Goal: Use online tool/utility: Utilize a website feature to perform a specific function

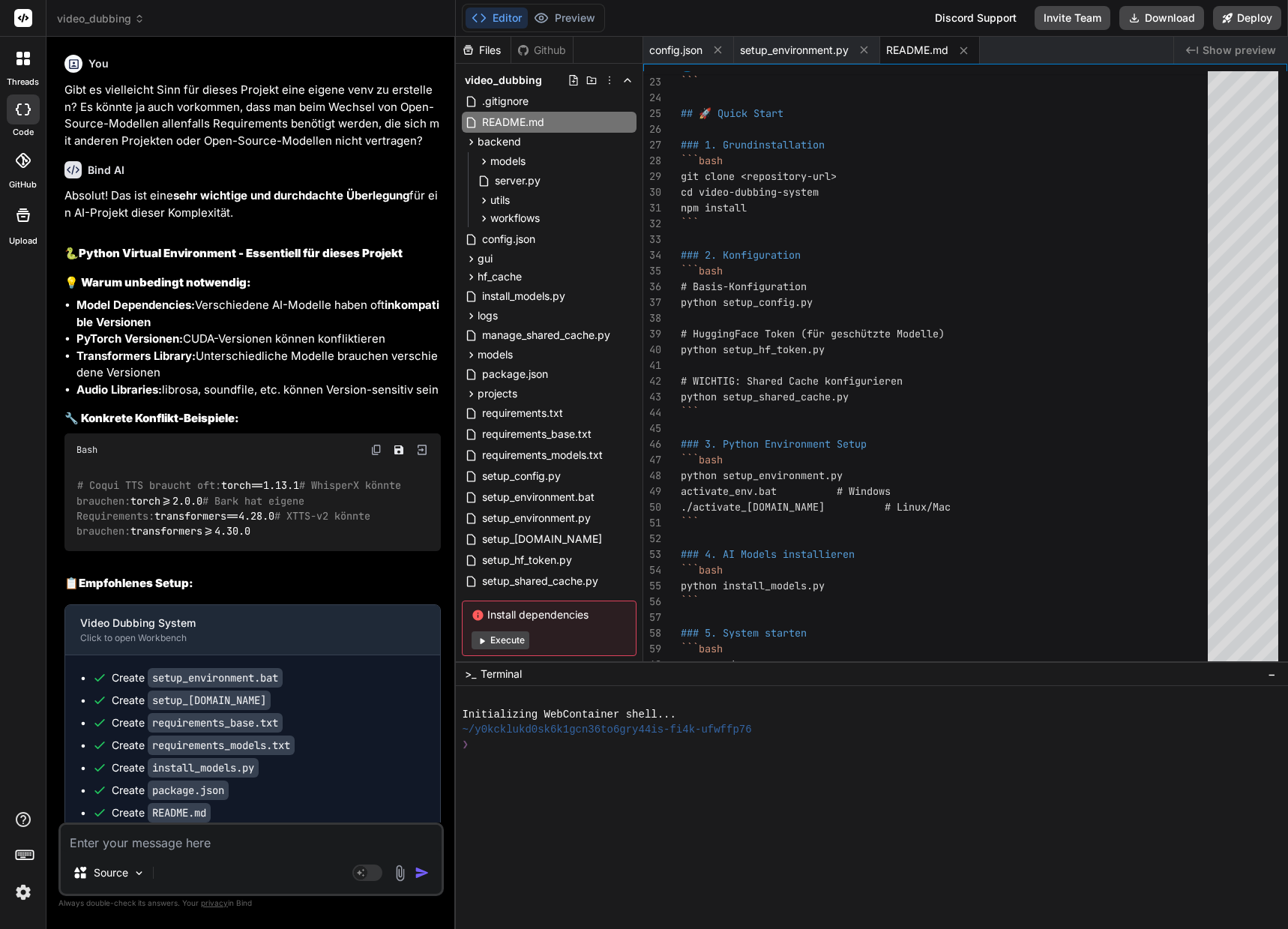
scroll to position [133, 0]
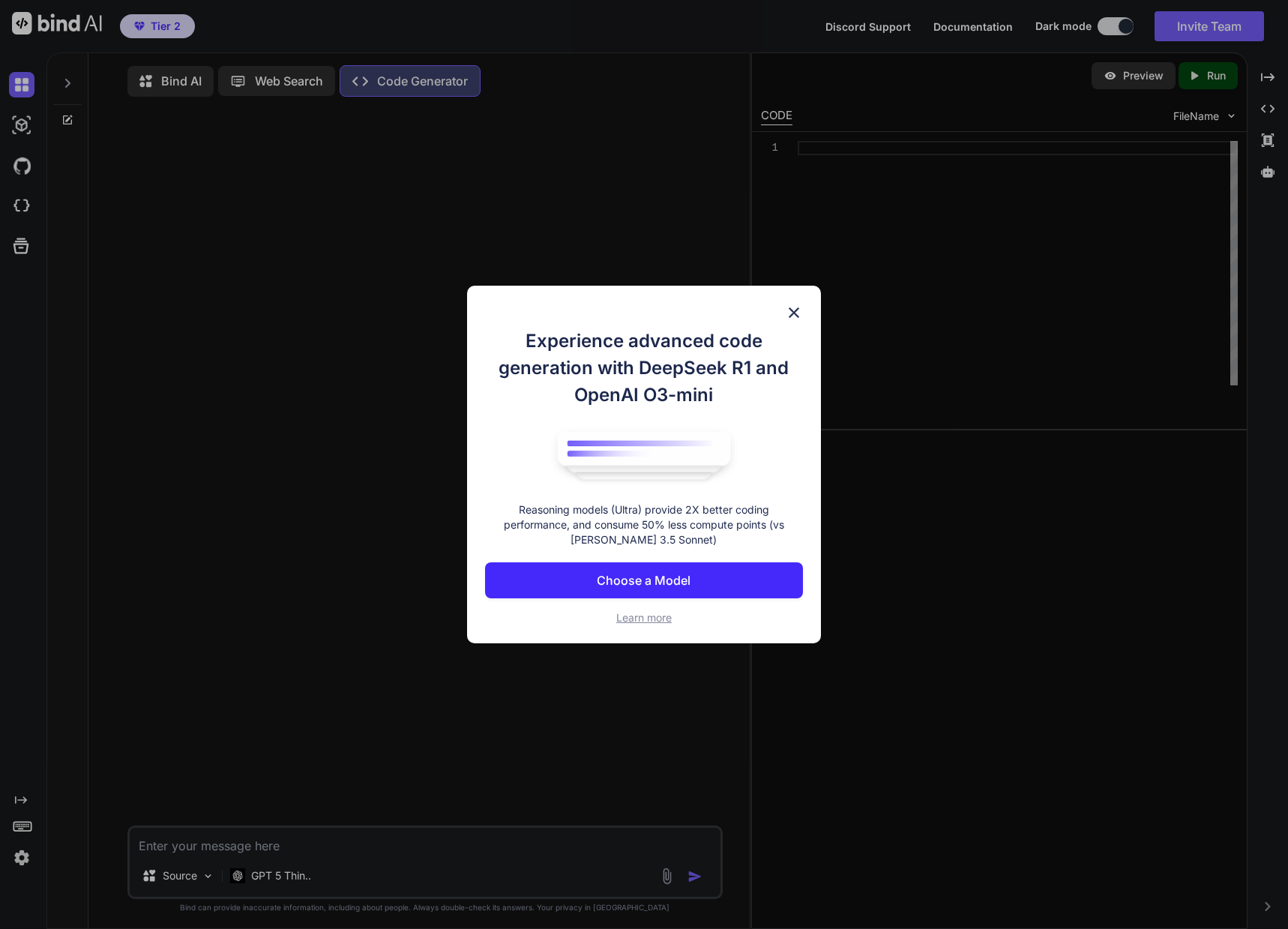
type textarea "x"
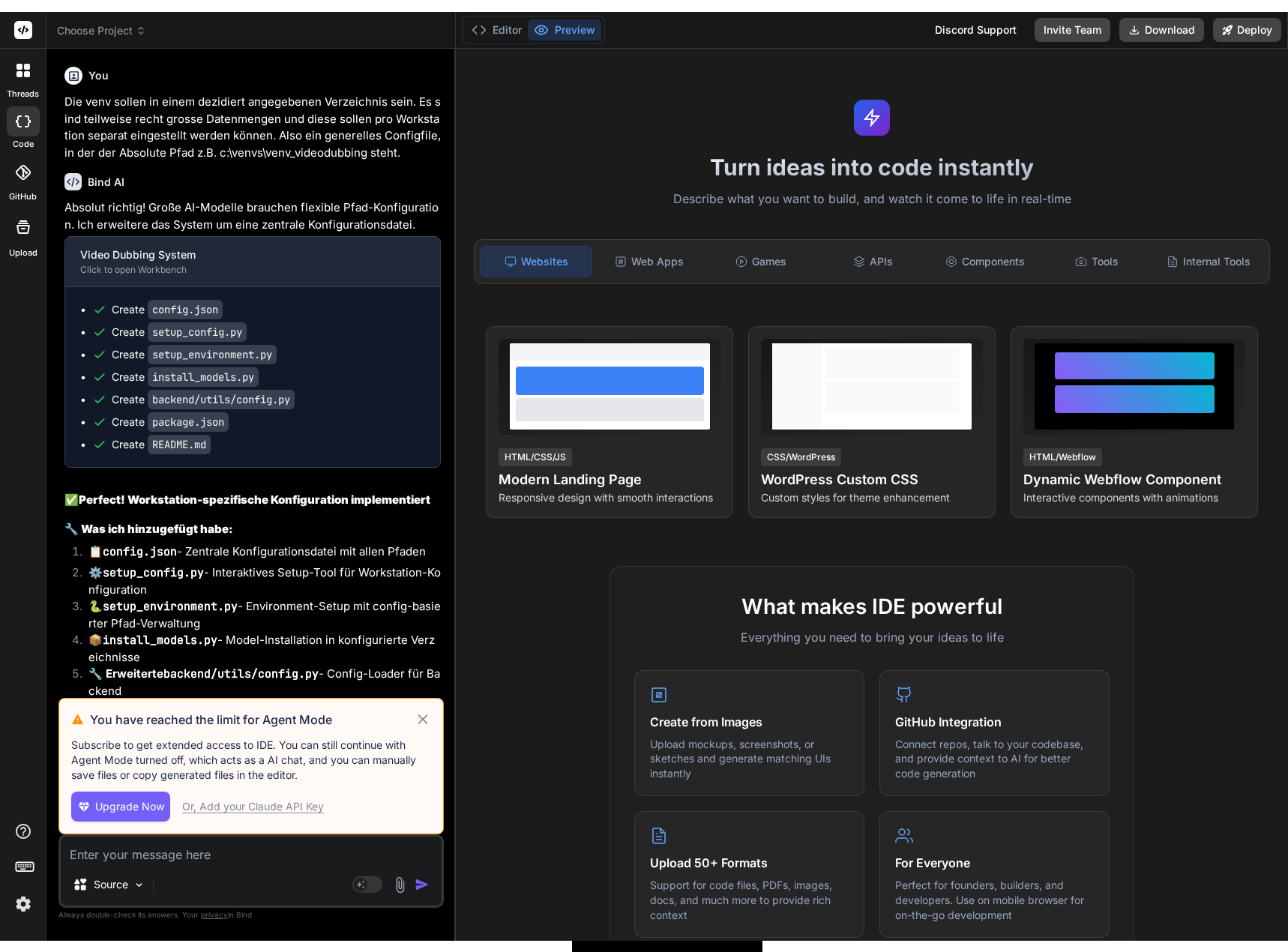
scroll to position [3245, 0]
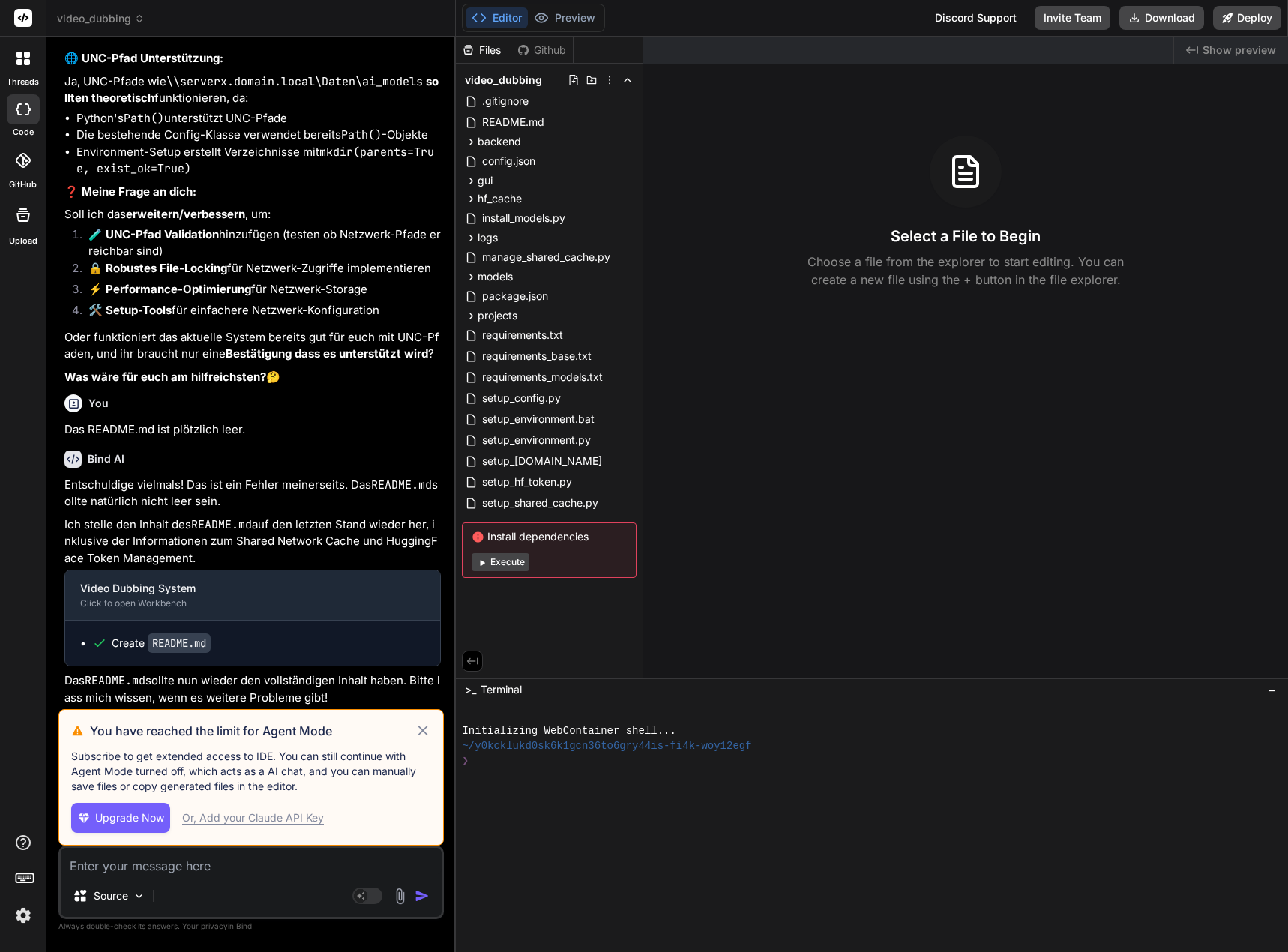
click at [243, 819] on div "Or, Add your Claude API Key" at bounding box center [253, 817] width 142 height 15
type textarea "x"
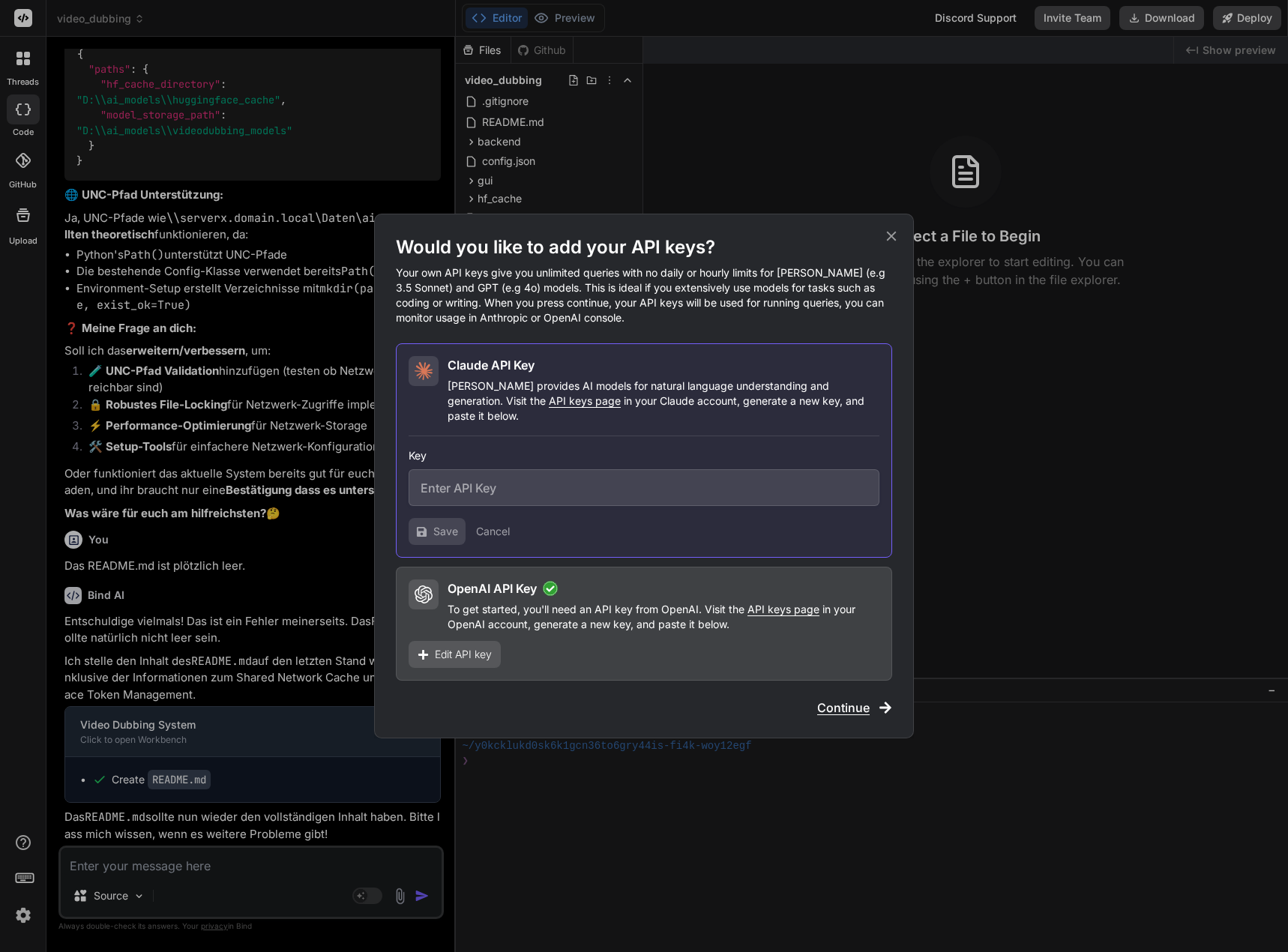
click at [523, 486] on input "text" at bounding box center [644, 487] width 471 height 37
paste input "sk-ant-api03-Jl_iH7CoPkvyU5wCRH0TP4yVg0FJLy28mtyDHhUmDDOeuTbOPKsxwXmsT2tV-x13FZ…"
type input "sk-ant-api03-Jl_iH7CoPkvyU5wCRH0TP4yVg0FJLy28mtyDHhUmDDOeuTbOPKsxwXmsT2tV-x13FZ…"
click at [424, 526] on icon at bounding box center [422, 531] width 10 height 10
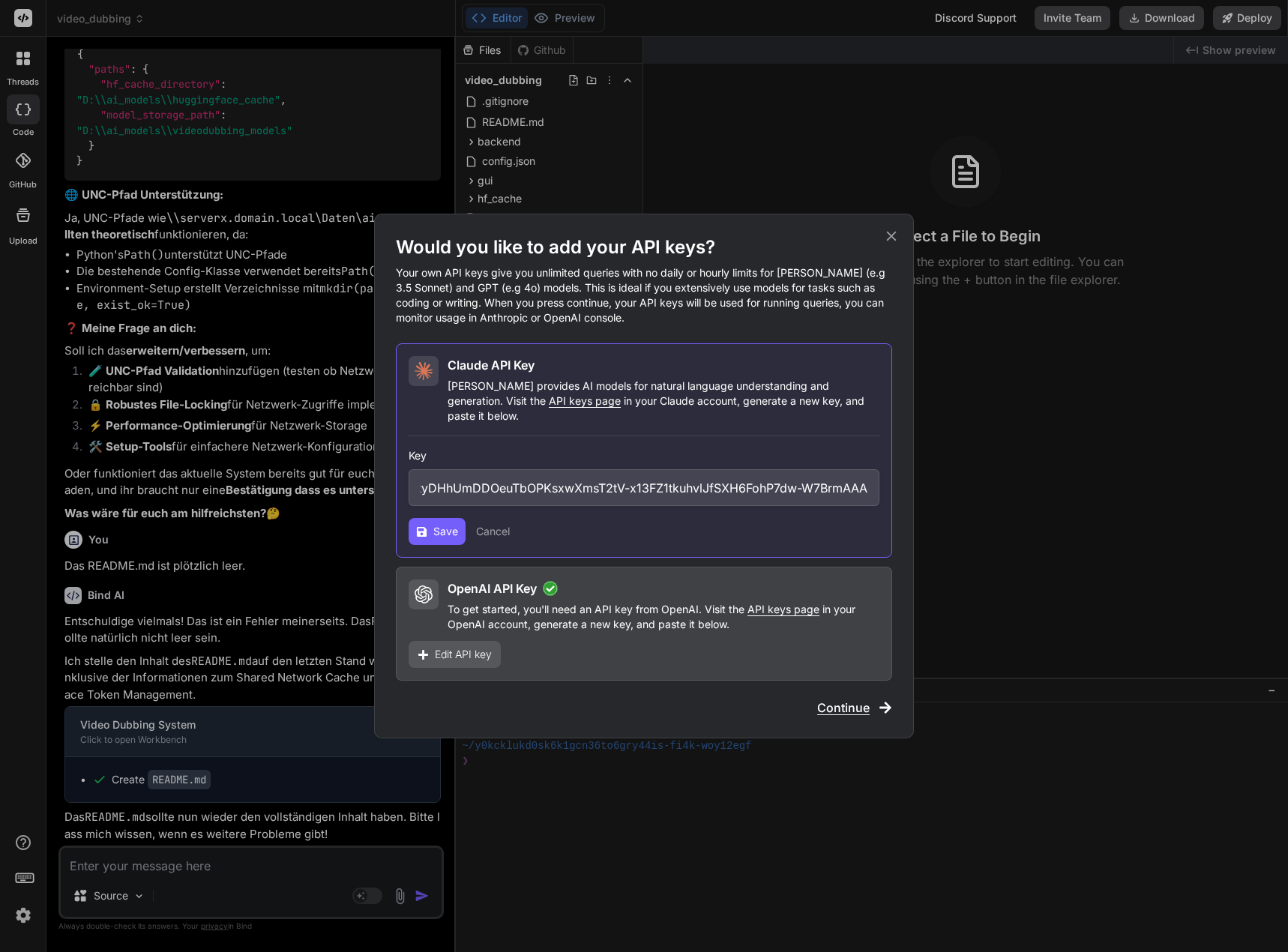
scroll to position [0, 0]
click at [424, 526] on icon at bounding box center [422, 531] width 10 height 10
click at [443, 518] on button "Save" at bounding box center [436, 531] width 57 height 27
click at [433, 524] on span "Save" at bounding box center [446, 531] width 25 height 15
click at [839, 700] on span "Continue" at bounding box center [843, 707] width 52 height 18
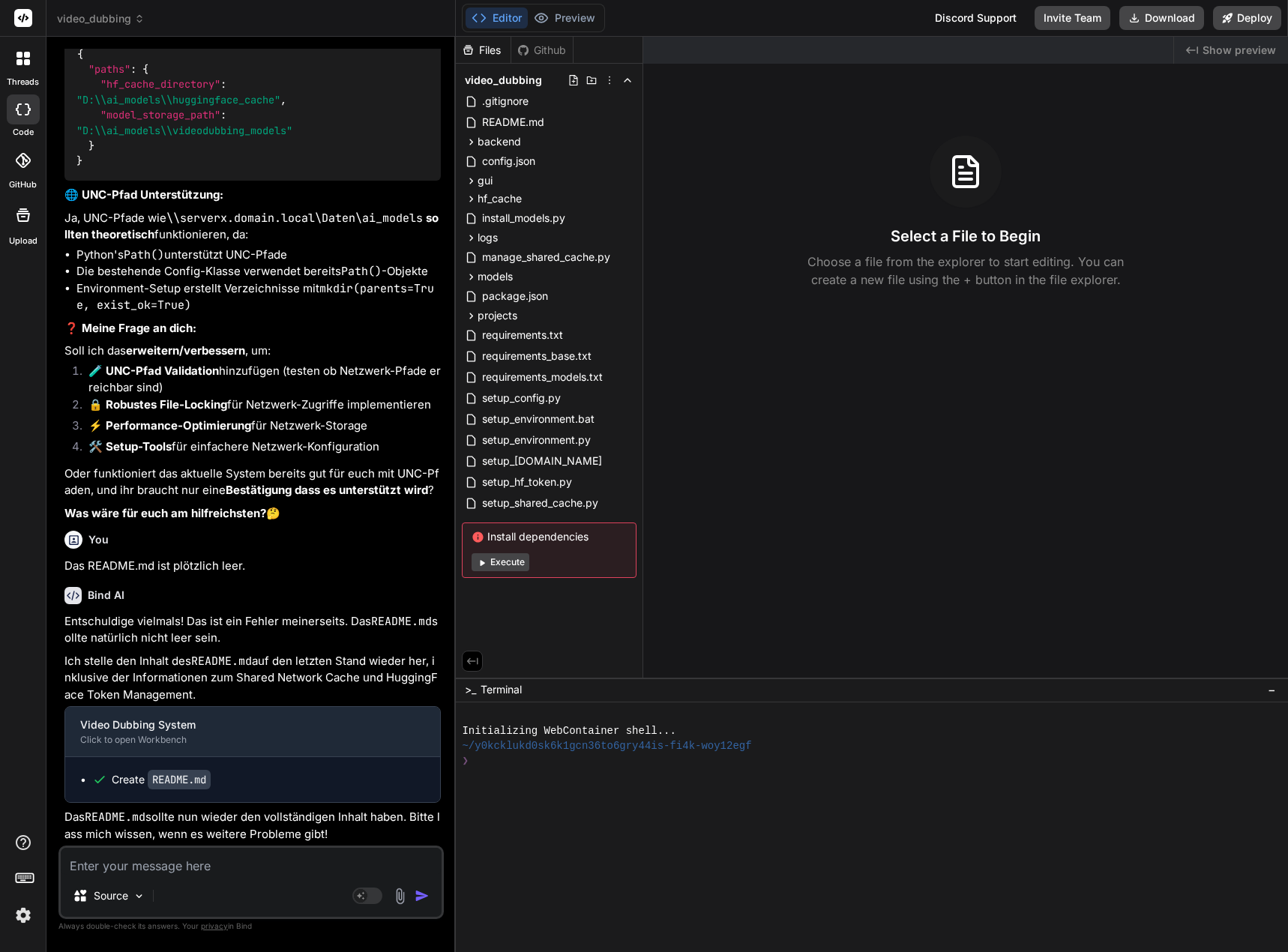
click at [165, 863] on textarea at bounding box center [251, 861] width 381 height 27
click at [551, 164] on div "config.json" at bounding box center [549, 160] width 175 height 21
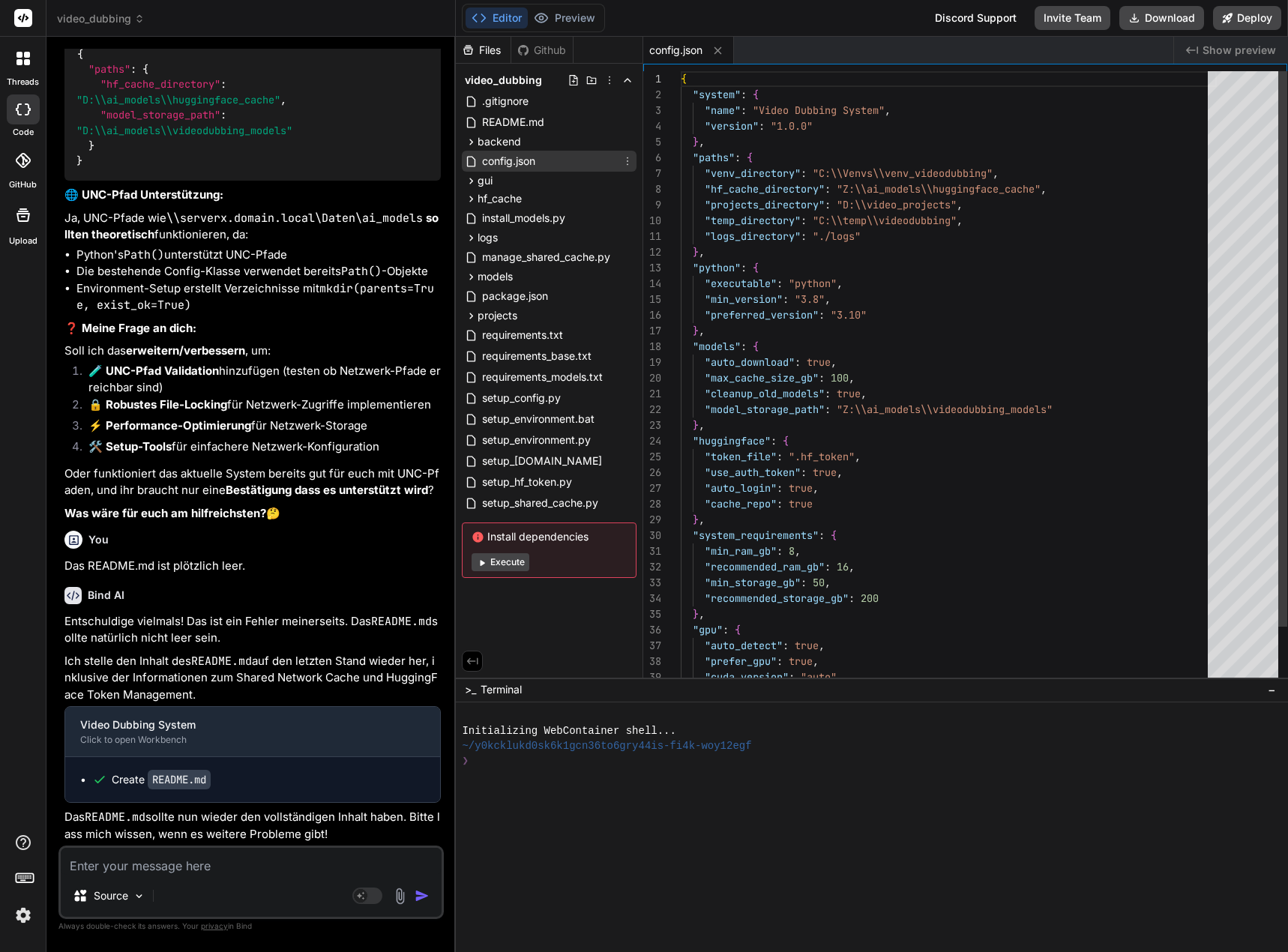
type textarea "x"
click at [827, 171] on div "{ "system" : { "name" : "Video Dubbing System" , "version" : "1.0.0" } , "paths…" at bounding box center [948, 409] width 536 height 677
click at [869, 126] on div "{ "system" : { "name" : "Video Dubbing System" , "version" : "1.0.0" } , "paths…" at bounding box center [948, 409] width 536 height 677
click at [825, 217] on div "{ "system" : { "name" : "Video Dubbing System" , "version" : "1.0.0" } , "paths…" at bounding box center [948, 409] width 536 height 677
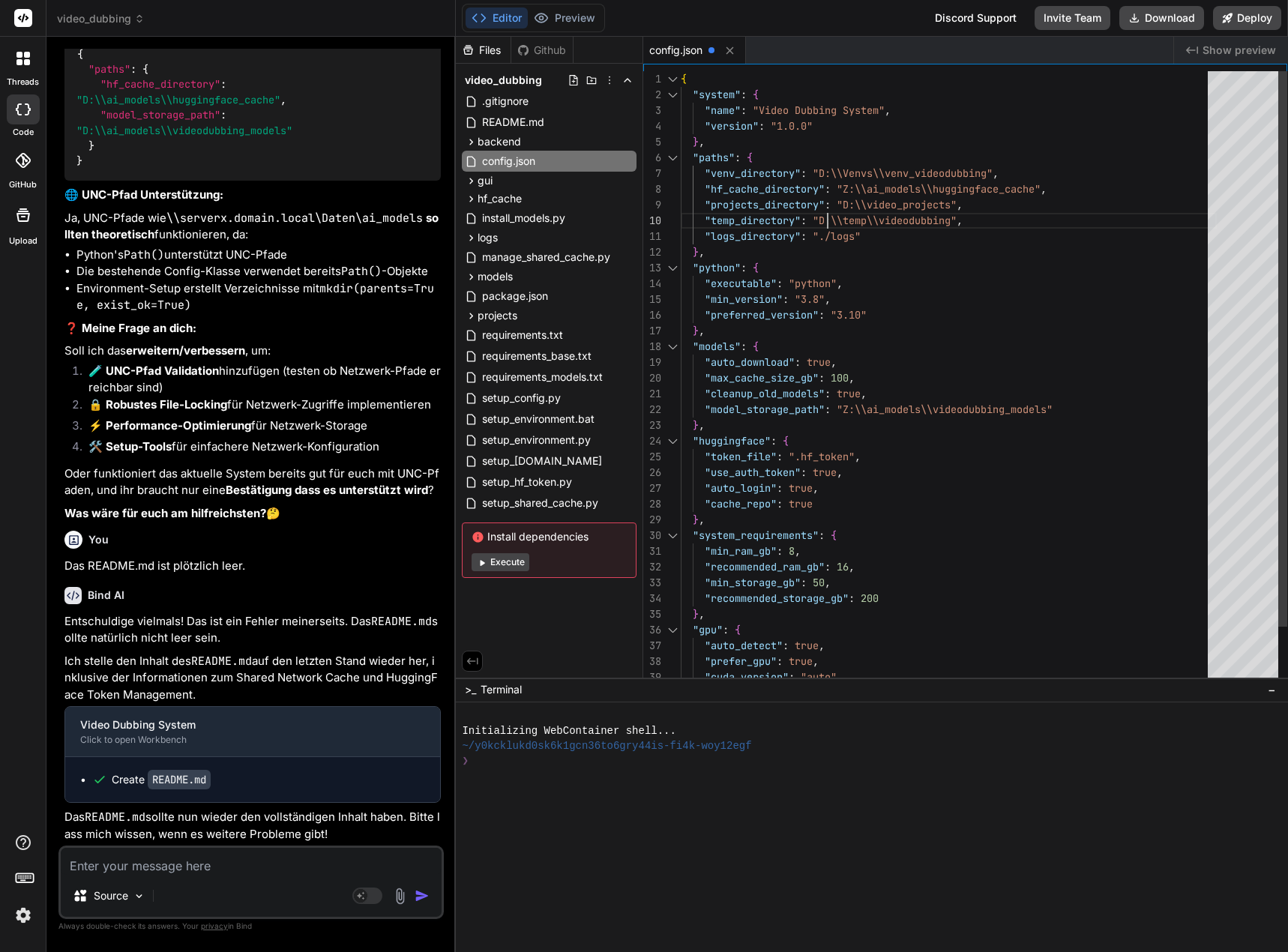
scroll to position [143, 0]
click at [893, 201] on div "{ "system" : { "name" : "Video Dubbing System" , "version" : "1.0.0" } , "paths…" at bounding box center [948, 409] width 536 height 677
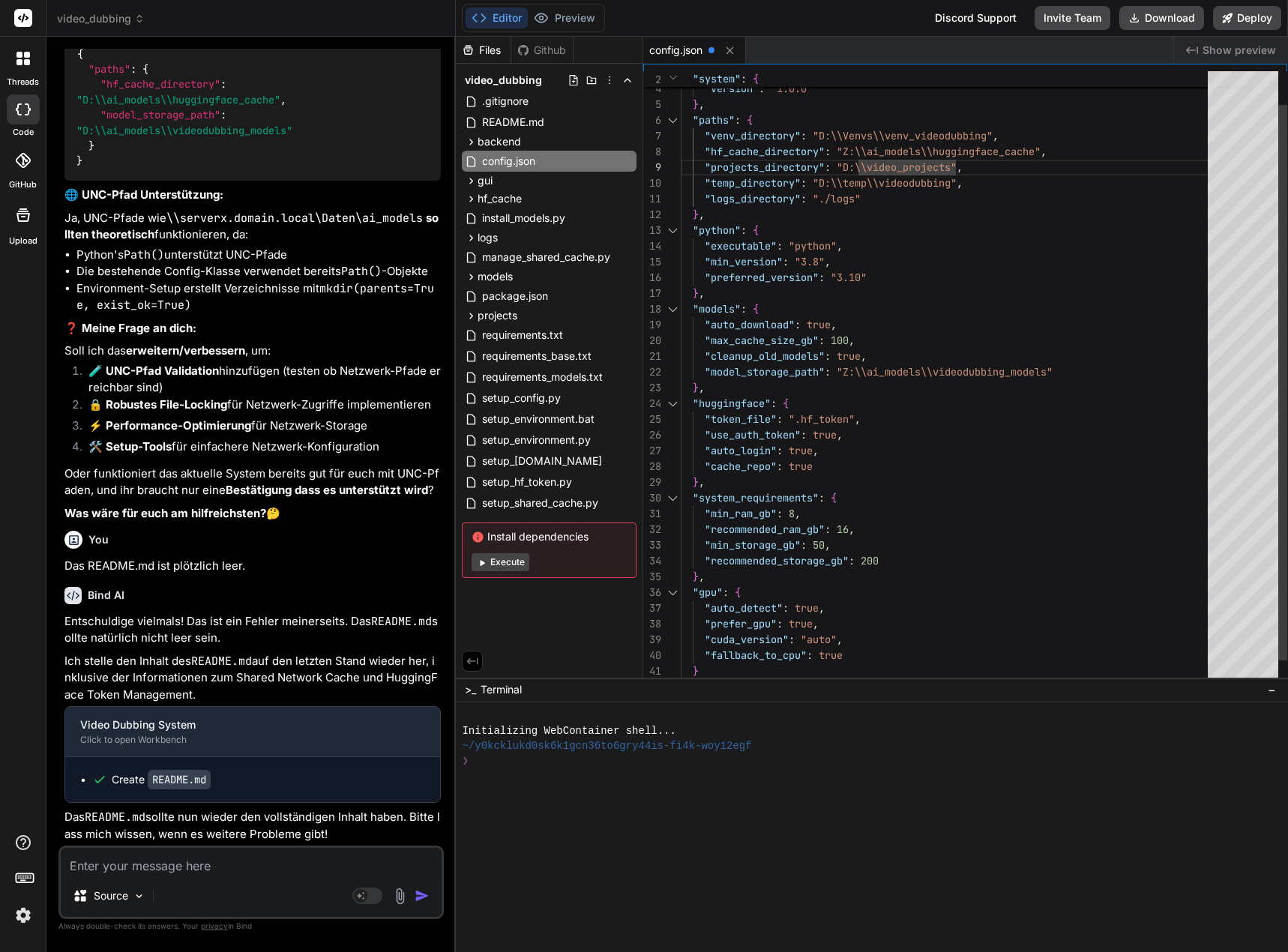
type textarea ""min_ram_gb": 8, "recommended_ram_gb": 16, "min_storage_gb": 50, "recommended_s…"
click at [916, 540] on div ""name" : "Video Dubbing System" , "version" : "1.0.0" } , "paths" : { "venv_dir…" at bounding box center [948, 372] width 536 height 677
click at [154, 861] on textarea at bounding box center [251, 861] width 381 height 27
type textarea "B"
type textarea "x"
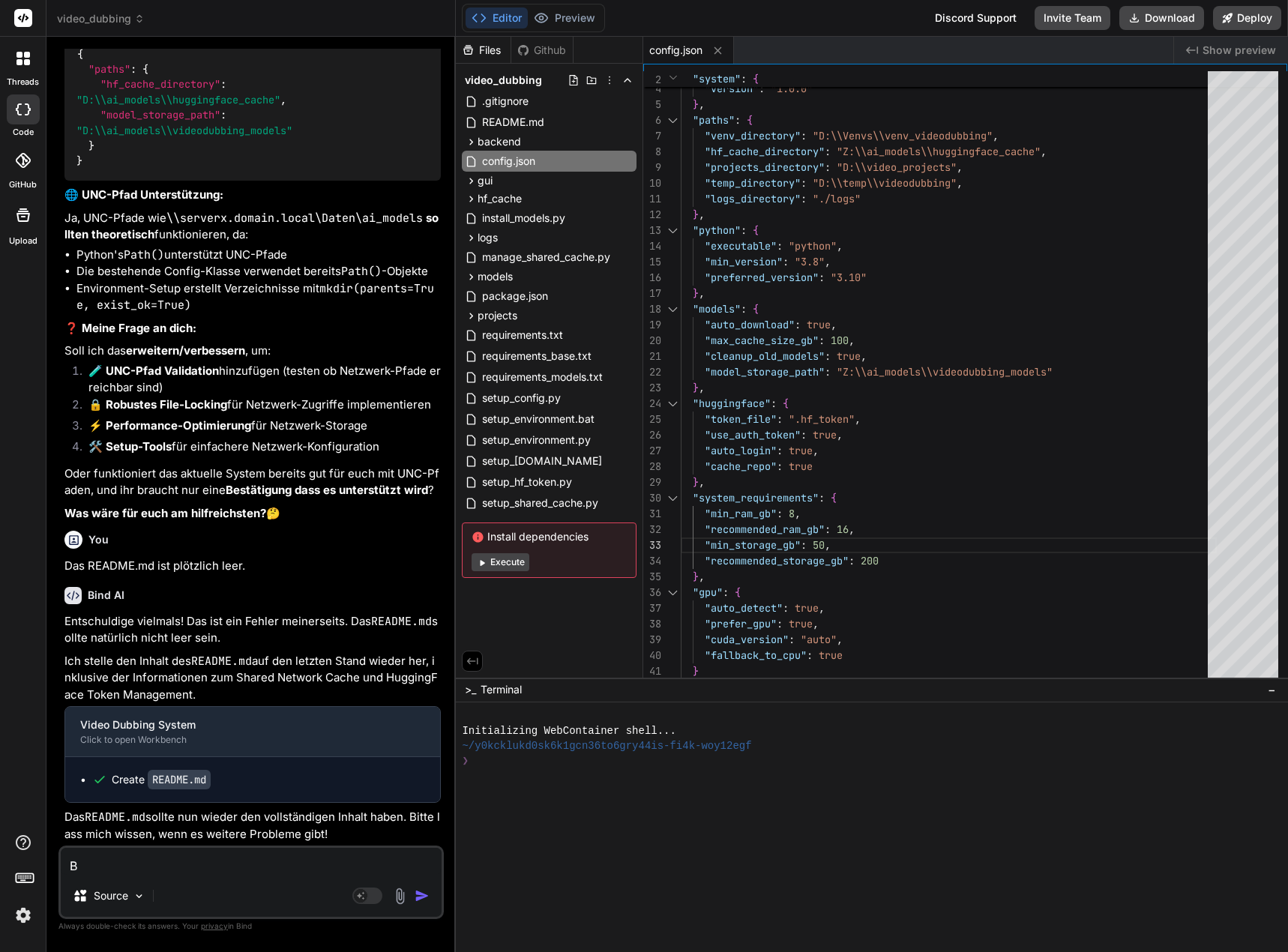
type textarea "Bi"
type textarea "x"
type textarea "B"
type textarea "x"
type textarea "Be"
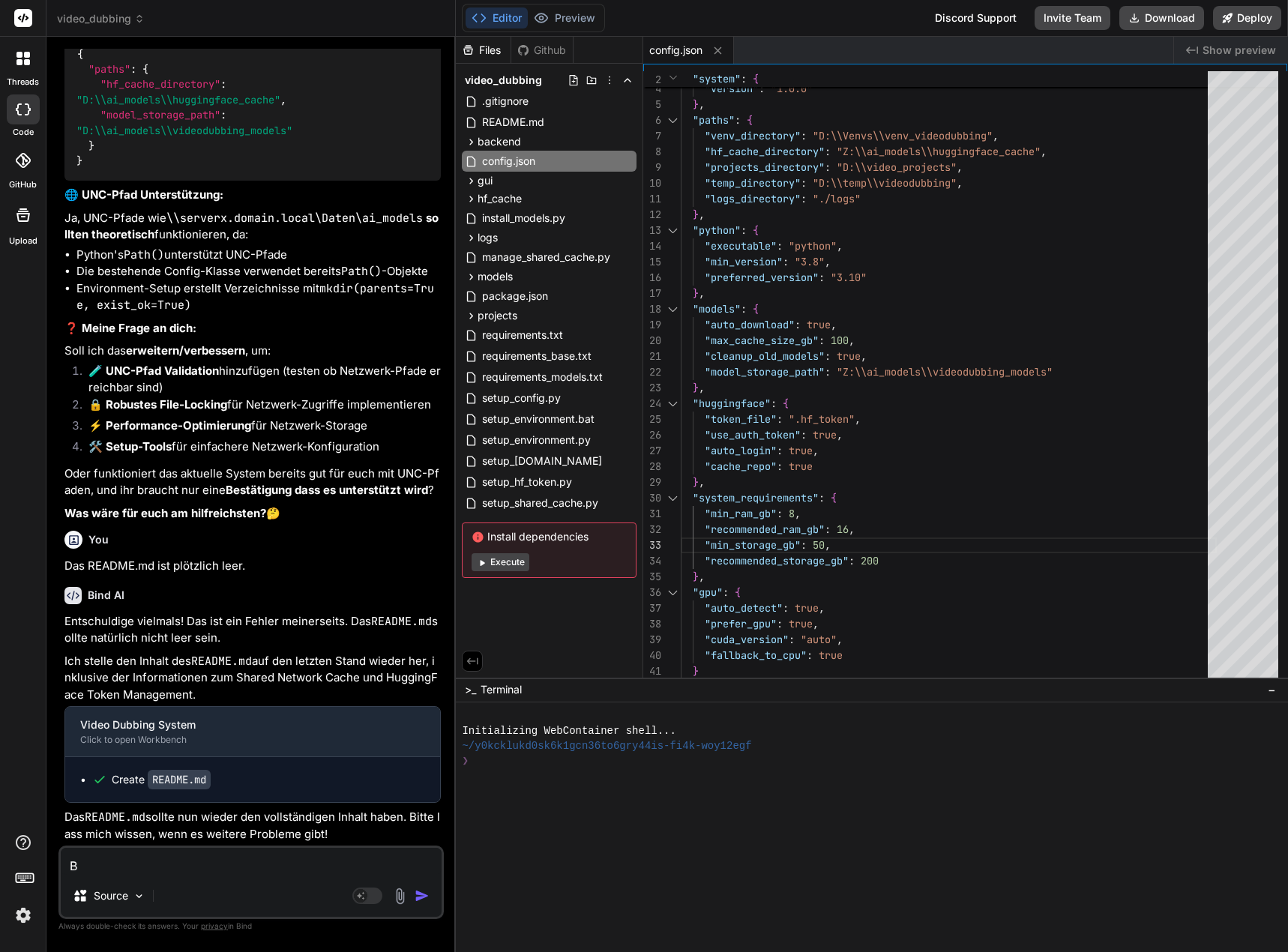
type textarea "x"
type textarea "Bei"
type textarea "x"
type textarea "Bei"
type textarea "x"
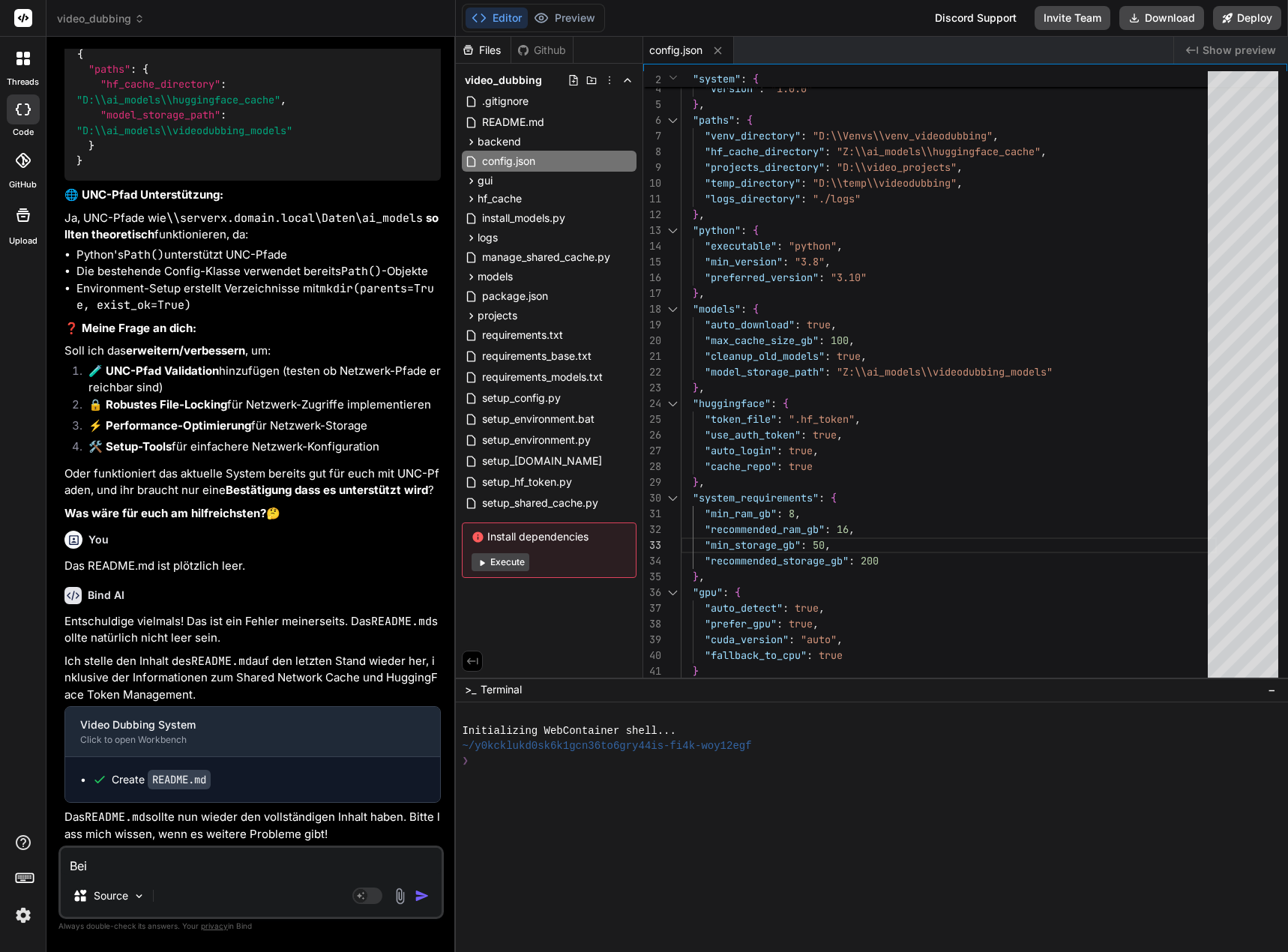
click at [108, 859] on textarea "Bei" at bounding box center [251, 861] width 381 height 27
paste textarea "python setup_hf_token.py"
type textarea "Bei python setup_hf_token.py"
type textarea "x"
type textarea "Bei python setup_hf_token.py"
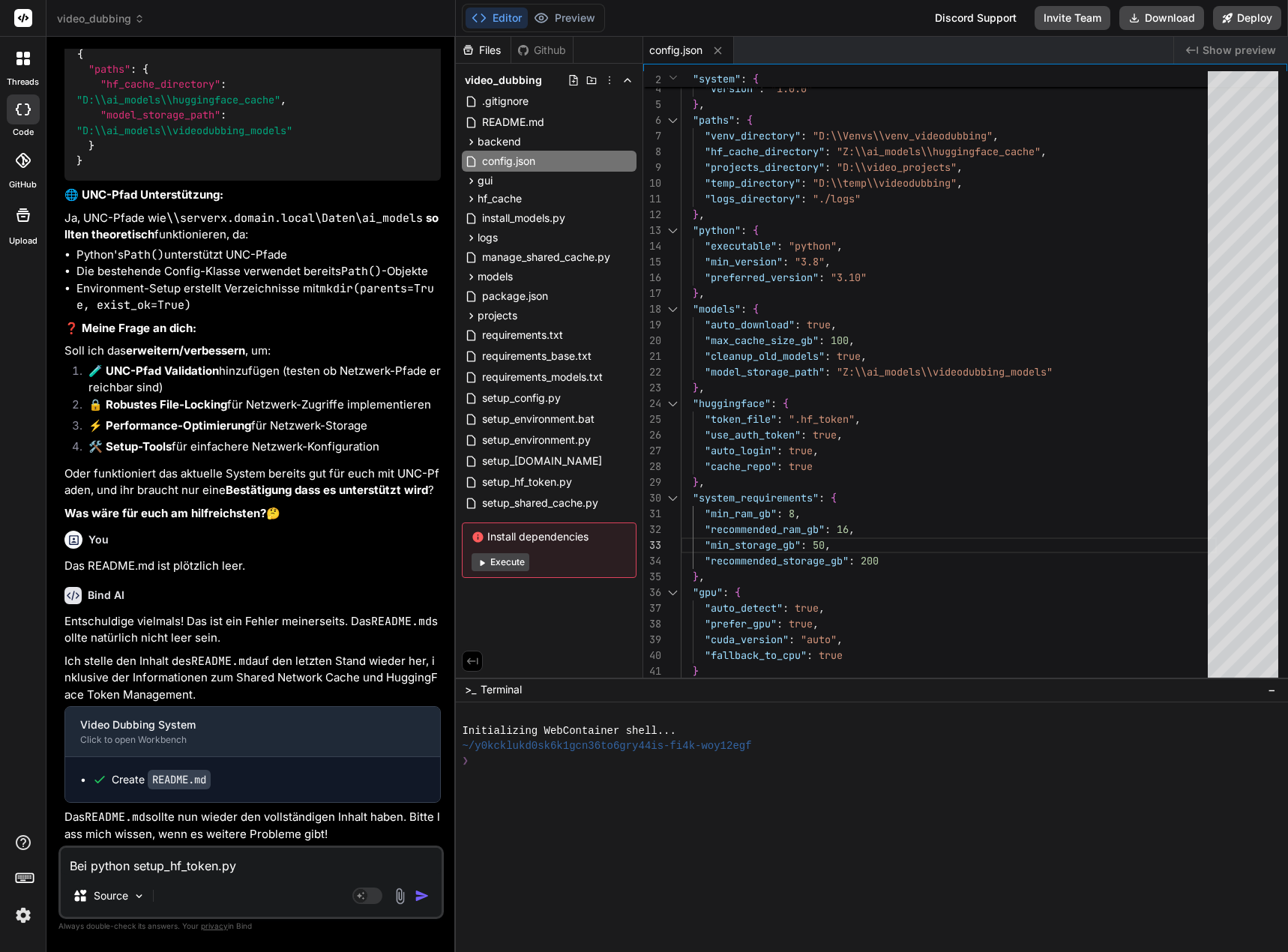
type textarea "x"
type textarea "Bei python setup_hf_token.py k"
type textarea "x"
type textarea "Bei python setup_hf_token.py ko"
type textarea "x"
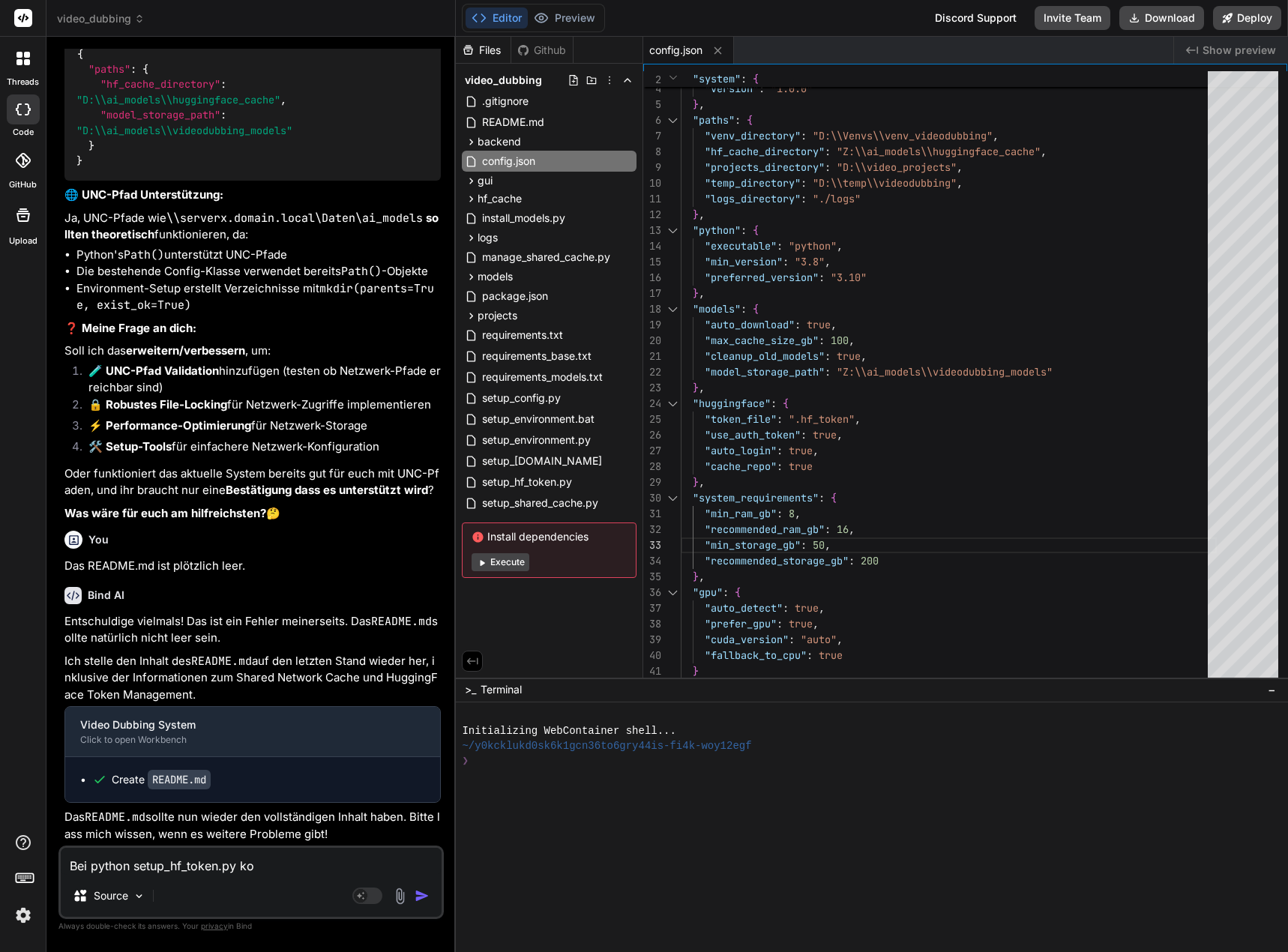
type textarea "Bei python setup_hf_token.py kom"
type textarea "x"
type textarea "Bei python setup_hf_token.py komm"
type textarea "x"
type textarea "Bei python setup_hf_token.py kommt"
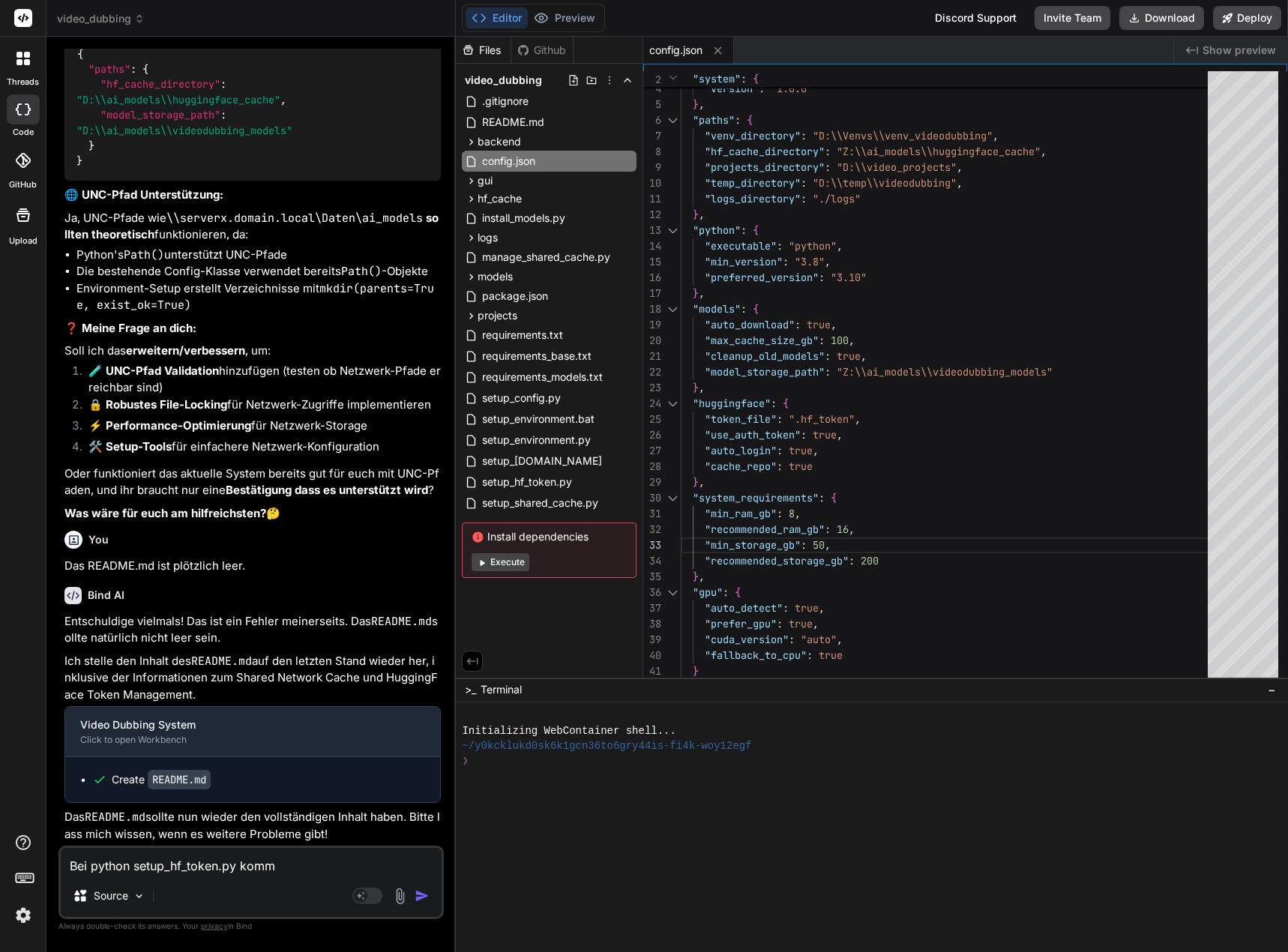
type textarea "x"
type textarea "Bei python setup_hf_token.py kommt"
type textarea "x"
type textarea "Bei python setup_hf_token.py kommt d"
type textarea "x"
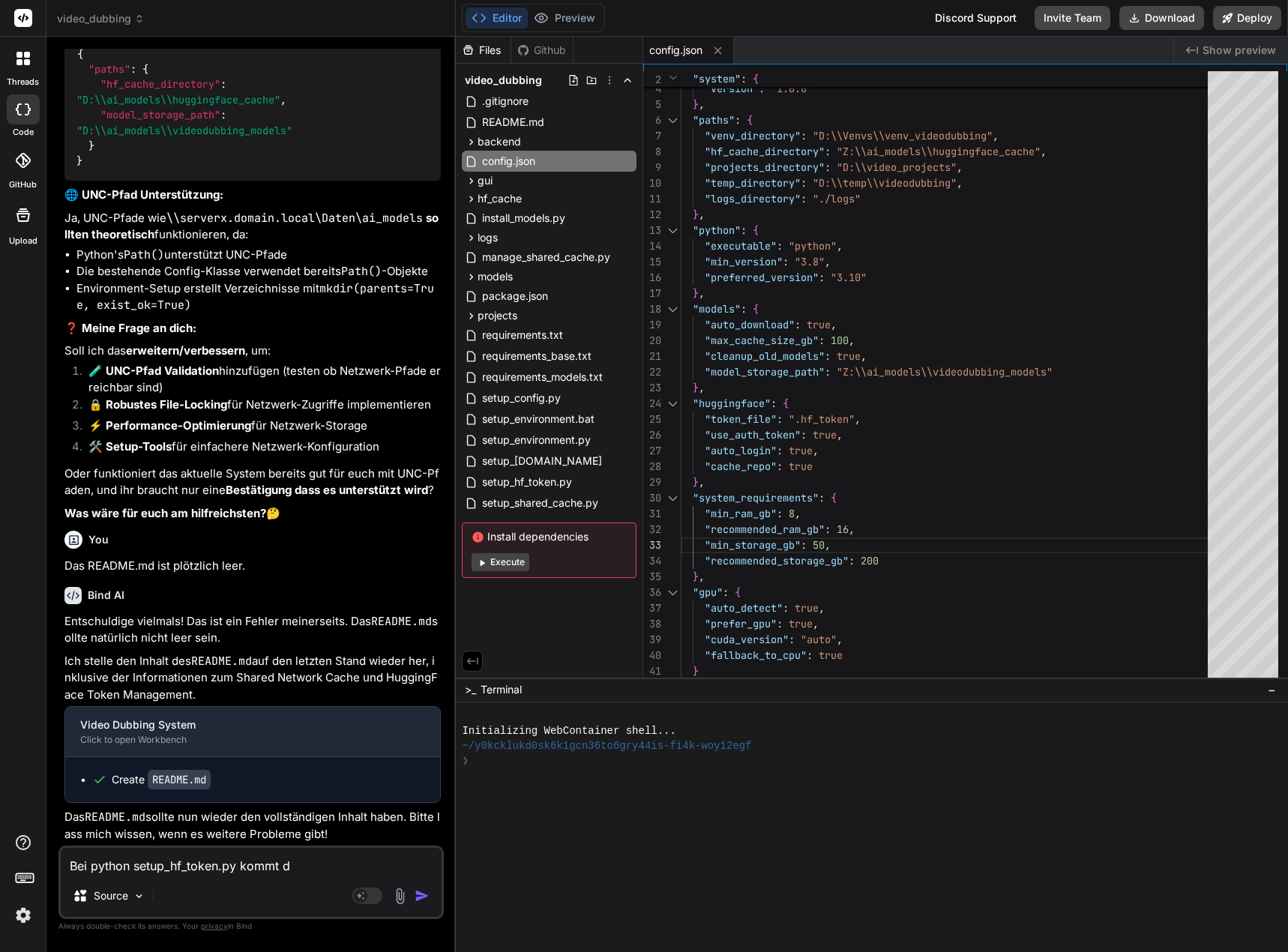
type textarea "Bei python setup_hf_token.py kommt di"
type textarea "x"
type textarea "Bei python setup_hf_token.py kommt die"
type textarea "x"
type textarea "Bei python setup_hf_token.py kommt die"
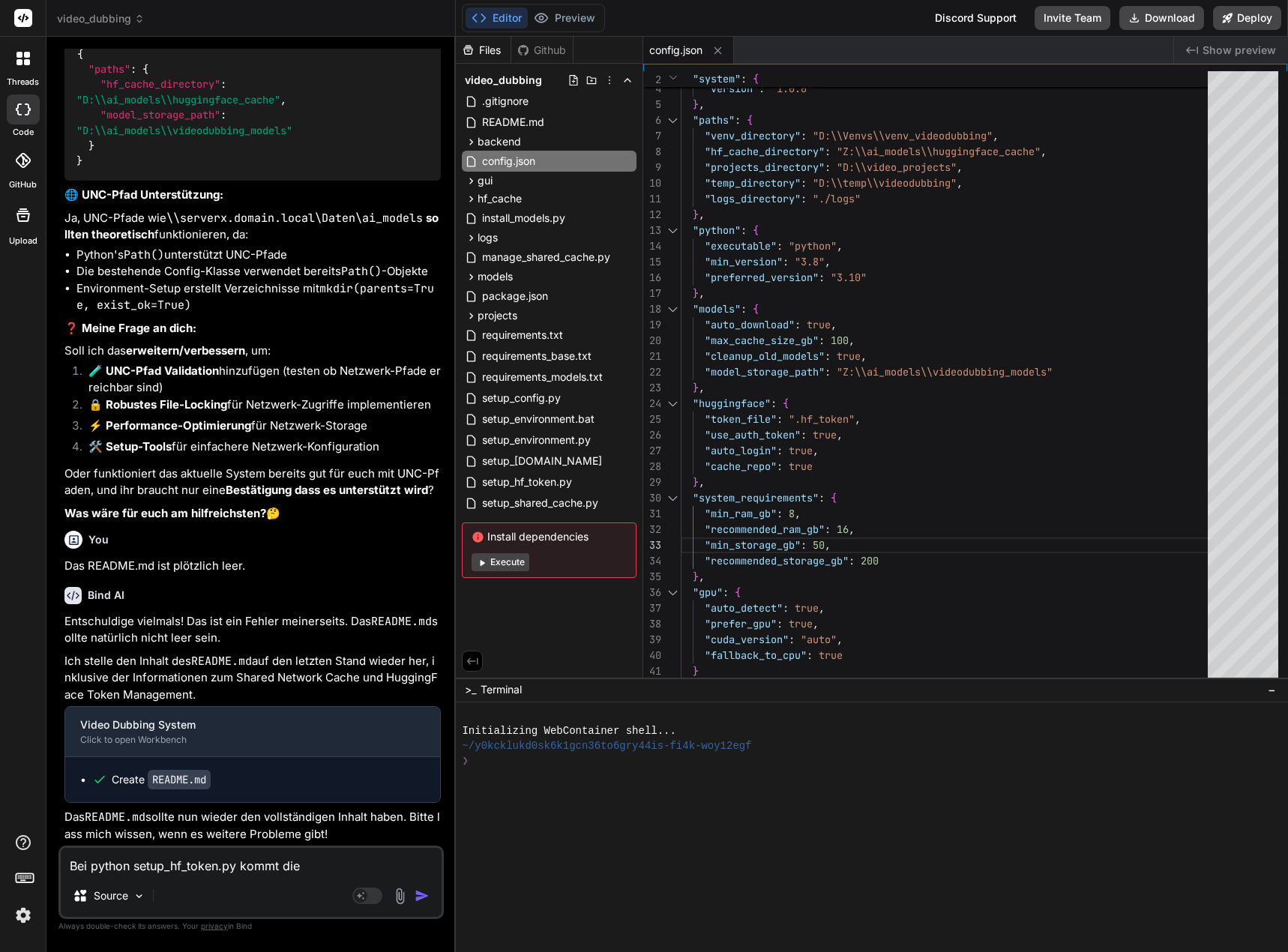
type textarea "x"
type textarea "Bei python setup_hf_token.py kommt die"
type textarea "x"
type textarea "Bei python setup_hf_token.py kommt di"
type textarea "x"
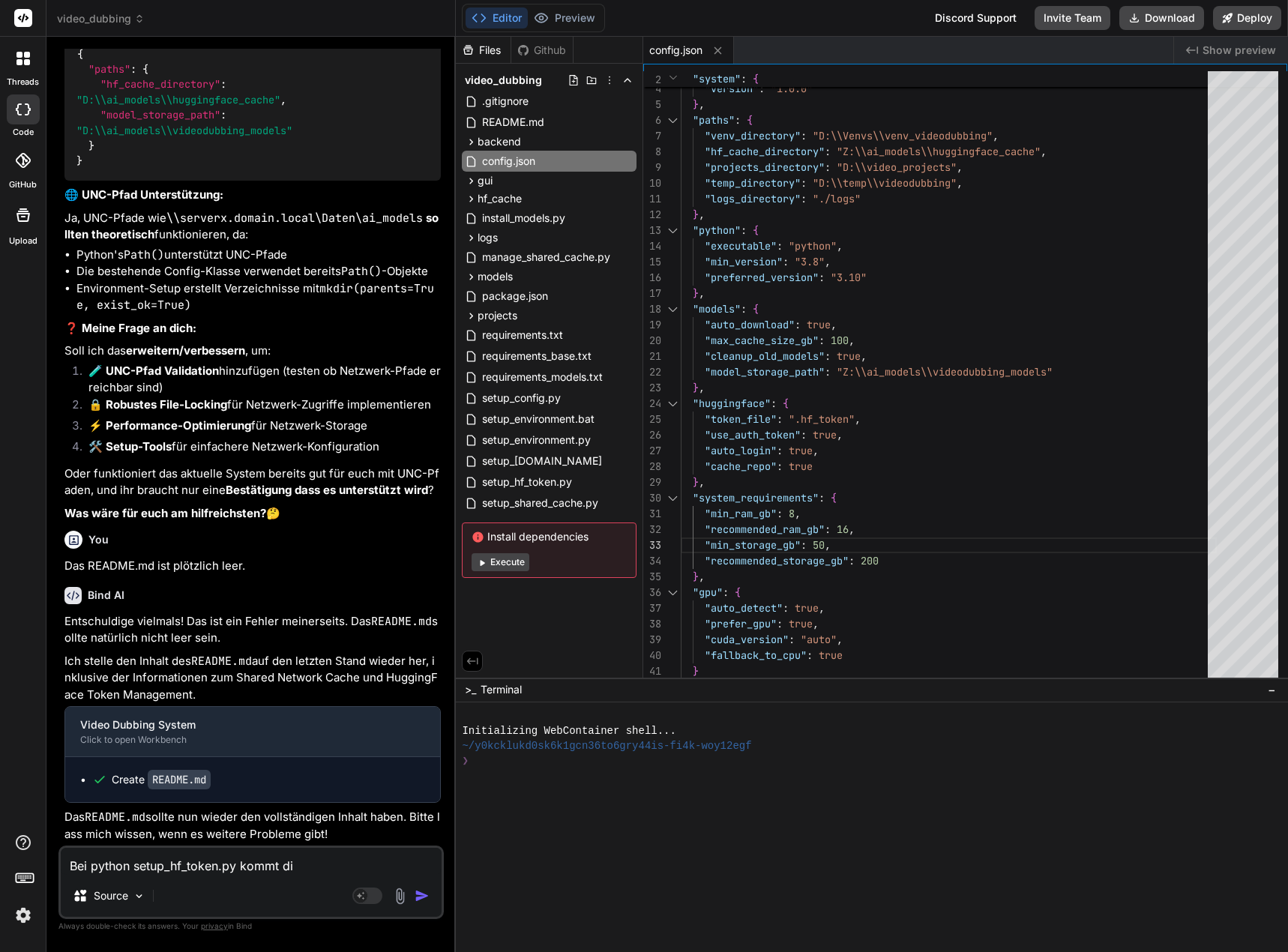
type textarea "Bei python setup_hf_token.py kommt d"
type textarea "x"
type textarea "Bei python setup_hf_token.py kommt"
type textarea "x"
type textarea "Bei python setup_hf_token.py kommt"
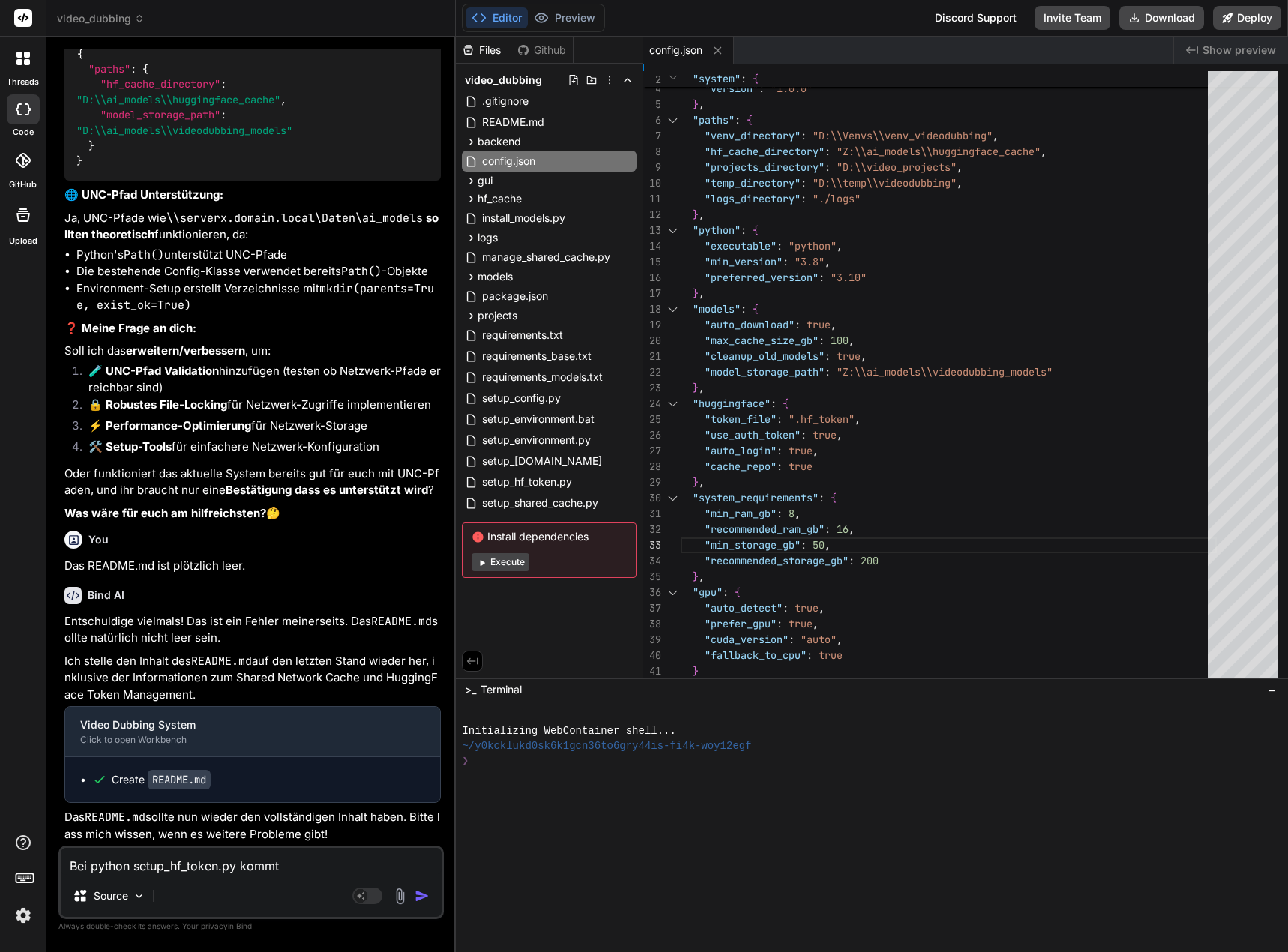
type textarea "x"
type textarea "Bei python setup_hf_token.py komm"
type textarea "x"
type textarea "Bei python setup_hf_token.py kom"
type textarea "x"
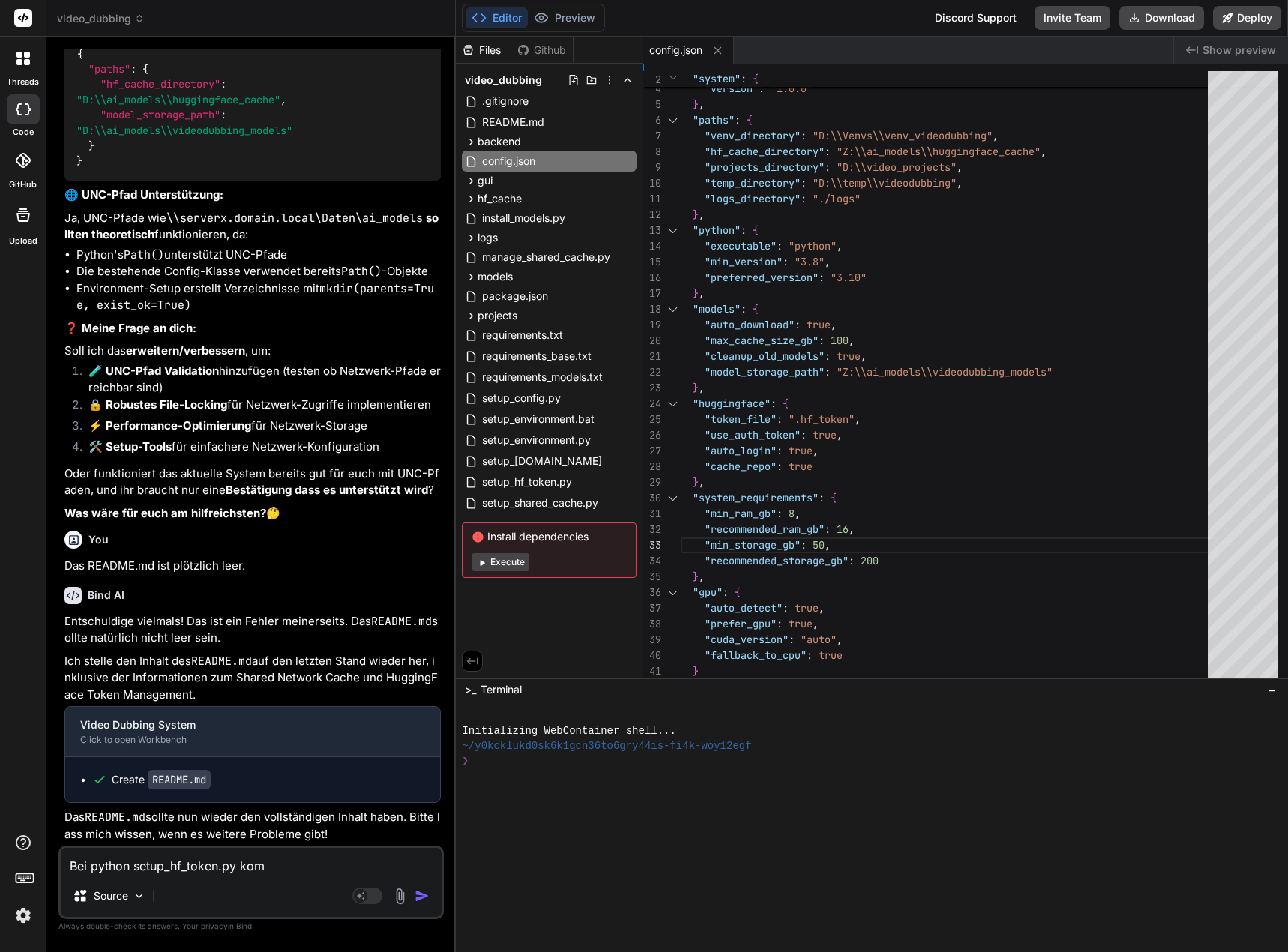
type textarea "Bei python setup_hf_token.py ko"
type textarea "x"
type textarea "Bei python setup_hf_token.py k"
type textarea "x"
type textarea "Bei python setup_hf_token.py"
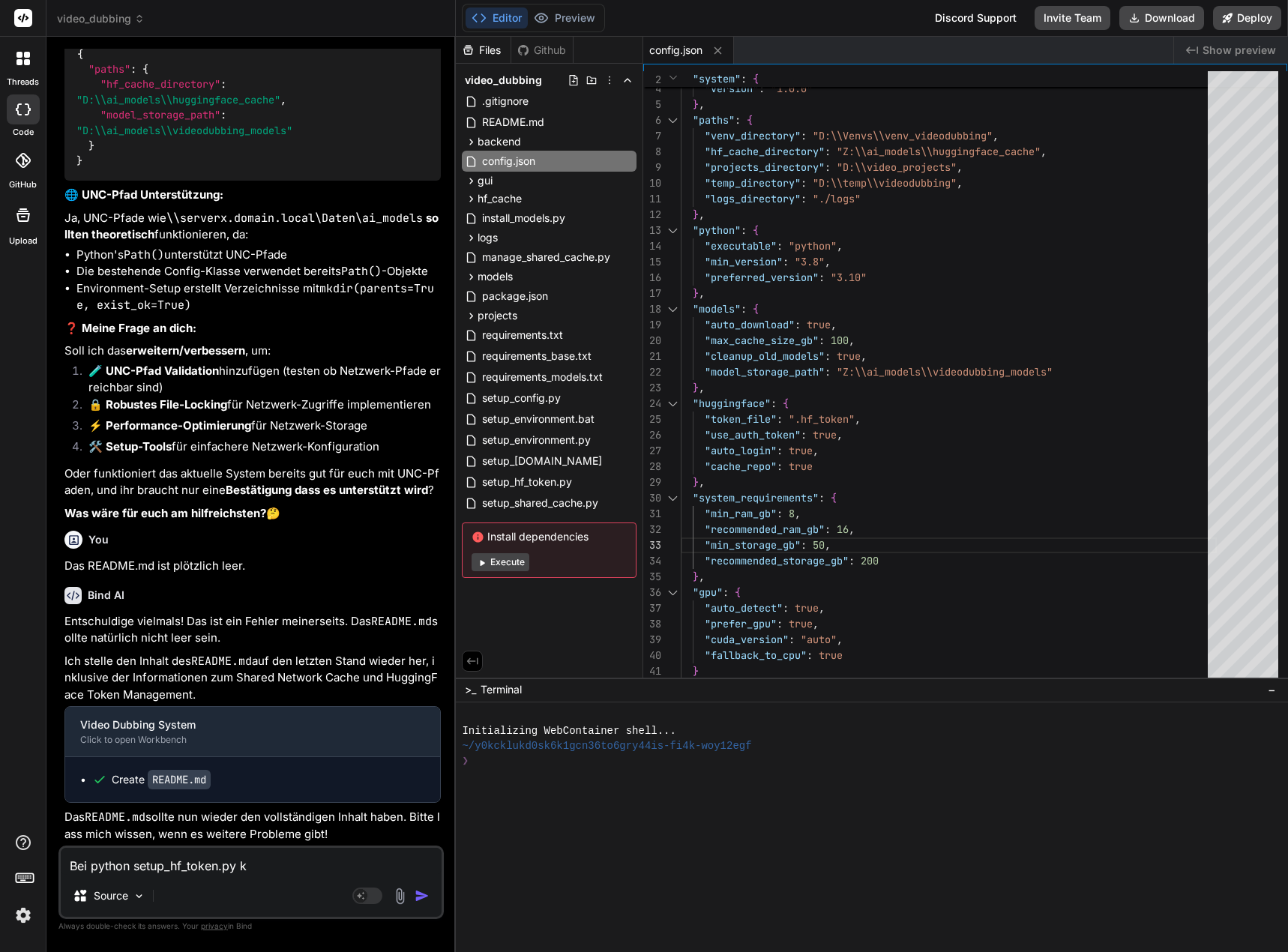
type textarea "x"
type textarea "W setup_hf_token.py"
type textarea "x"
type textarea "We setup_hf_token.py"
type textarea "x"
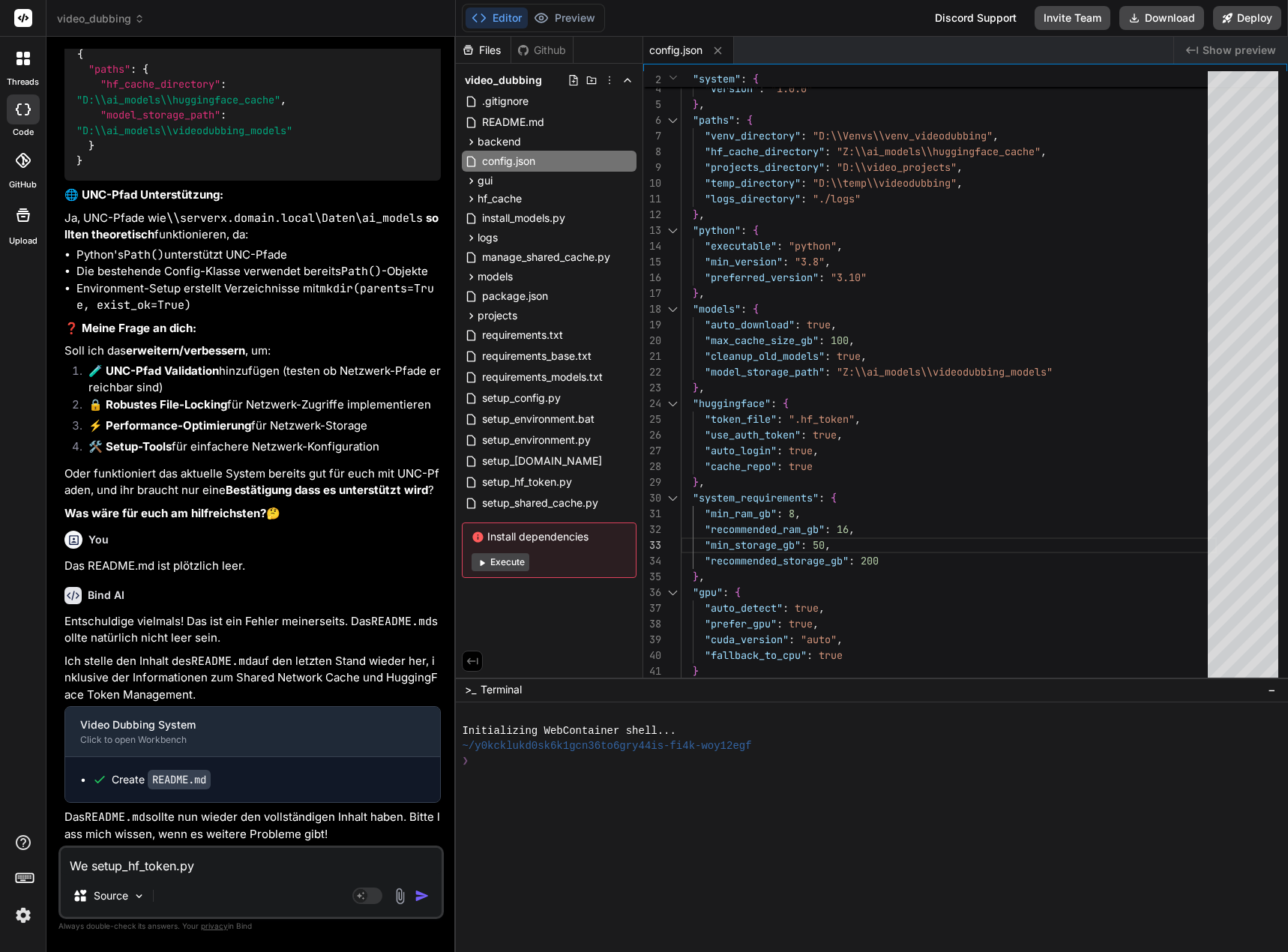
type textarea "Wen setup_hf_token.py"
type textarea "x"
type textarea "Wenn setup_hf_token.py"
type textarea "x"
type textarea "Wenn setup_hf_token.py"
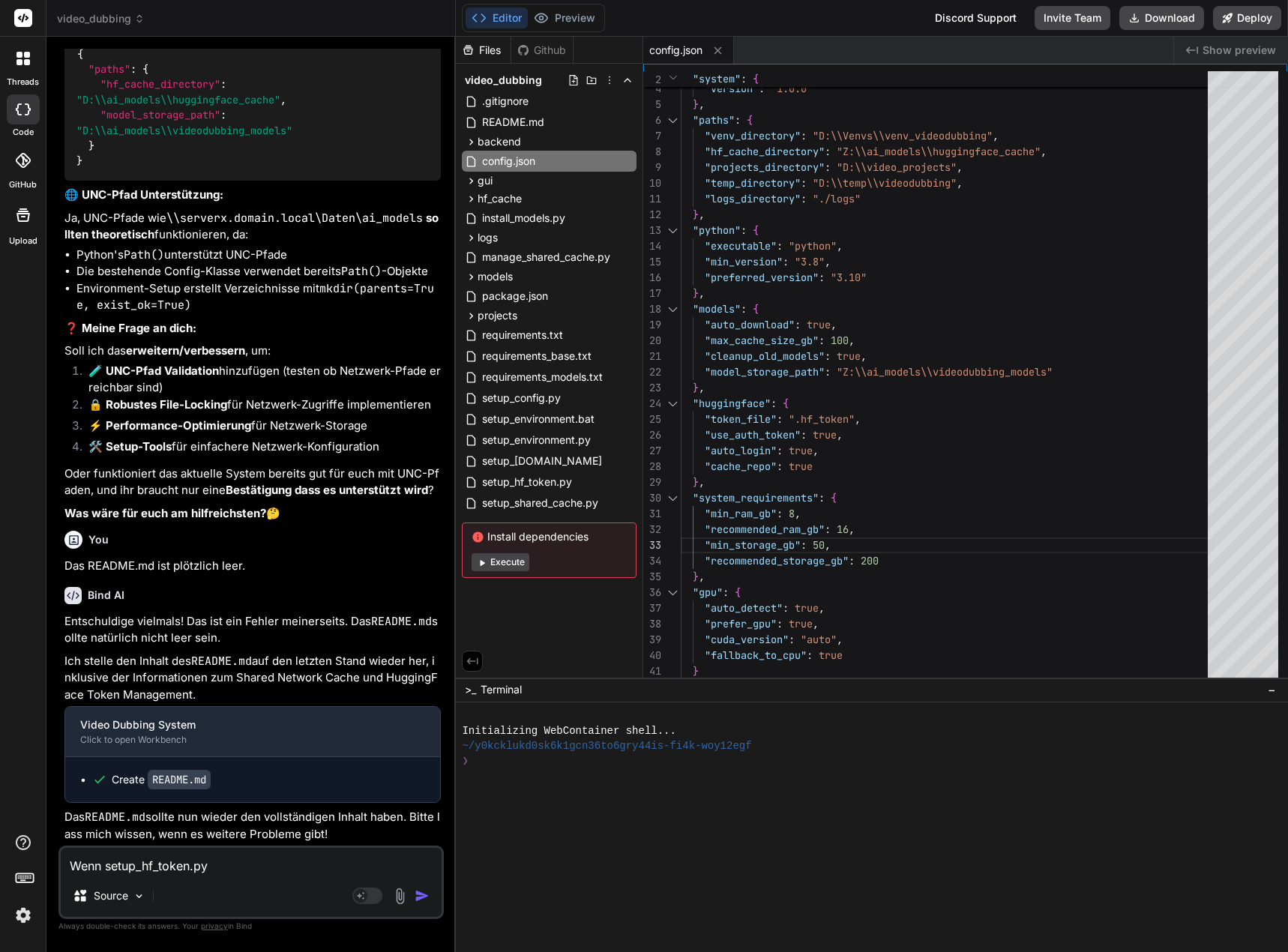
type textarea "x"
type textarea "Wenn m setup_hf_token.py"
type textarea "x"
type textarea "Wenn ma setup_hf_token.py"
type textarea "x"
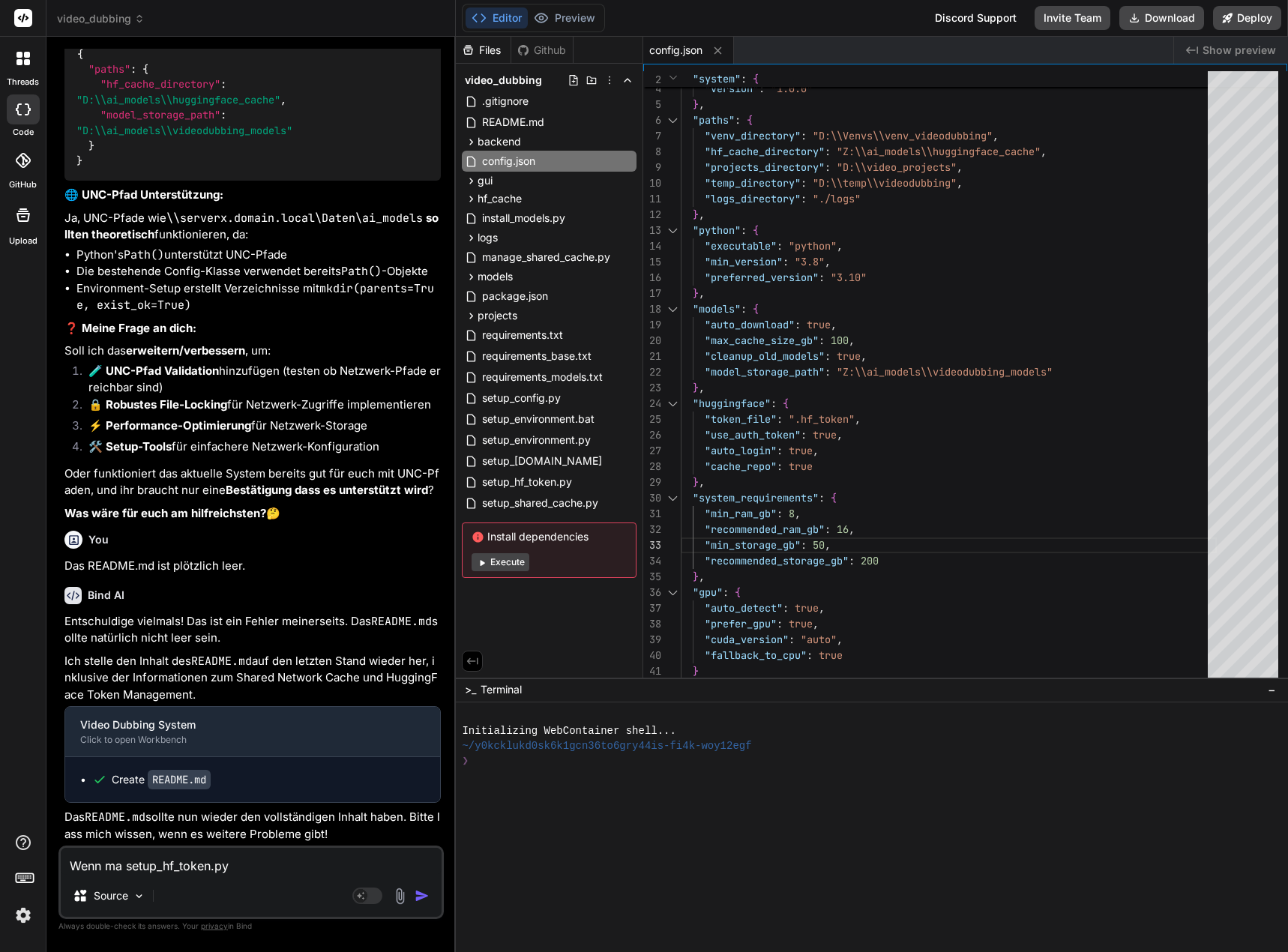
type textarea "Wenn man setup_hf_token.py"
type textarea "x"
type textarea "Wenn man setup_hf_token.py"
type textarea "x"
type textarea "Wenn man i setup_hf_token.py"
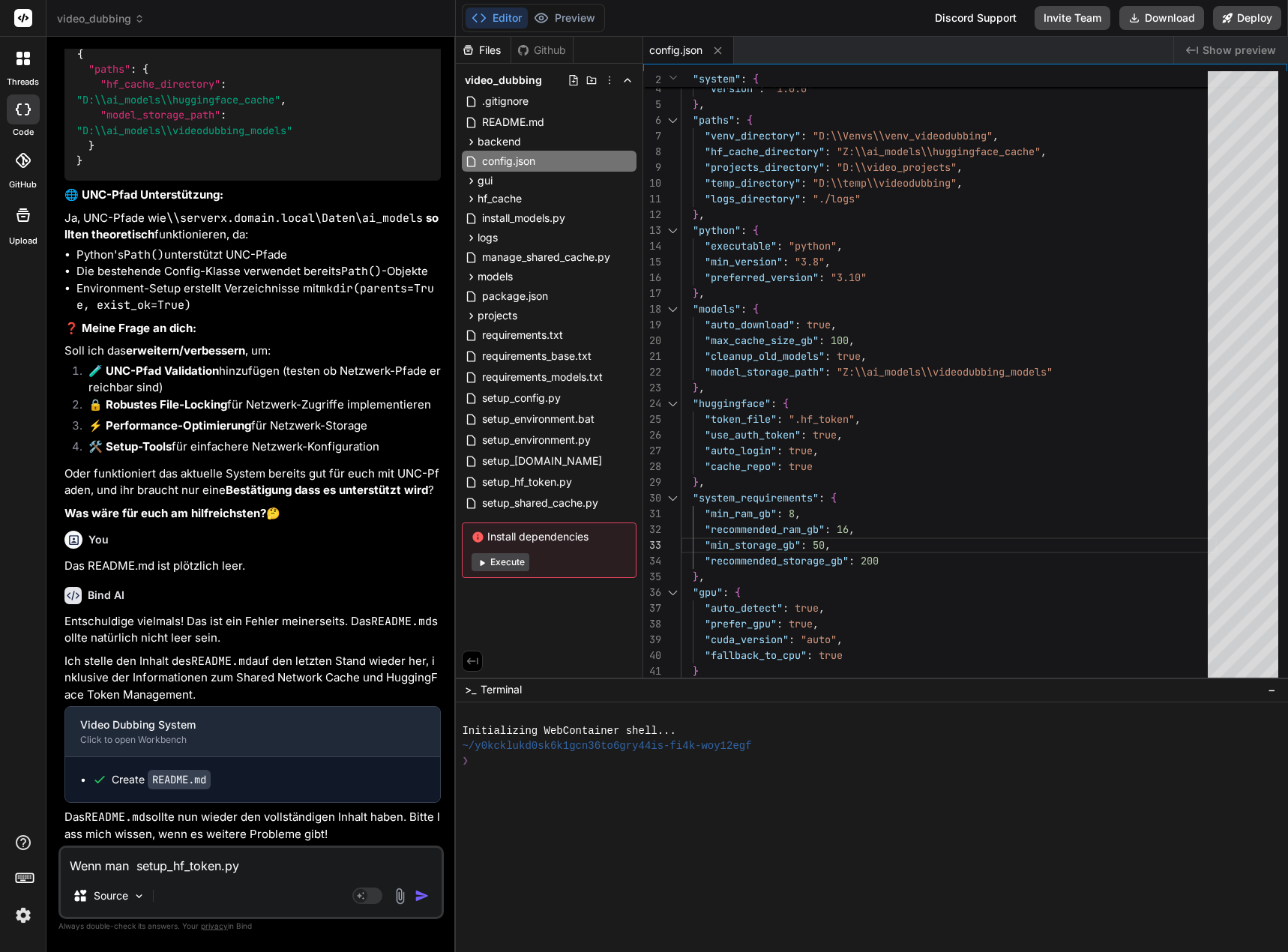
type textarea "x"
type textarea "Wenn man in setup_hf_token.py"
type textarea "x"
type textarea "Wenn man in setup_hf_token.py d"
type textarea "x"
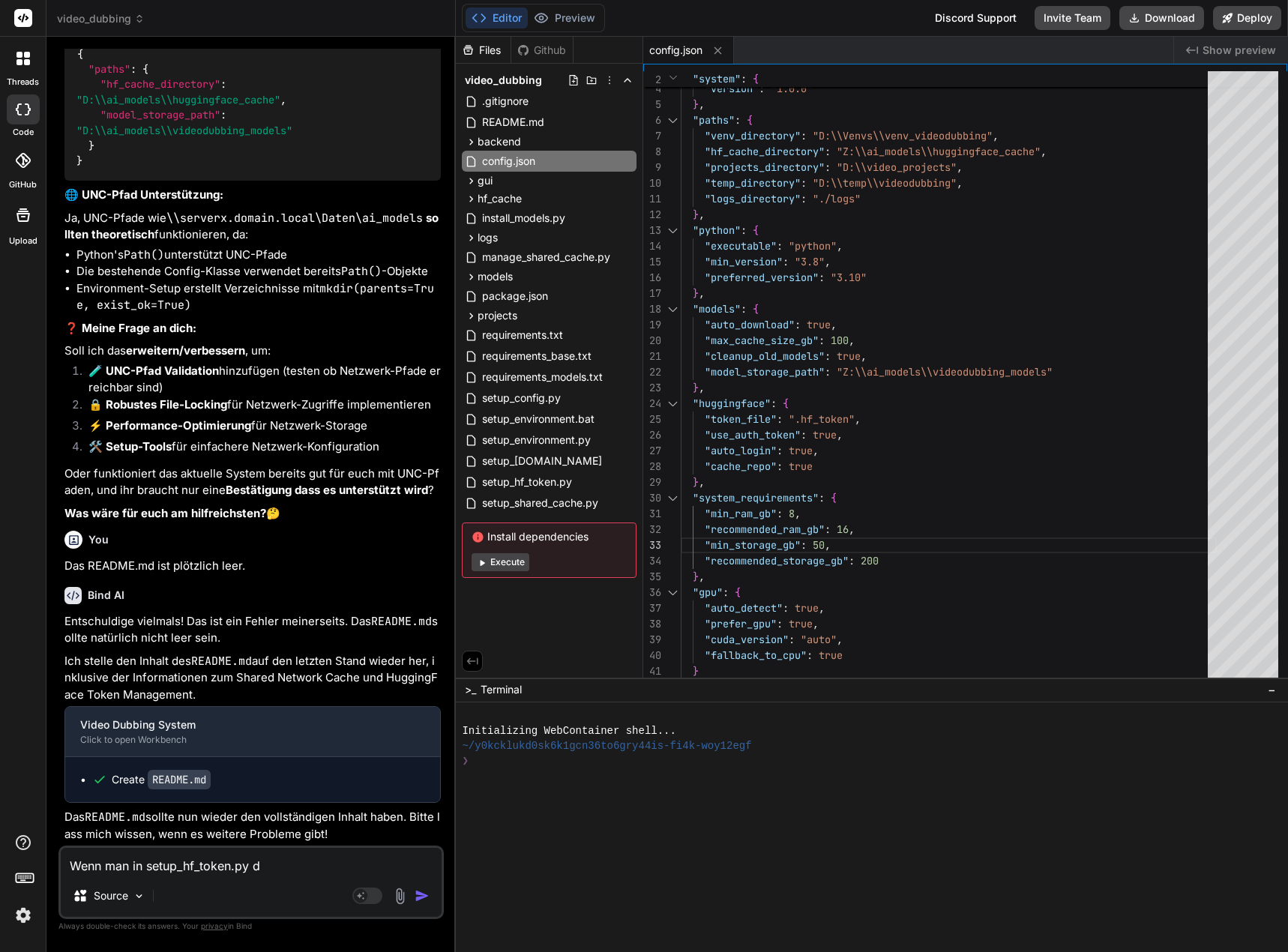
type textarea "Wenn man in setup_hf_token.py de"
type textarea "x"
type textarea "Wenn man in setup_hf_token.py den"
type textarea "x"
type textarea "Wenn man in setup_hf_token.py den"
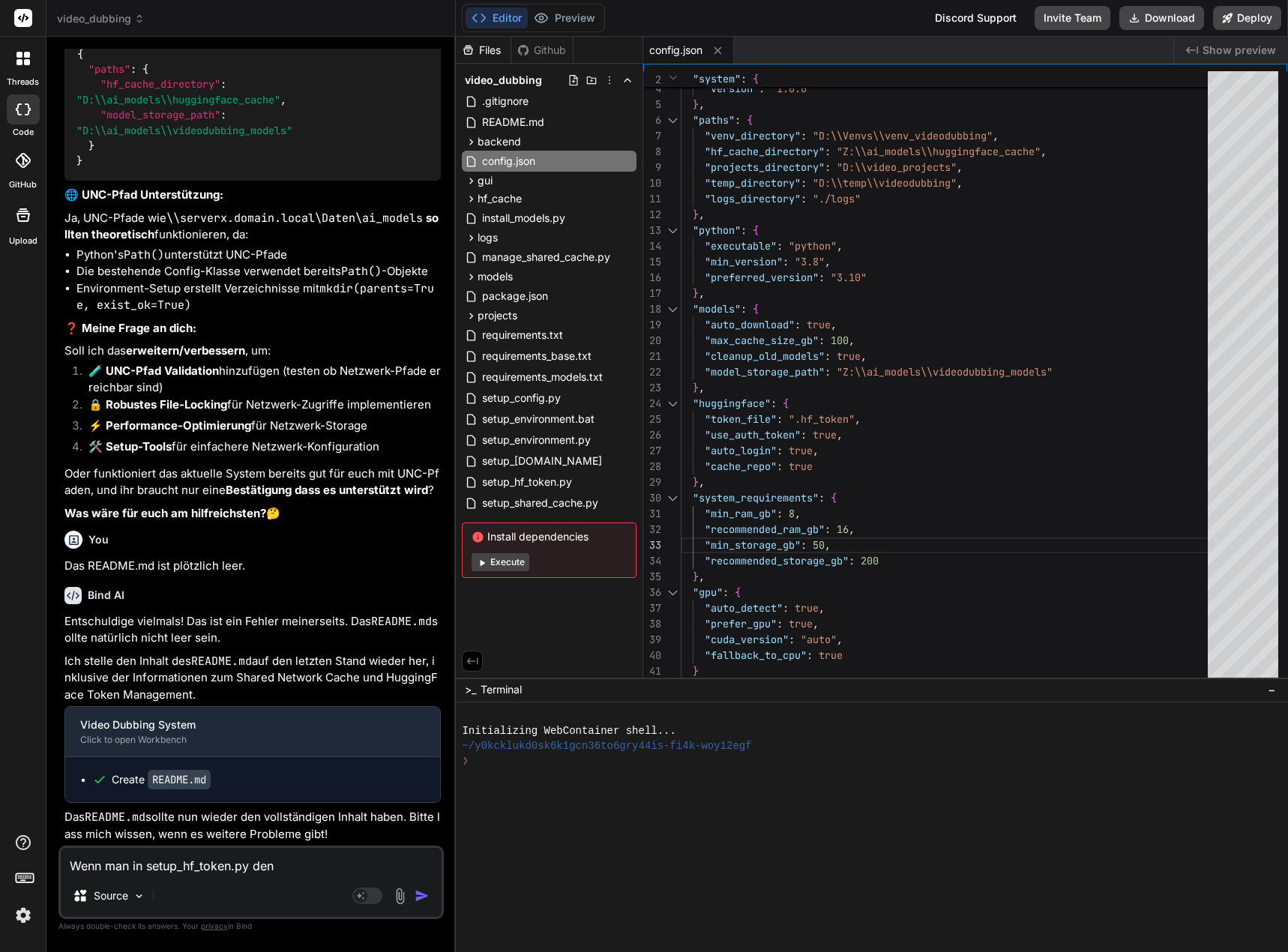
type textarea "x"
type textarea "Wenn man in setup_hf_token.py den T"
type textarea "x"
type textarea "Wenn man in setup_hf_token.py den To"
type textarea "x"
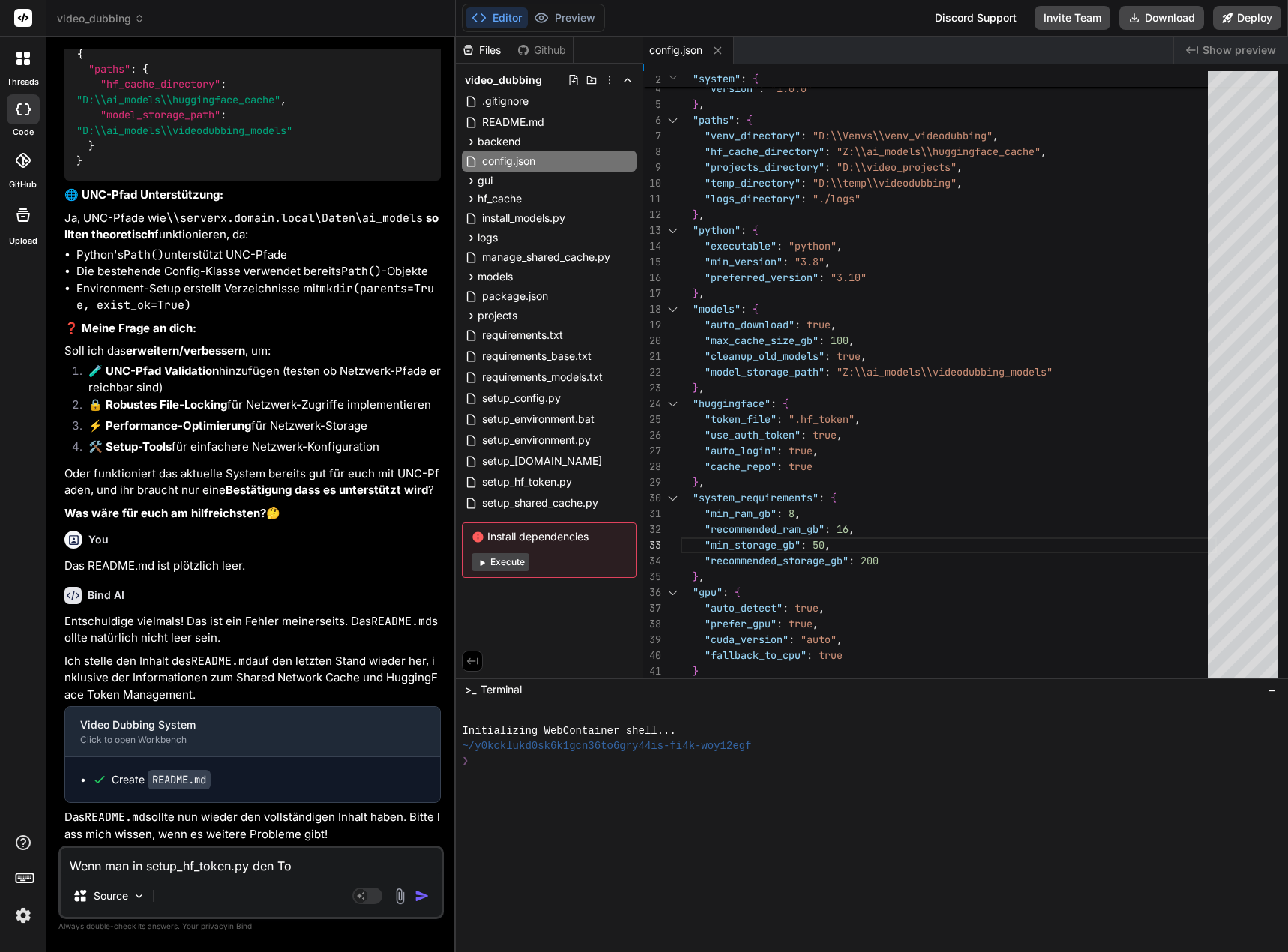
type textarea "Wenn man in setup_hf_token.py den Tok"
type textarea "x"
type textarea "Wenn man in setup_hf_token.py den Toke"
type textarea "x"
type textarea "Wenn man in setup_hf_token.py den Token"
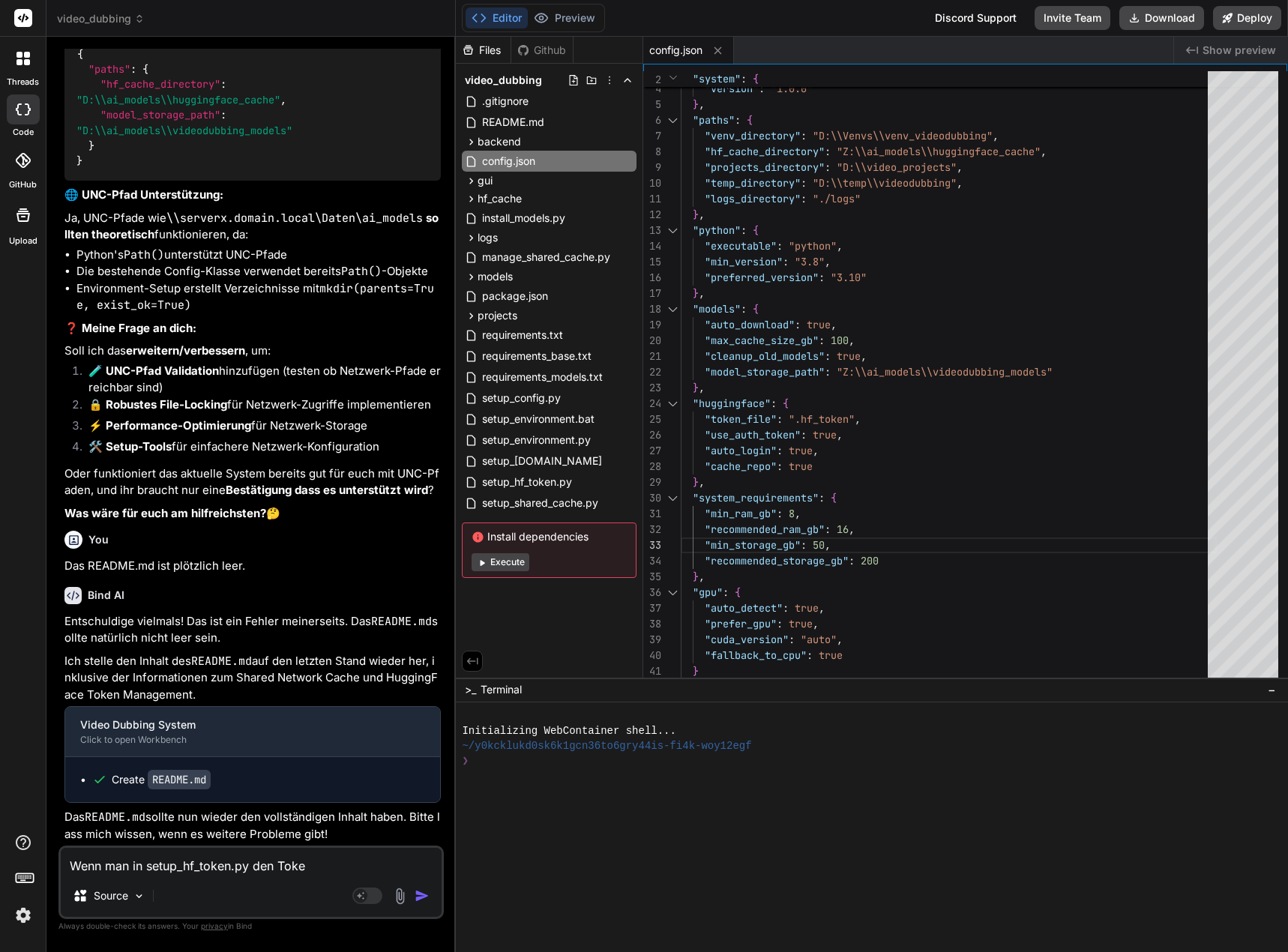
type textarea "x"
type textarea "Wenn man in setup_hf_token.py den Toke"
type textarea "x"
type textarea "Wenn man in setup_hf_token.py den Tok"
type textarea "x"
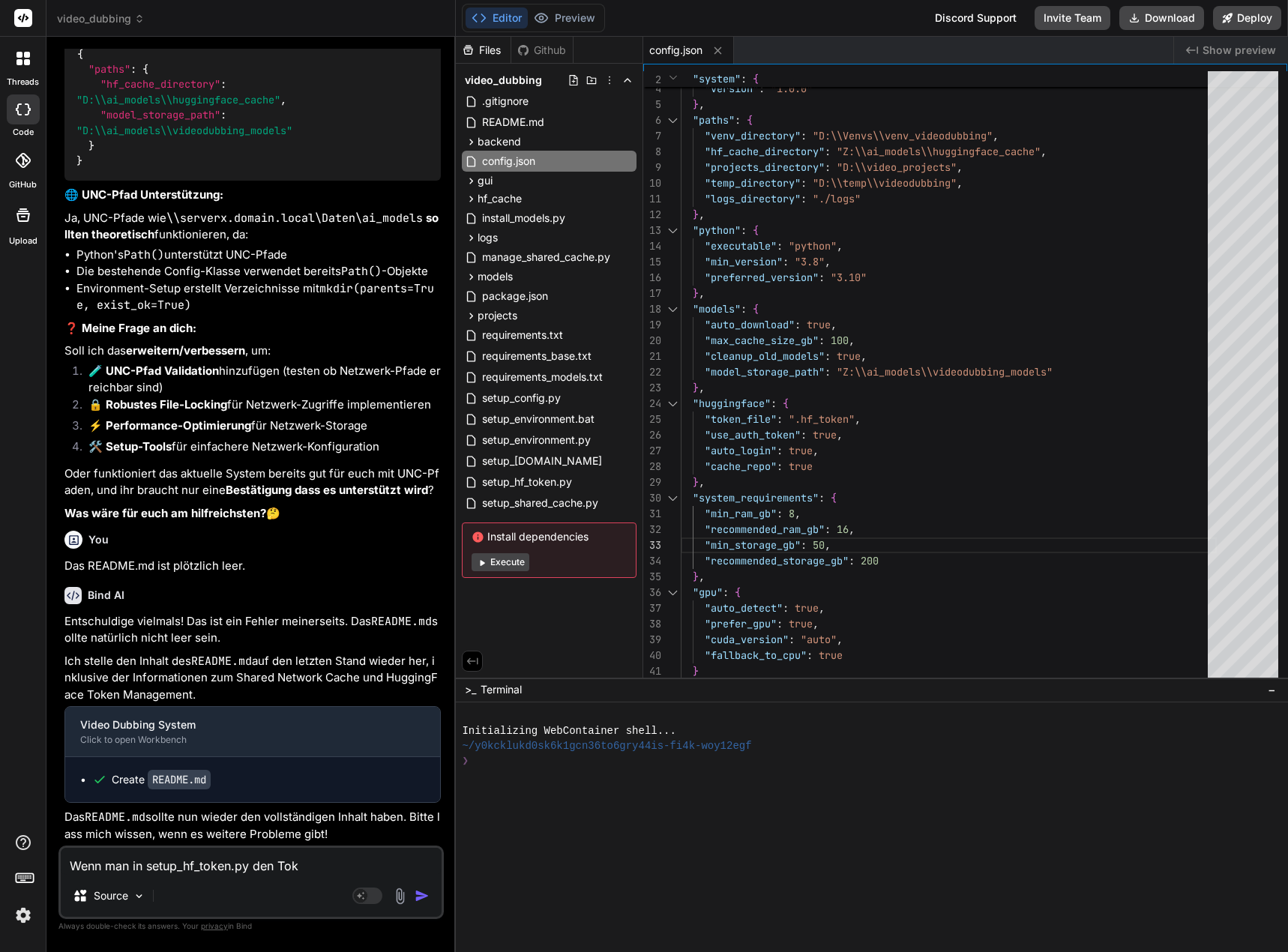
type textarea "Wenn man in setup_hf_token.py den To"
type textarea "x"
type textarea "Wenn man in setup_hf_token.py den T"
type textarea "x"
type textarea "Wenn man in setup_hf_token.py den"
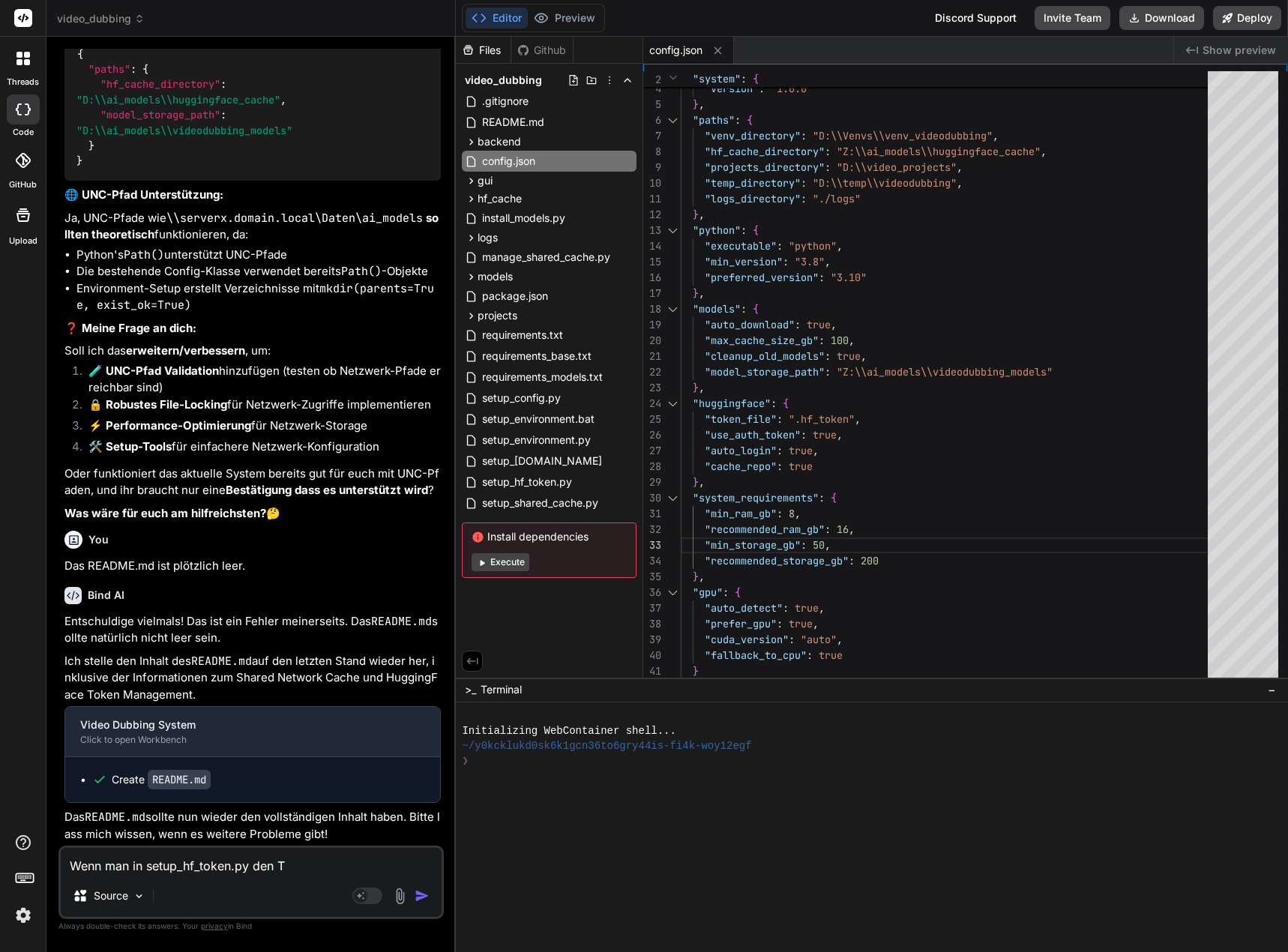
type textarea "x"
type textarea "Wenn man in setup_hf_token.py den"
type textarea "x"
type textarea "Wenn man in setup_hf_token.py de"
type textarea "x"
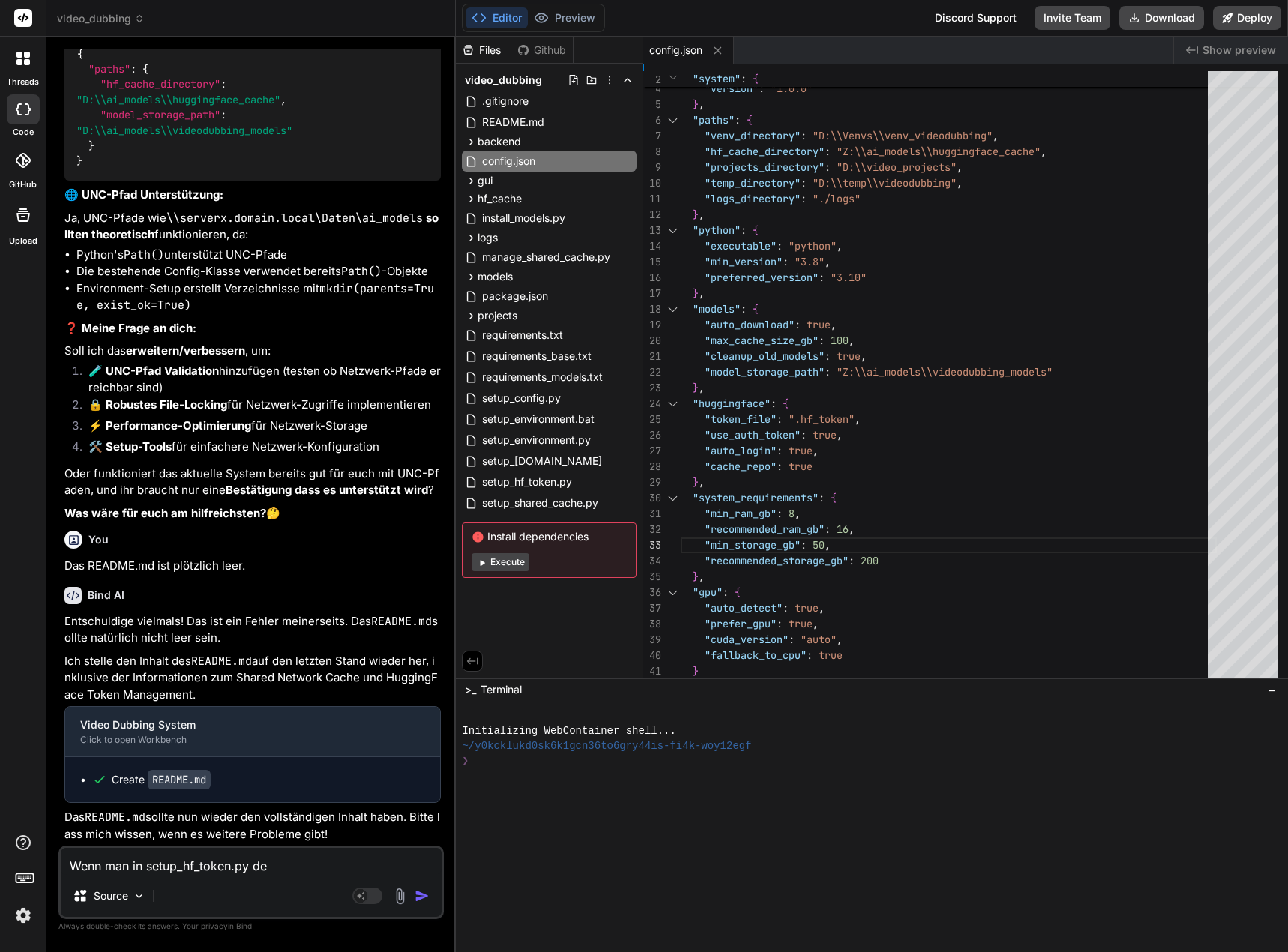
type textarea "Wenn man in setup_hf_token.py d"
type textarea "x"
type textarea "Wenn man in setup_hf_token.py"
type textarea "x"
type textarea "Wenn man in setup_hf_token.py P"
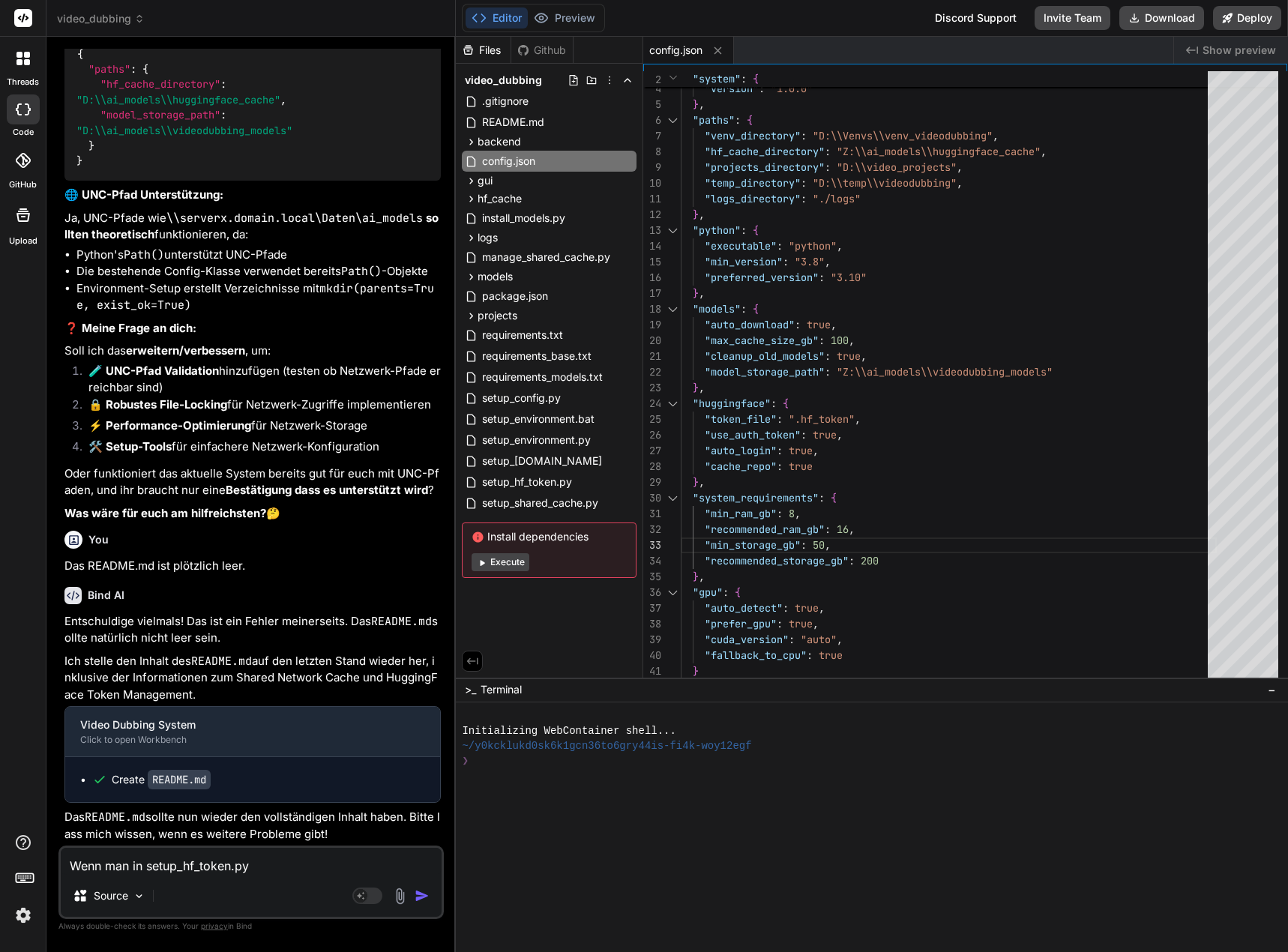
type textarea "x"
type textarea "Wenn man in setup_hf_token.py Pu"
type textarea "x"
type textarea "Wenn man in setup_hf_token.py Pun"
type textarea "x"
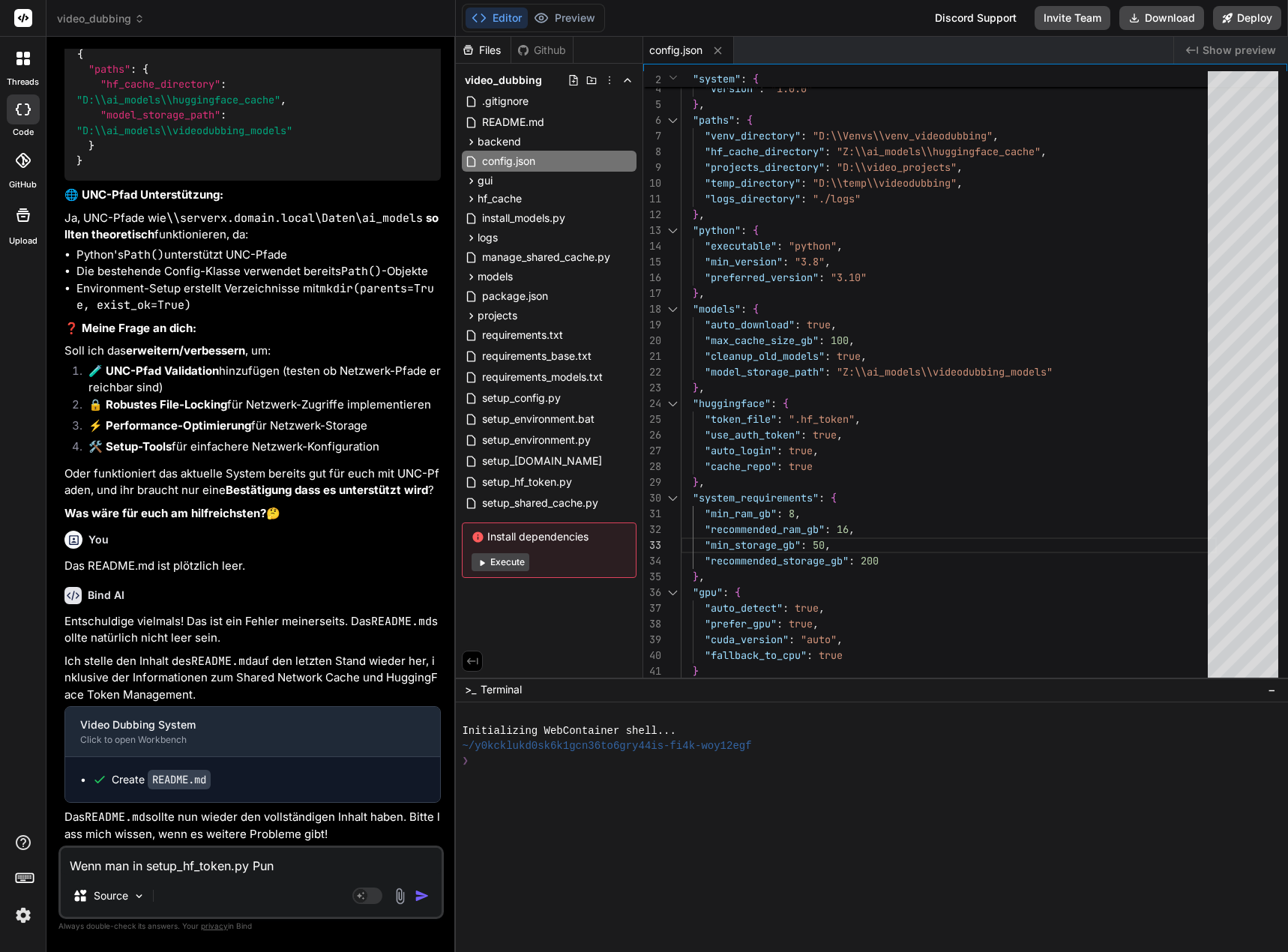
type textarea "Wenn man in setup_hf_token.py Punk"
type textarea "x"
type textarea "Wenn man in setup_hf_token.py Punkt"
type textarea "x"
type textarea "Wenn man in setup_hf_token.py Punkt"
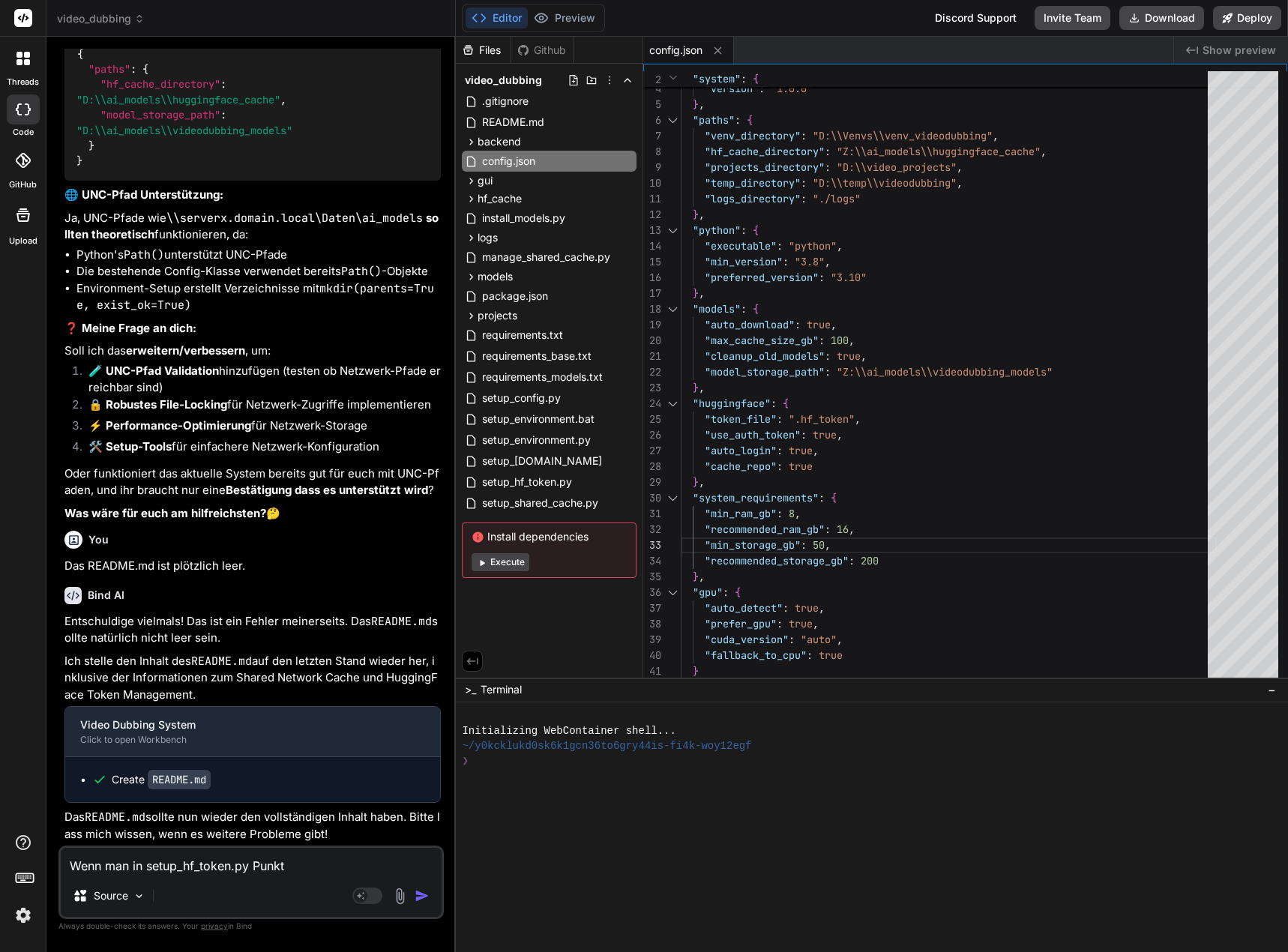
type textarea "x"
type textarea "Wenn man in setup_hf_token.py Punkt 1"
type textarea "x"
type textarea "Wenn man in setup_hf_token.py Punkt 1"
type textarea "x"
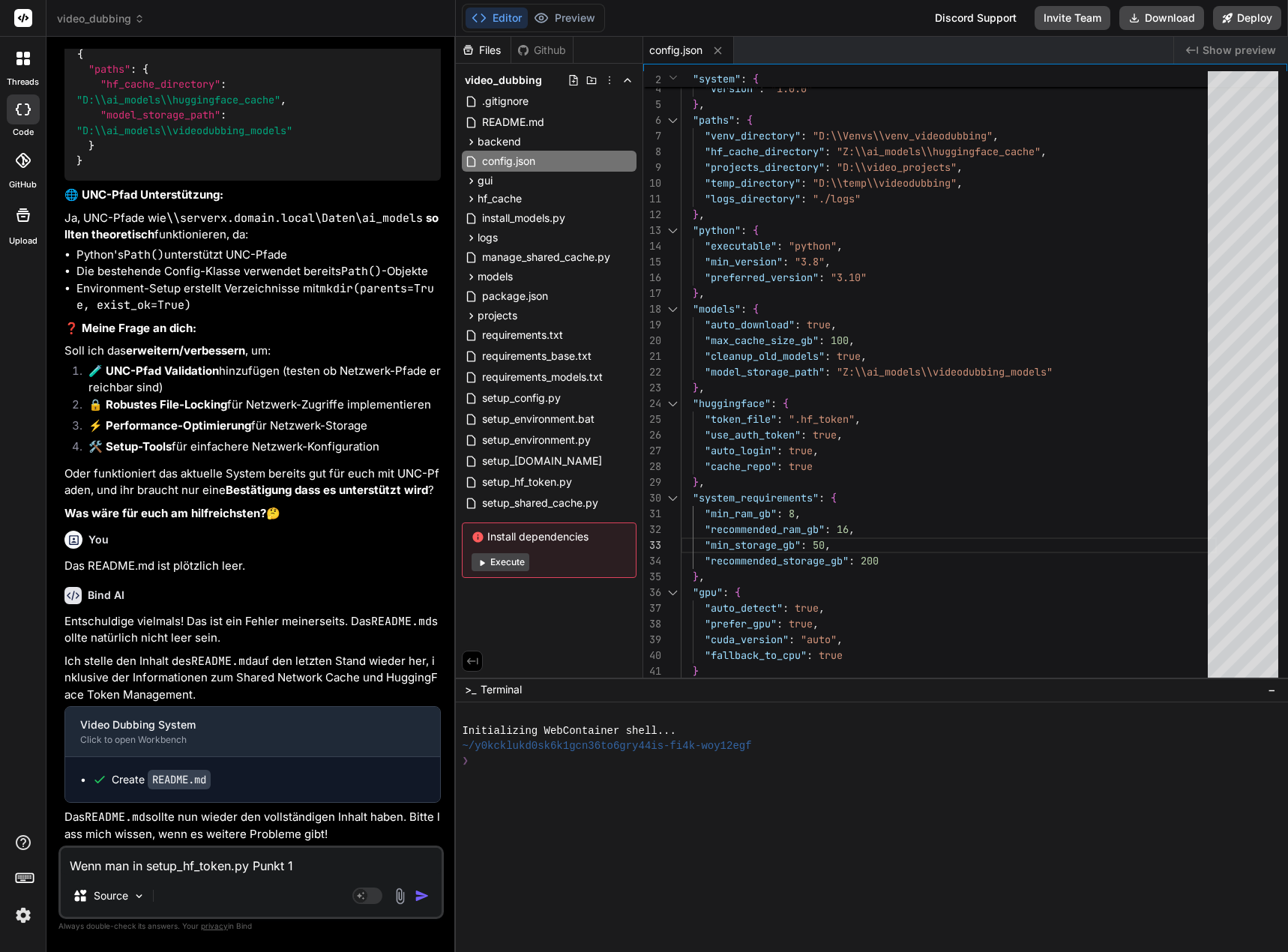
type textarea "Wenn man in setup_hf_token.py Punkt 1 f"
type textarea "x"
type textarea "Wenn man in setup_hf_token.py Punkt 1 fü"
type textarea "x"
type textarea "Wenn man in setup_hf_token.py Punkt 1 für"
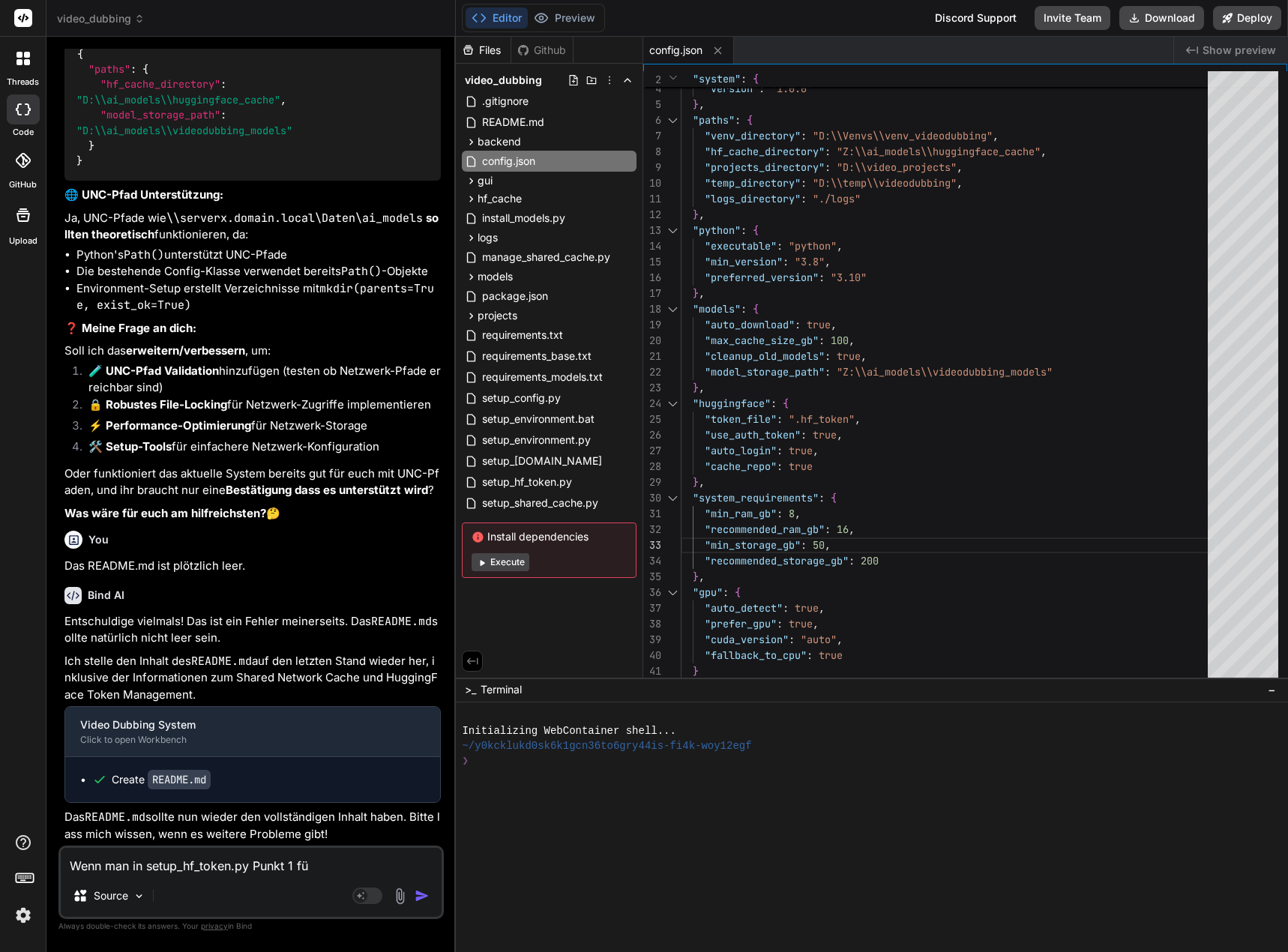
type textarea "x"
type textarea "Wenn man in setup_hf_token.py Punkt 1 für"
type textarea "x"
type textarea "Wenn man in setup_hf_token.py Punkt 1 für d"
type textarea "x"
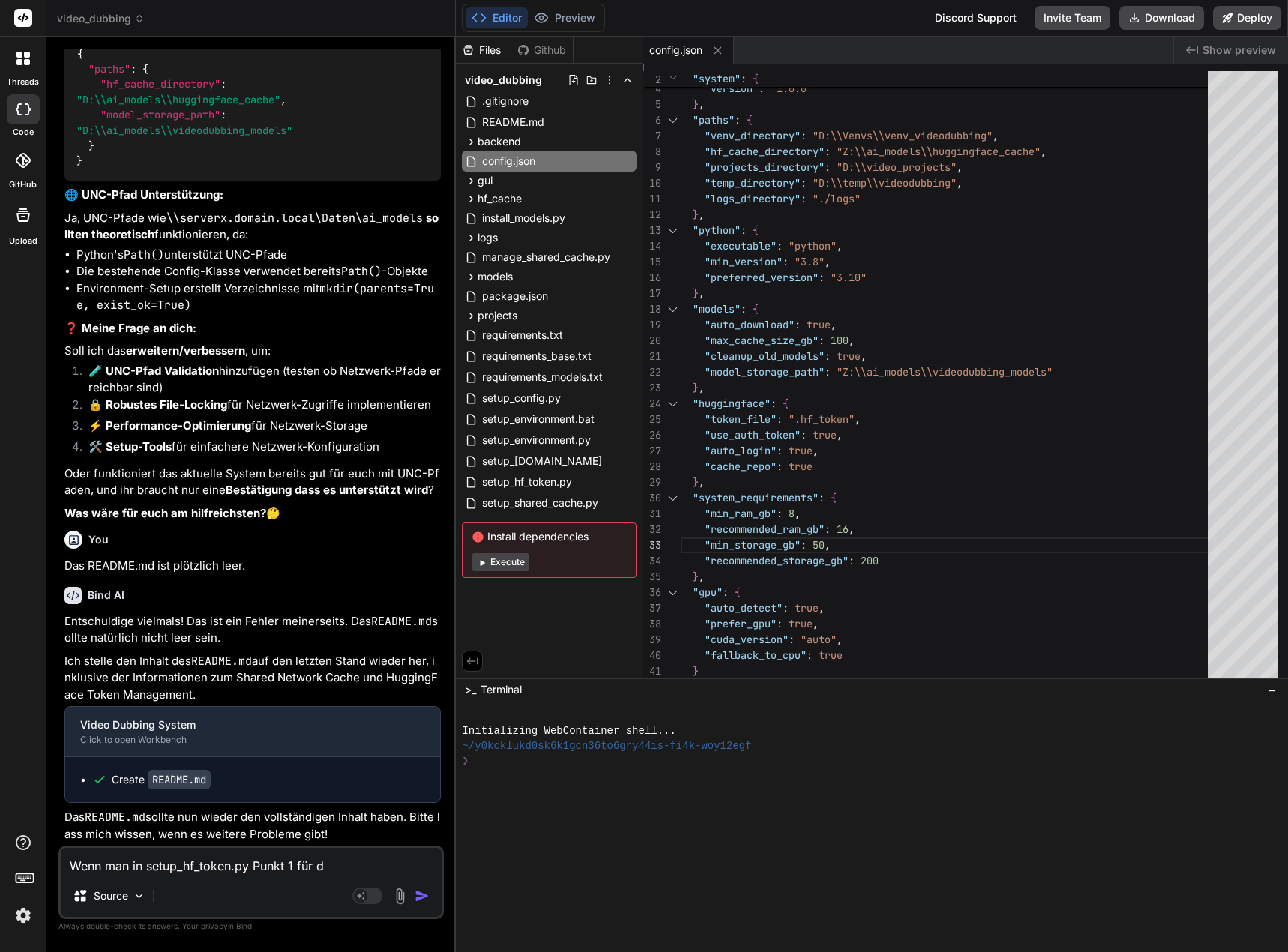
type textarea "Wenn man in setup_hf_token.py Punkt 1 für di"
type textarea "x"
type textarea "Wenn man in setup_hf_token.py Punkt 1 für die"
type textarea "x"
type textarea "Wenn man in setup_hf_token.py Punkt 1 für die"
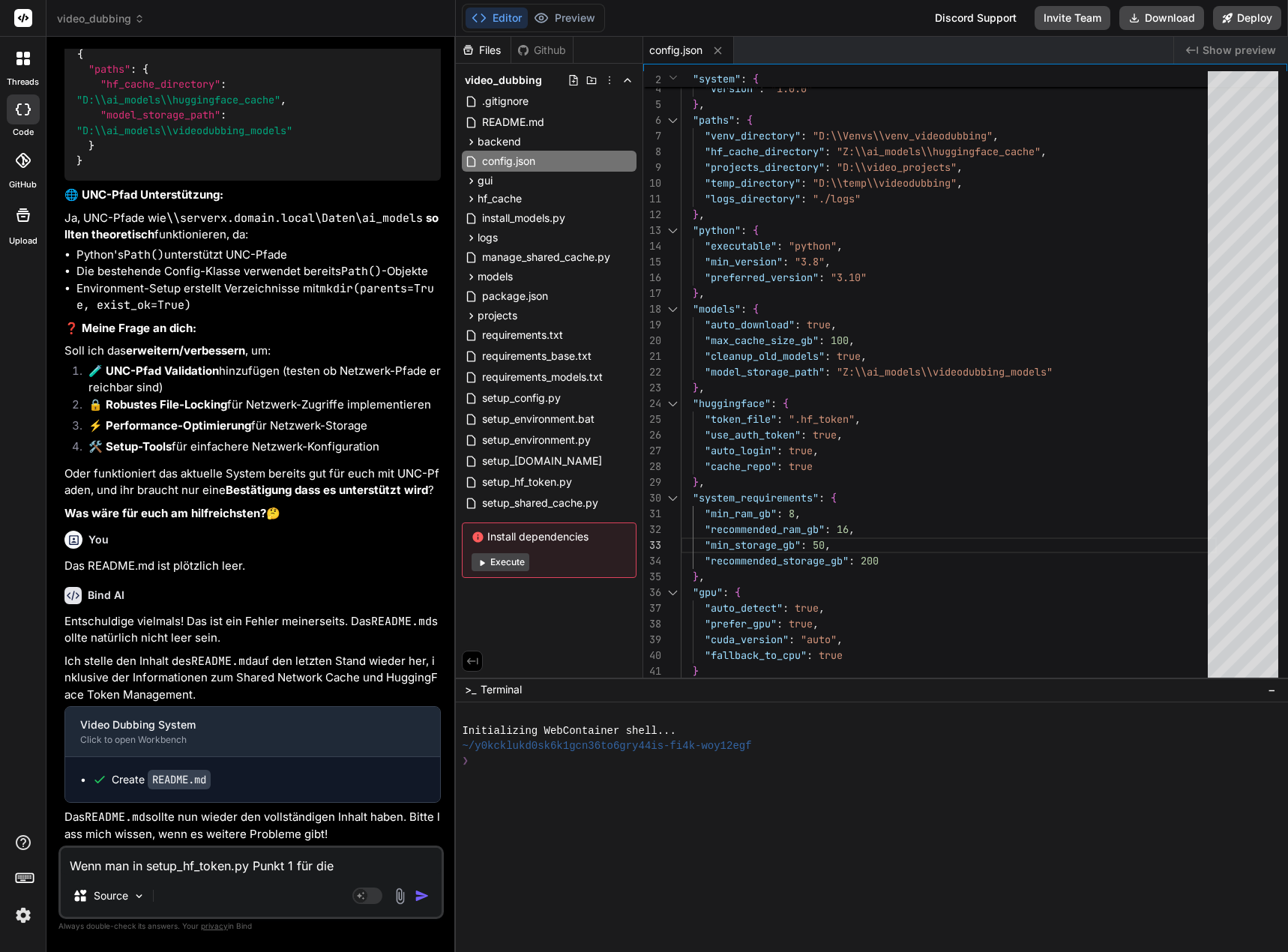
type textarea "x"
type textarea "Wenn man in setup_hf_token.py Punkt 1 für die E"
type textarea "x"
type textarea "Wenn man in setup_hf_token.py Punkt 1 für die Ei"
type textarea "x"
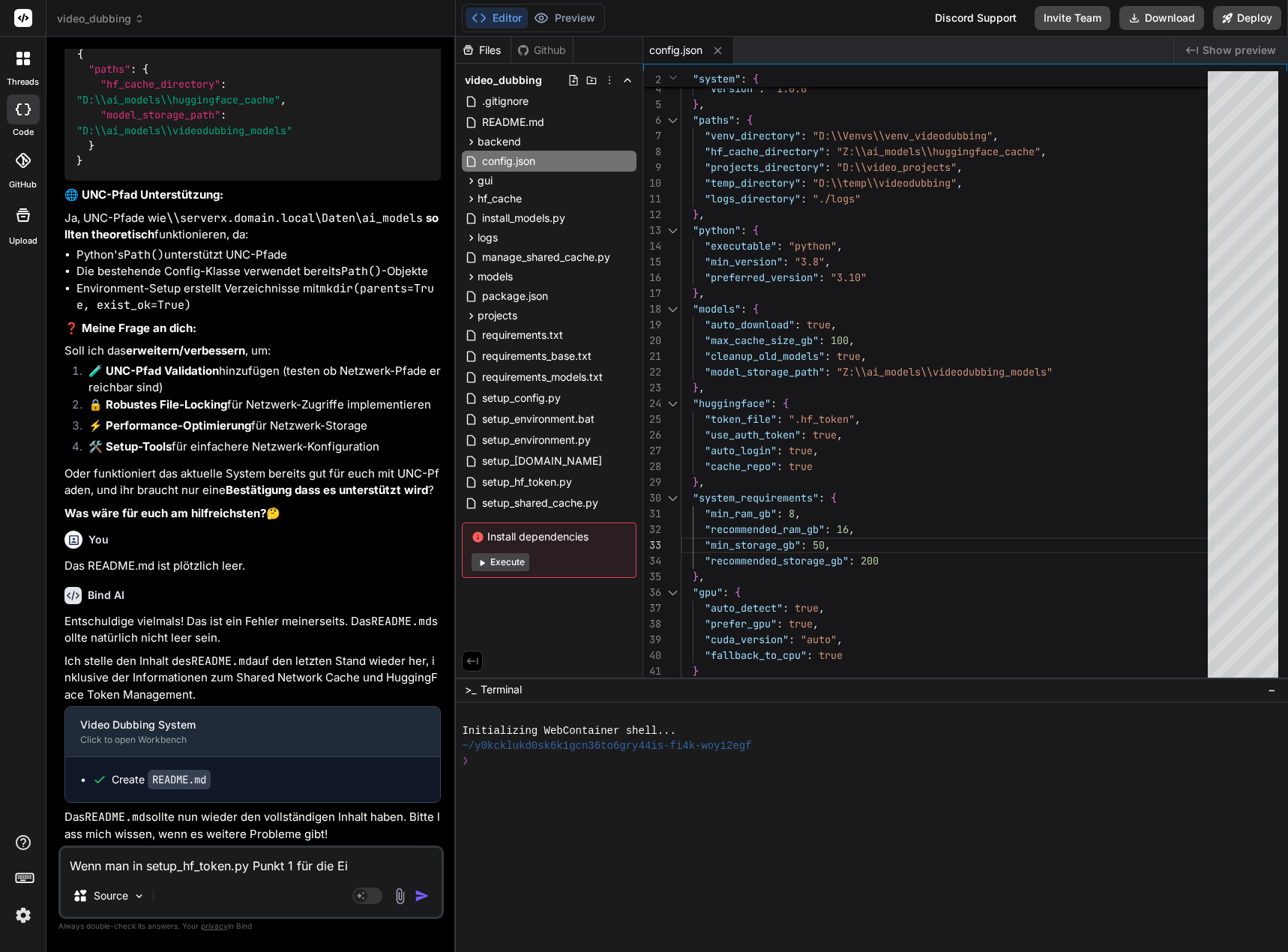
type textarea "Wenn man in setup_hf_token.py Punkt 1 für die Ein"
type textarea "x"
type textarea "Wenn man in setup_hf_token.py Punkt 1 für die Eing"
type textarea "x"
type textarea "Wenn man in setup_hf_token.py Punkt 1 für die Einga"
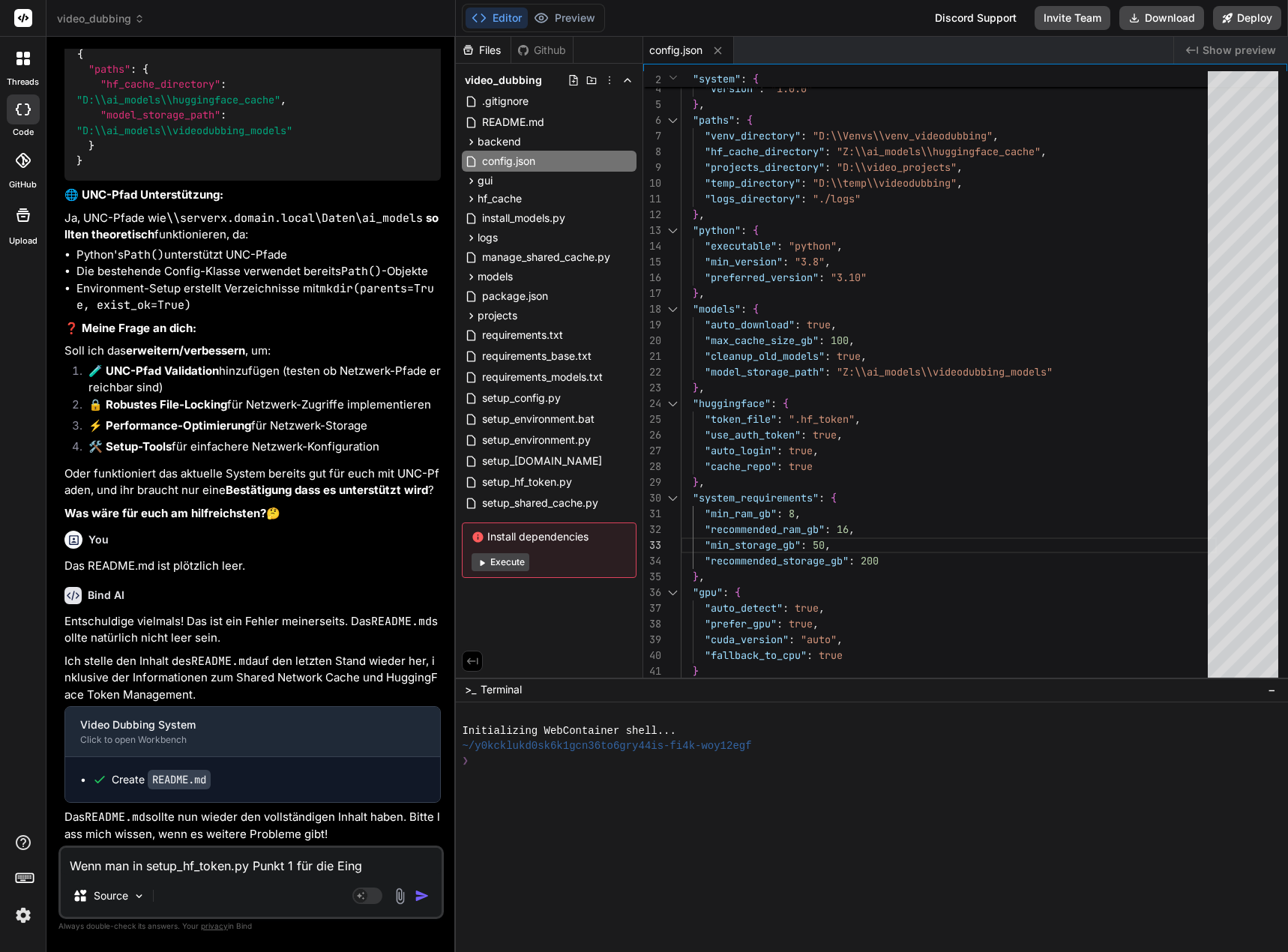
type textarea "x"
type textarea "Wenn man in setup_hf_token.py Punkt 1 für die Eingab"
type textarea "x"
type textarea "Wenn man in setup_hf_token.py Punkt 1 für die Eingabe"
type textarea "x"
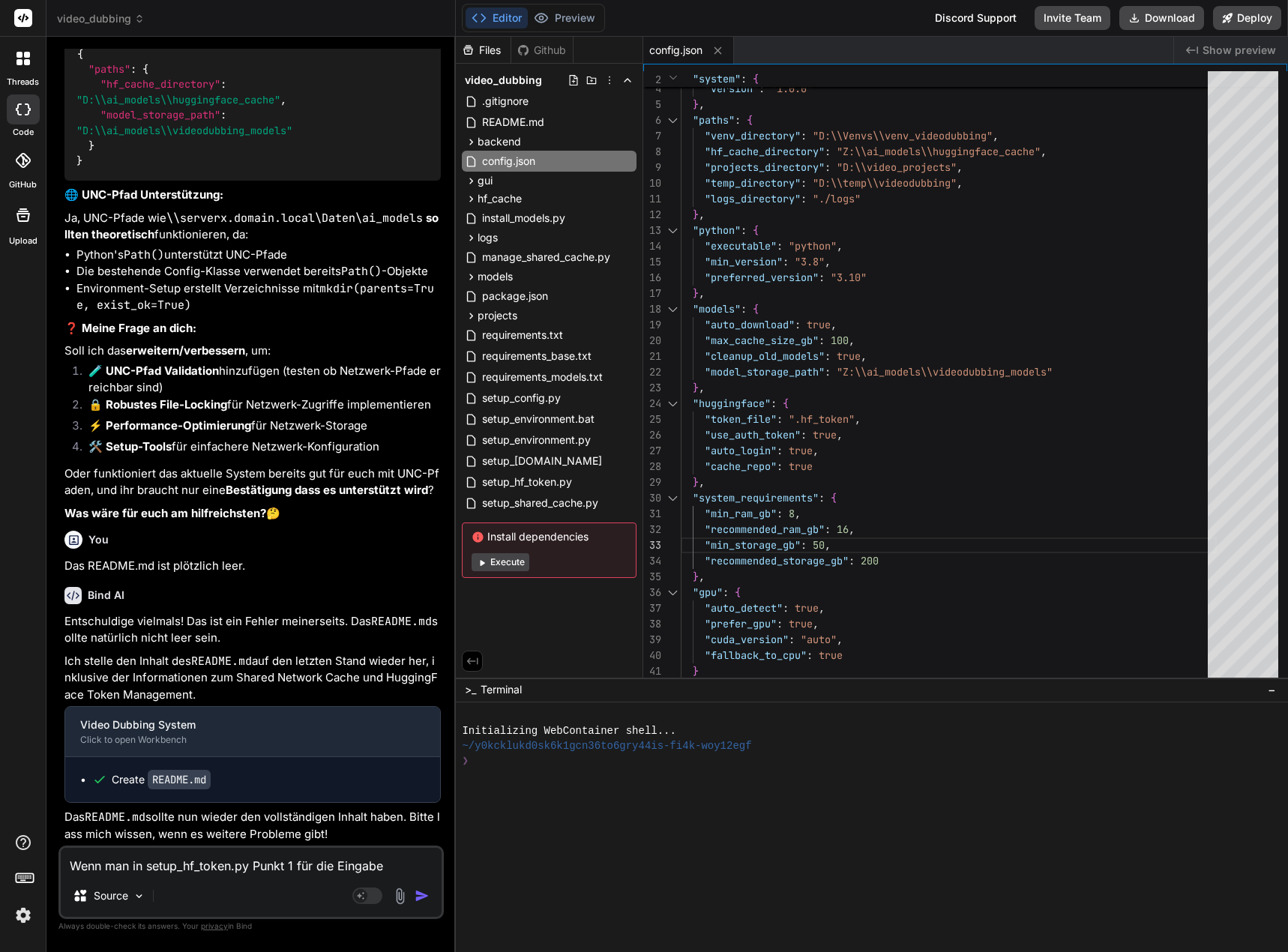
type textarea "Wenn man in setup_hf_token.py Punkt 1 für die Eingabe"
type textarea "x"
type textarea "Wenn man in setup_hf_token.py Punkt 1 für die Eingabe d"
type textarea "x"
type textarea "Wenn man in setup_hf_token.py Punkt 1 für die Eingabe de"
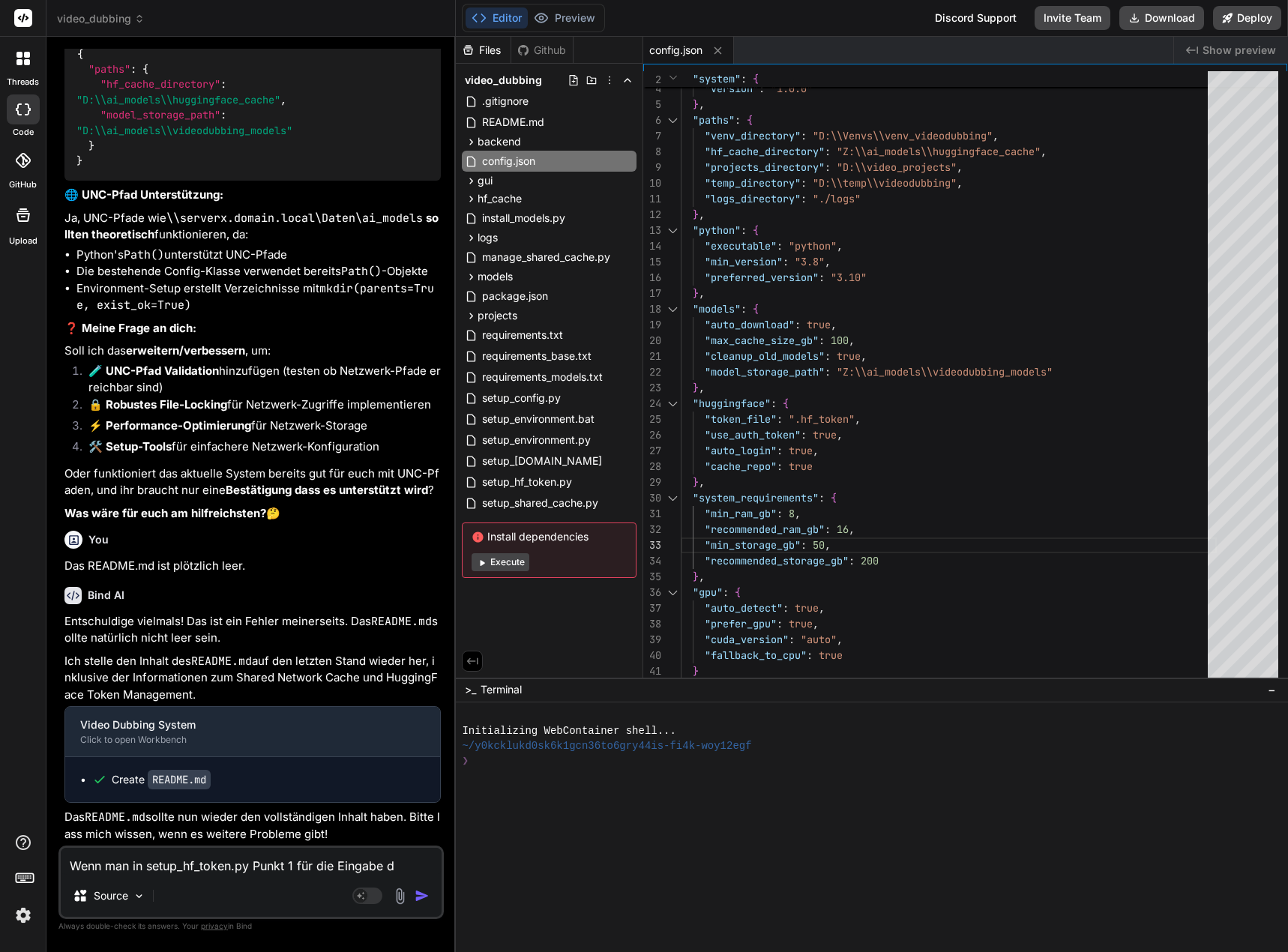
type textarea "x"
type textarea "Wenn man in setup_hf_token.py Punkt 1 für die Eingabe des"
type textarea "x"
type textarea "Wenn man in setup_hf_token.py Punkt 1 für die Eingabe des"
type textarea "x"
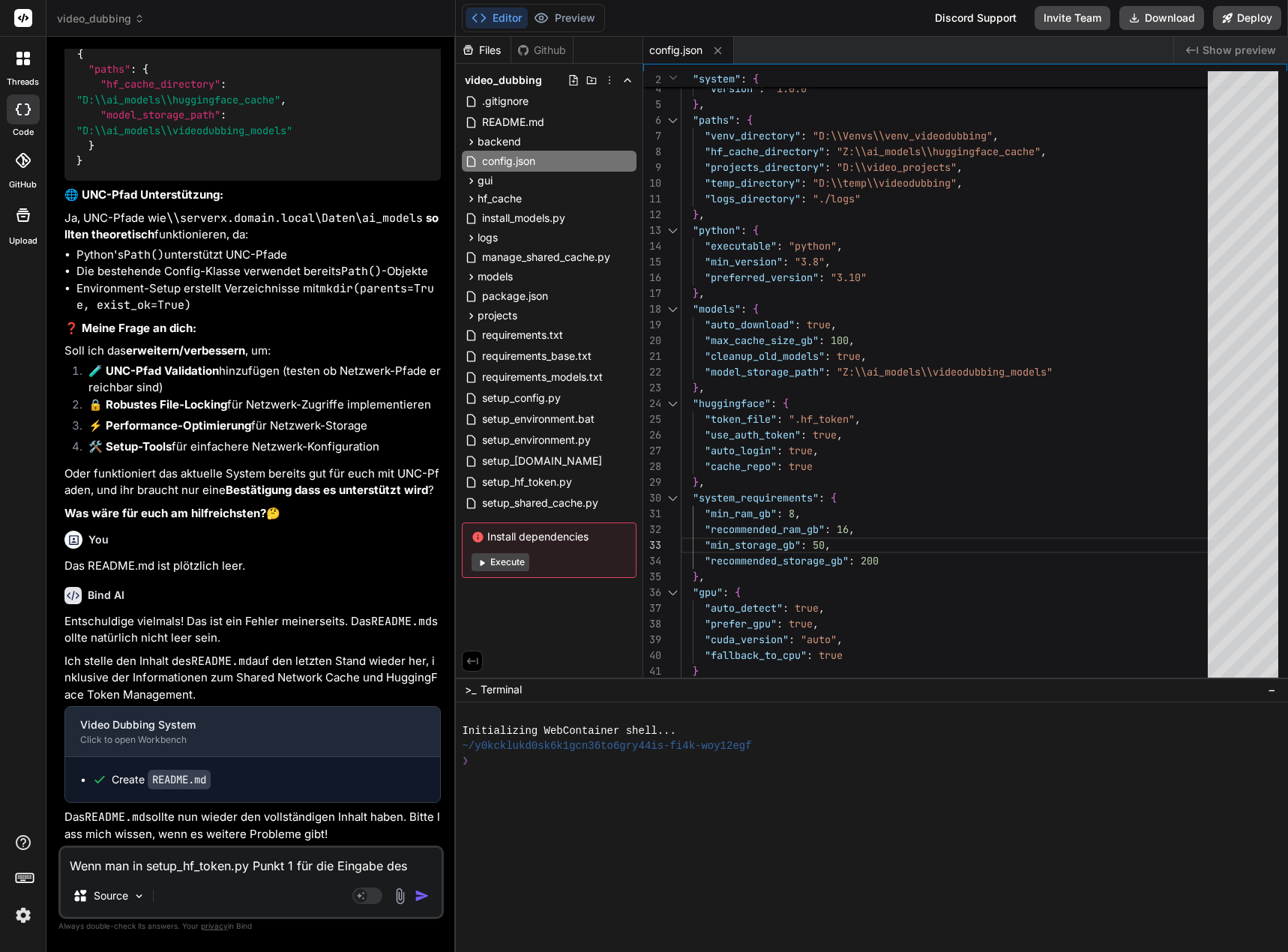
type textarea "Wenn man in setup_hf_token.py Punkt 1 für die Eingabe des T"
type textarea "x"
type textarea "Wenn man in setup_hf_token.py Punkt 1 für die Eingabe des To"
type textarea "x"
type textarea "Wenn man in setup_hf_token.py Punkt 1 für die Eingabe des Tok"
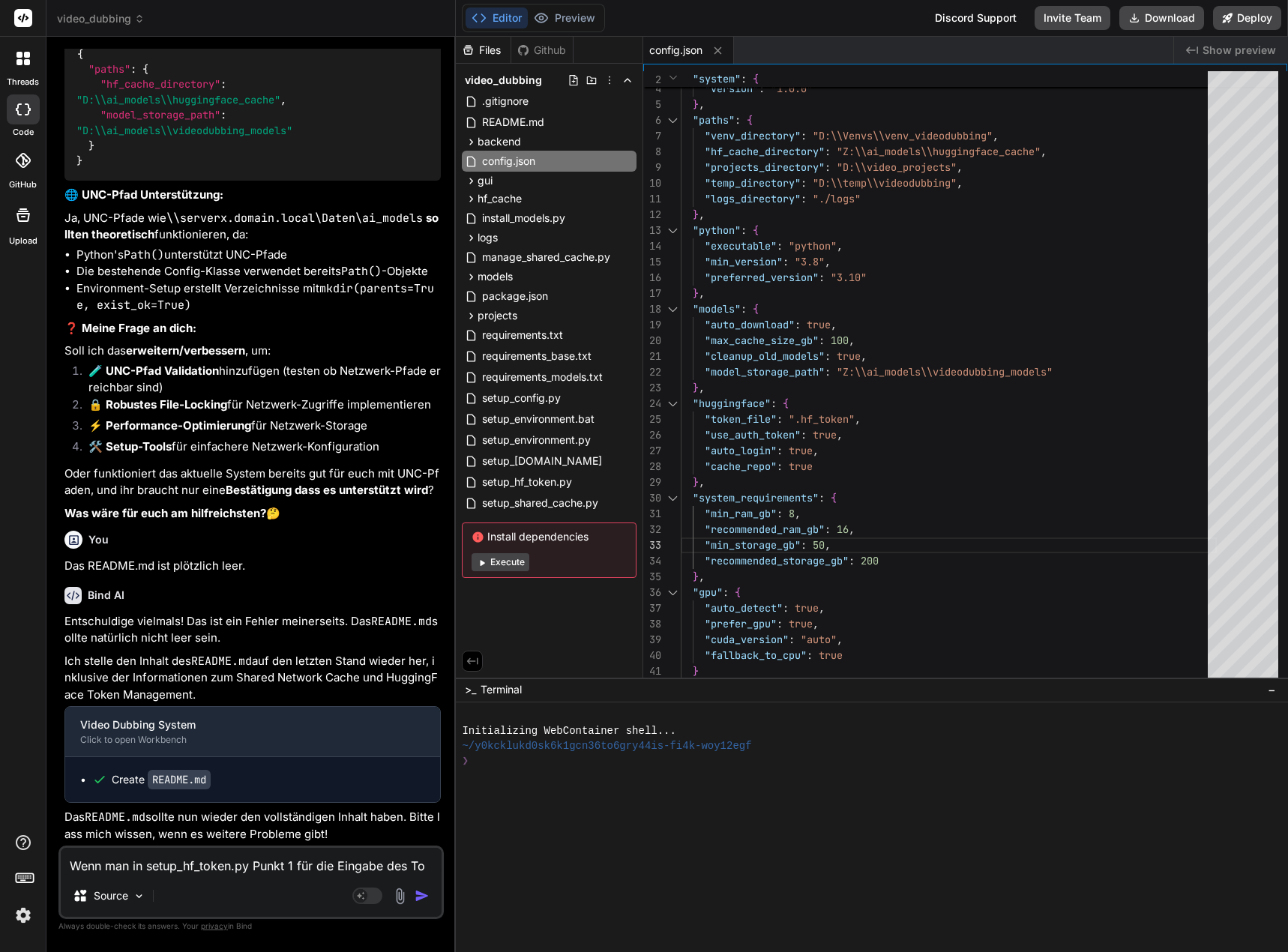
type textarea "x"
type textarea "Wenn man in setup_hf_token.py Punkt 1 für die Eingabe des Toke"
type textarea "x"
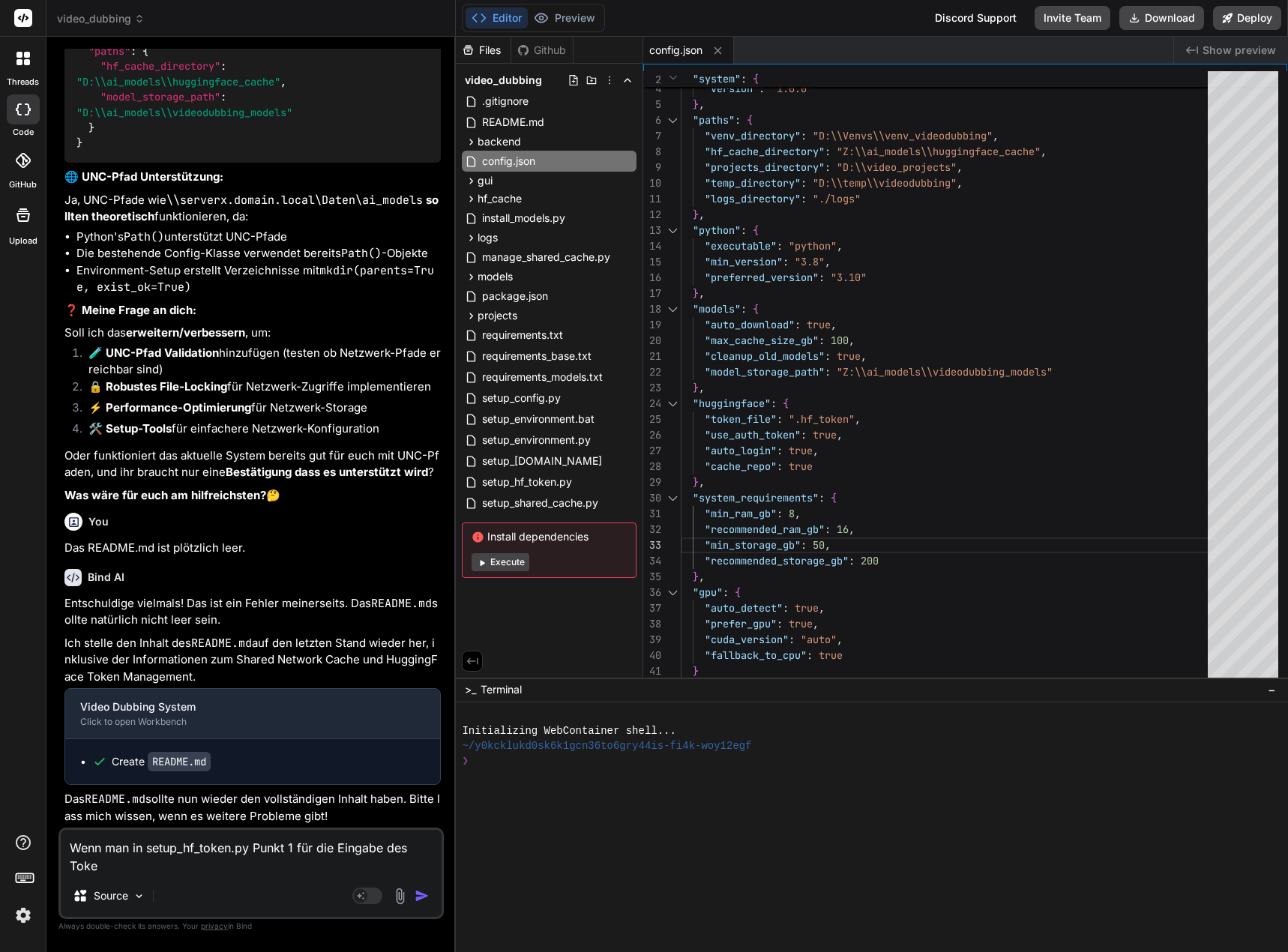
scroll to position [3149, 0]
type textarea "Wenn man in setup_hf_token.py Punkt 1 für die Eingabe des Token"
type textarea "x"
type textarea "Wenn man in setup_hf_token.py Punkt 1 für die Eingabe des Tokens"
type textarea "x"
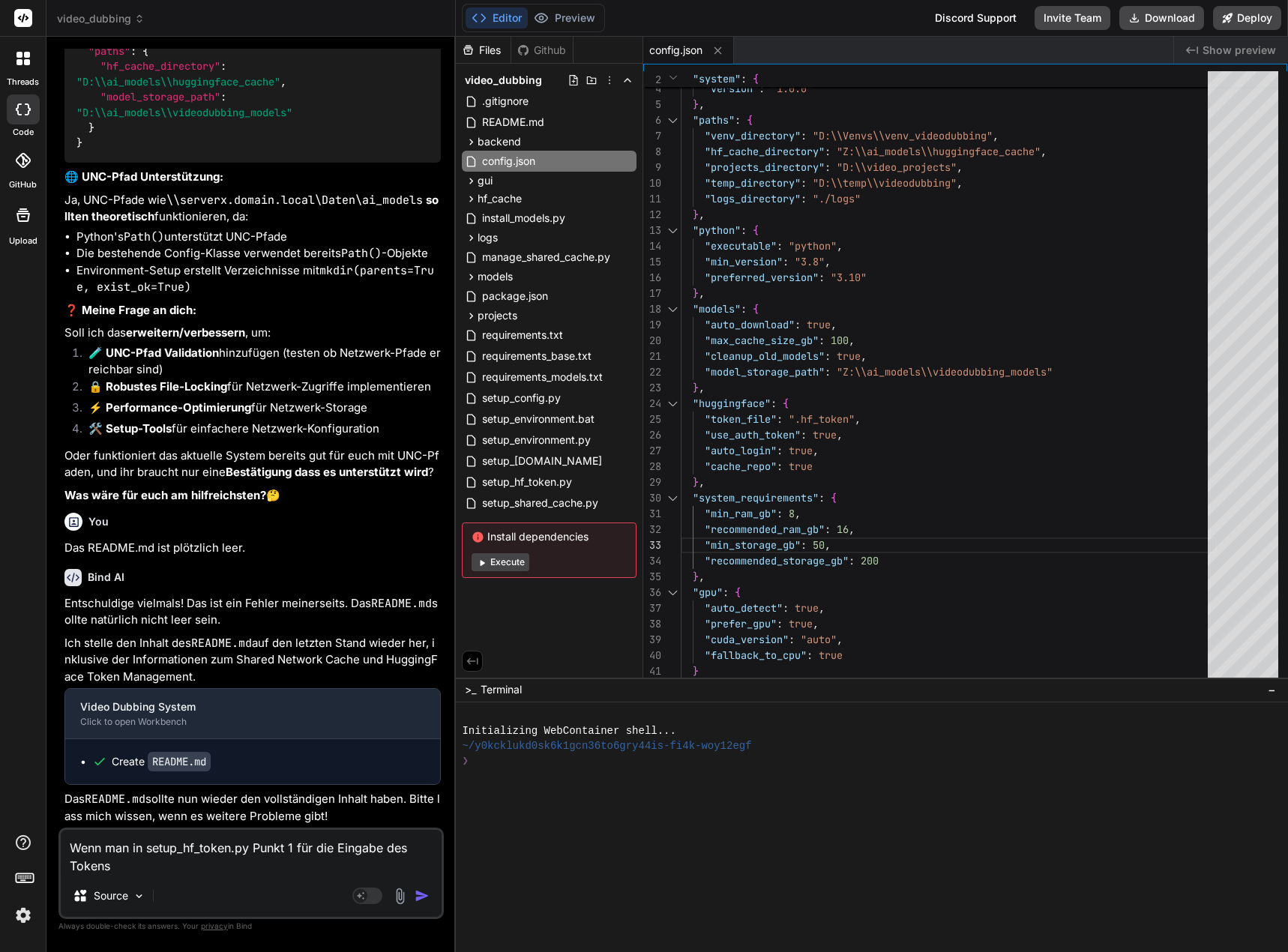
type textarea "Wenn man in setup_hf_token.py Punkt 1 für die Eingabe des Tokens"
type textarea "x"
type textarea "Wenn man in setup_hf_token.py Punkt 1 für die Eingabe des Tokens w"
type textarea "x"
type textarea "Wenn man in setup_hf_token.py Punkt 1 für die Eingabe des Tokens wä"
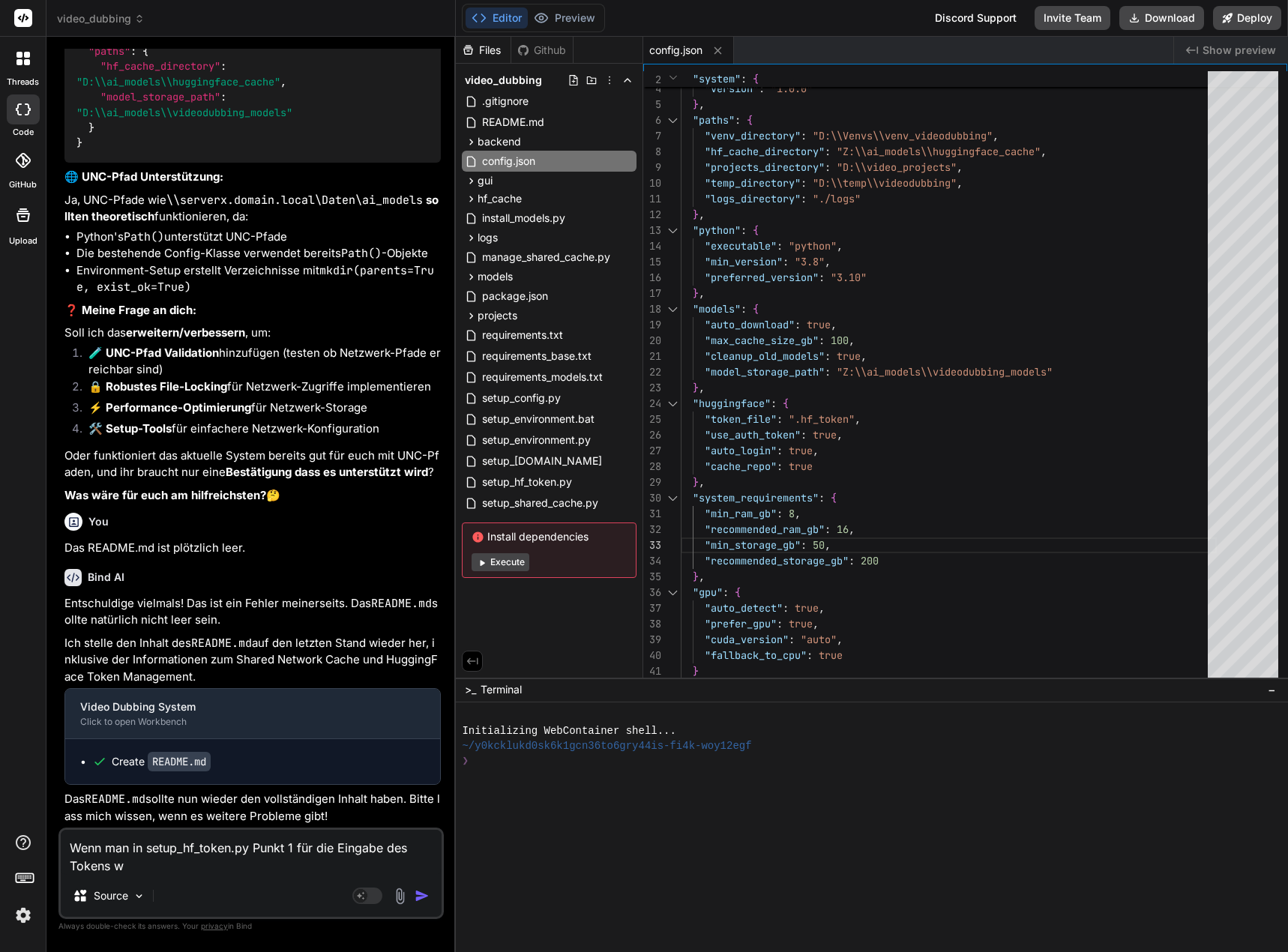
type textarea "x"
type textarea "Wenn man in setup_hf_token.py Punkt 1 für die Eingabe des Tokens wäh"
type textarea "x"
type textarea "Wenn man in setup_hf_token.py Punkt 1 für die Eingabe des Tokens wähl"
type textarea "x"
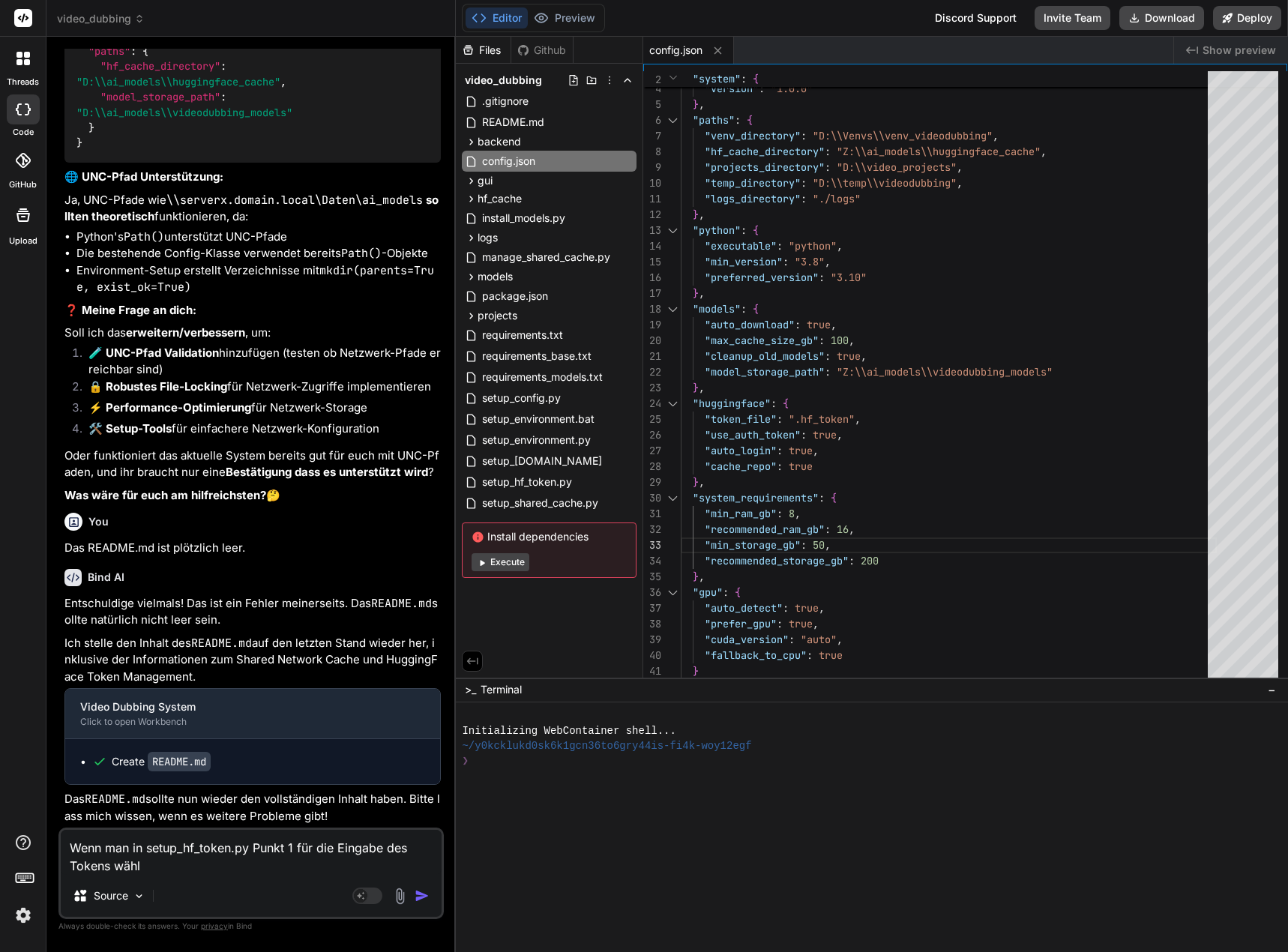
type textarea "Wenn man in setup_hf_token.py Punkt 1 für die Eingabe des Tokens wählt"
type textarea "x"
type textarea "Wenn man in setup_hf_token.py Punkt 1 für die Eingabe des Tokens wählt"
type textarea "x"
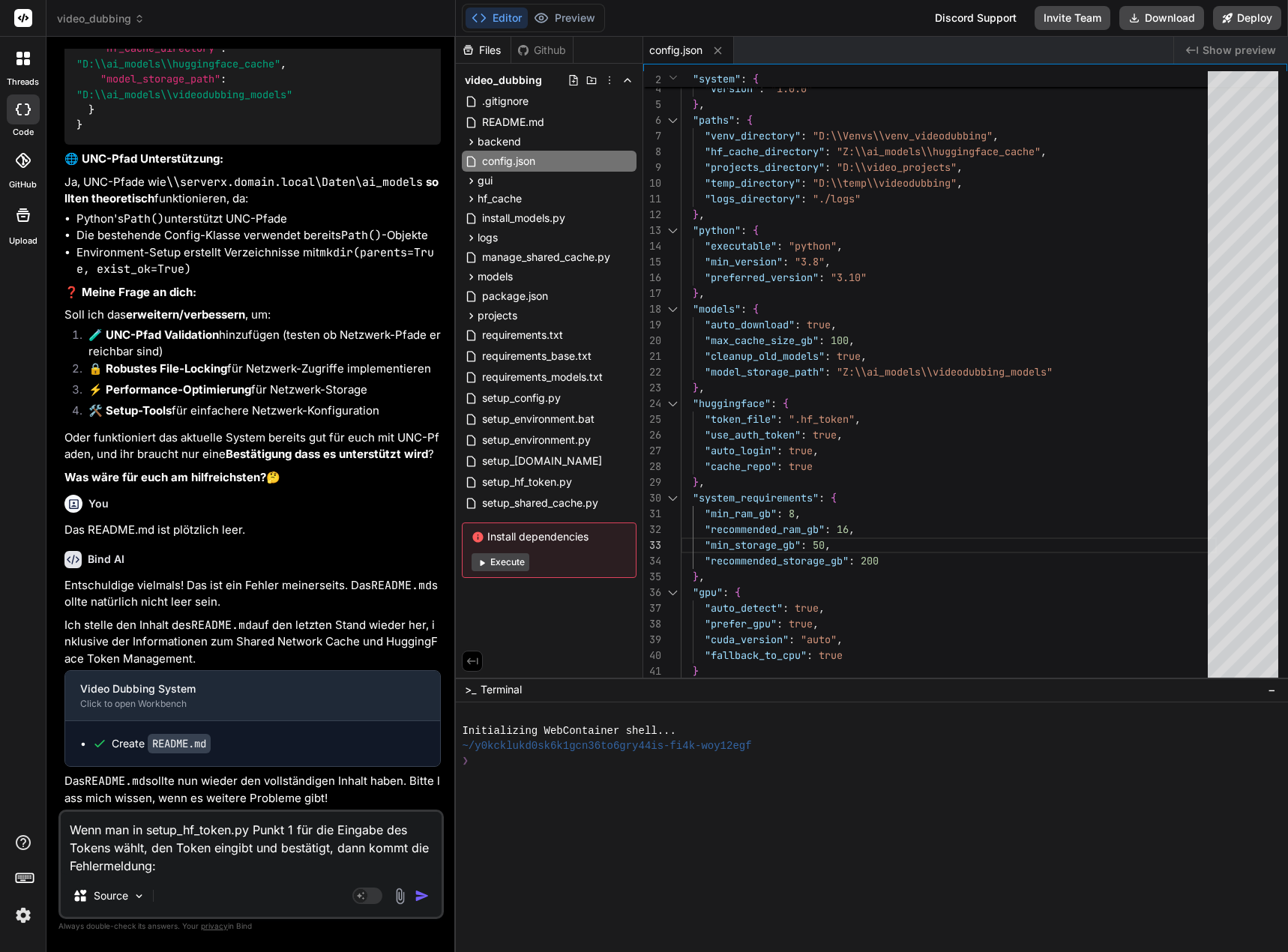
click at [192, 865] on textarea "Wenn man in setup_hf_token.py Punkt 1 für die Eingabe des Tokens wählt, den Tok…" at bounding box center [251, 843] width 381 height 63
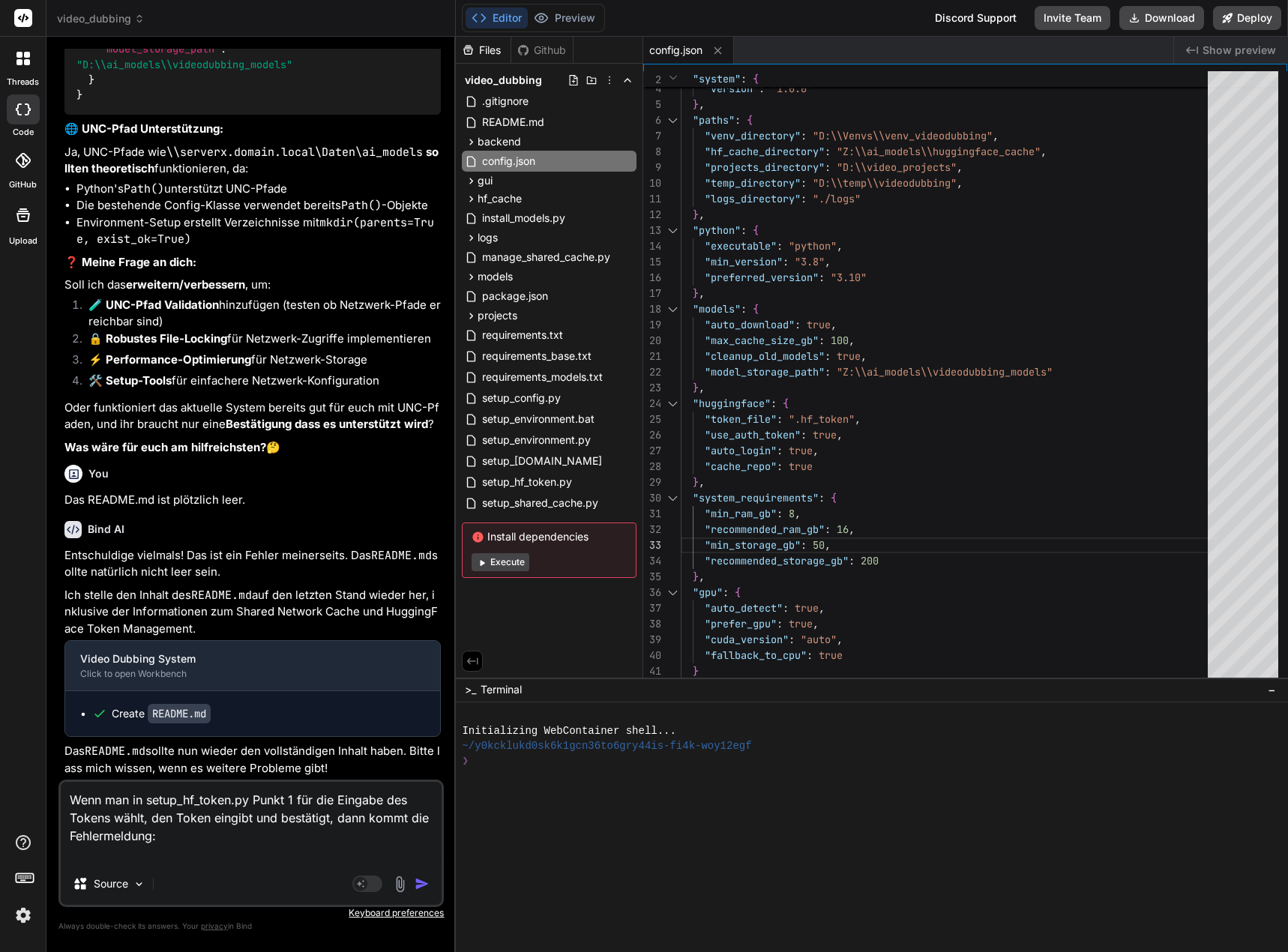
paste textarea "🧪 Validating token... ❌ Invalid token: No module named 'huggingface_hub'"
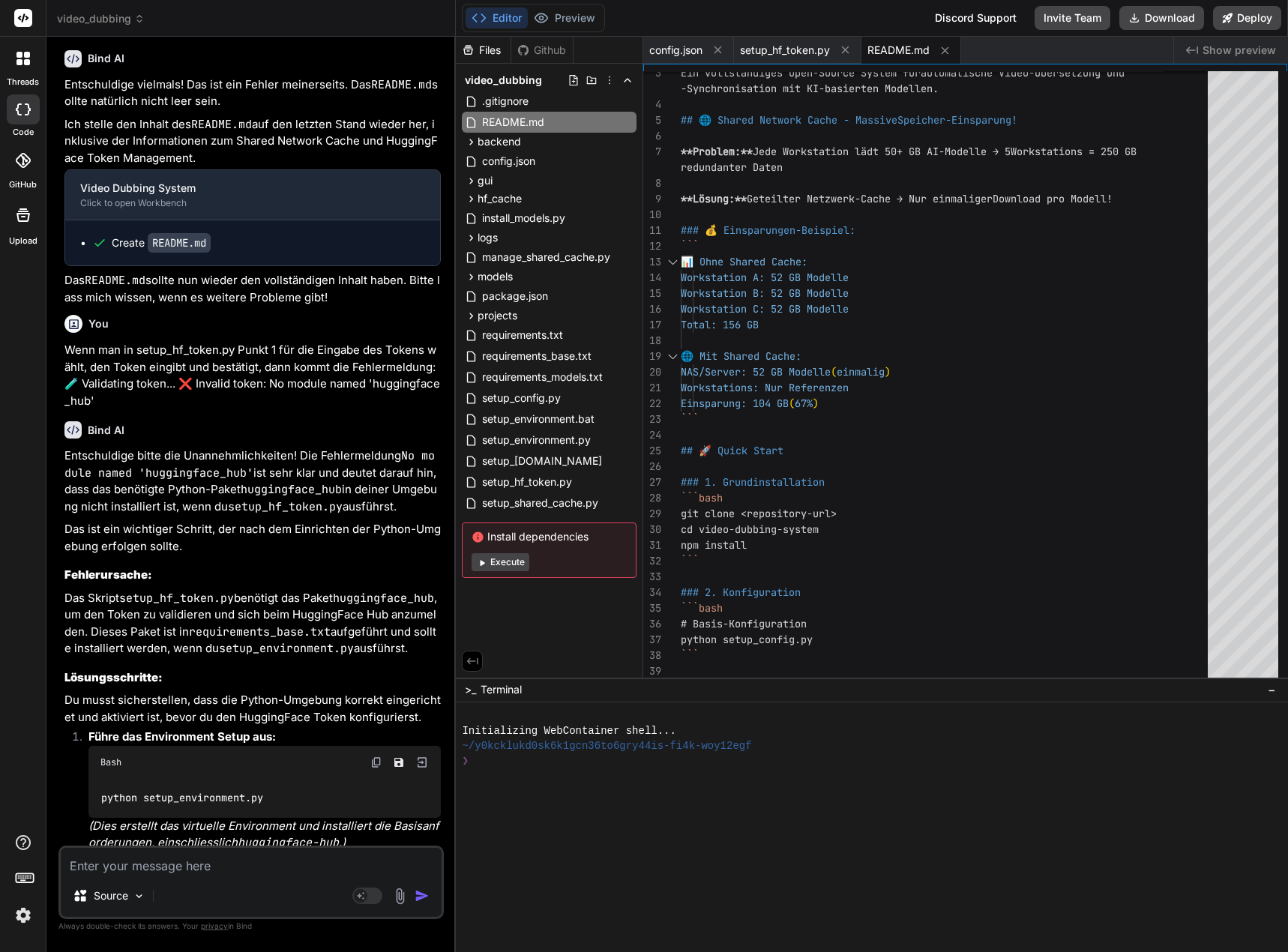
scroll to position [3712, 0]
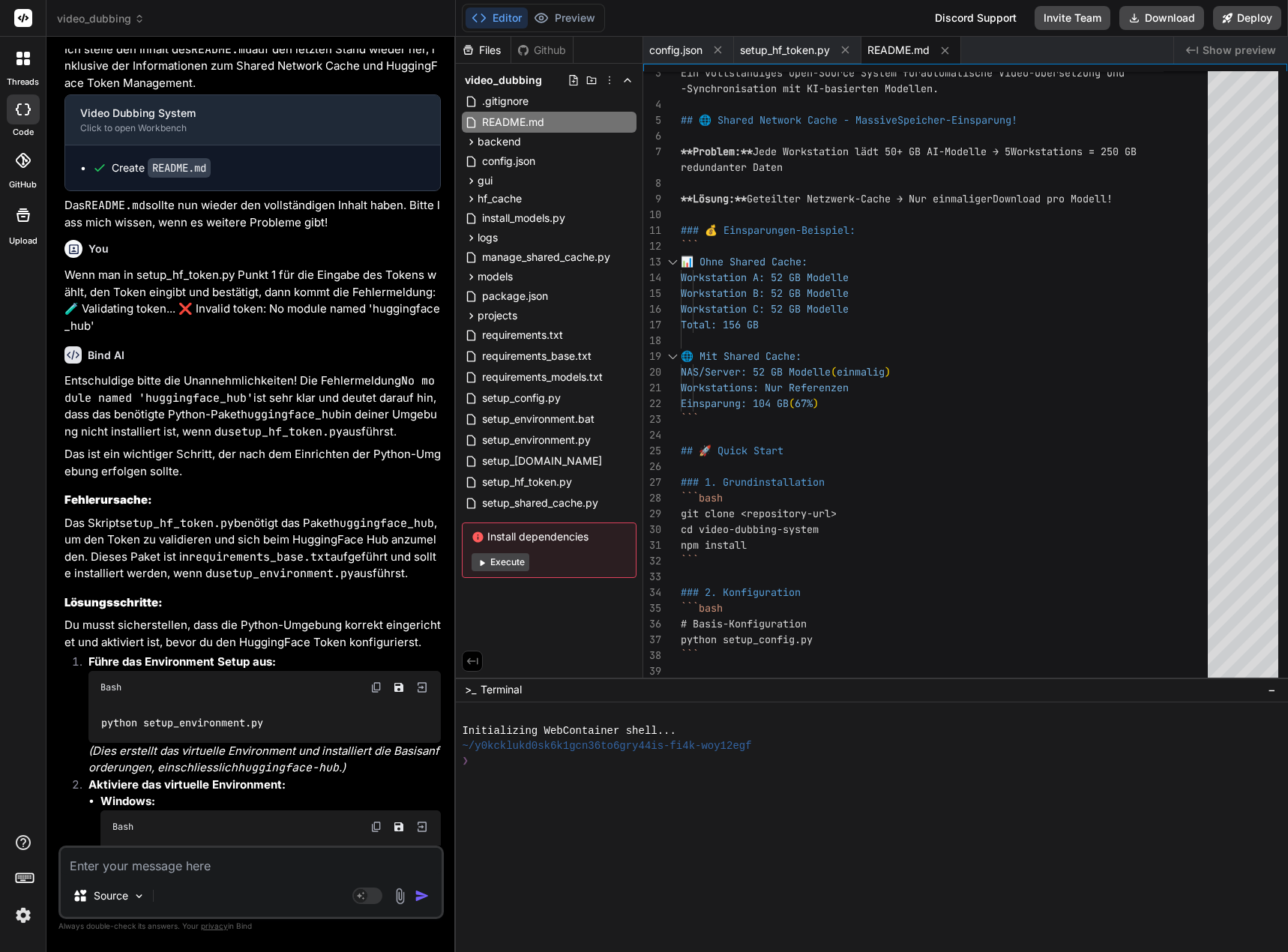
click at [110, 864] on textarea at bounding box center [251, 861] width 381 height 27
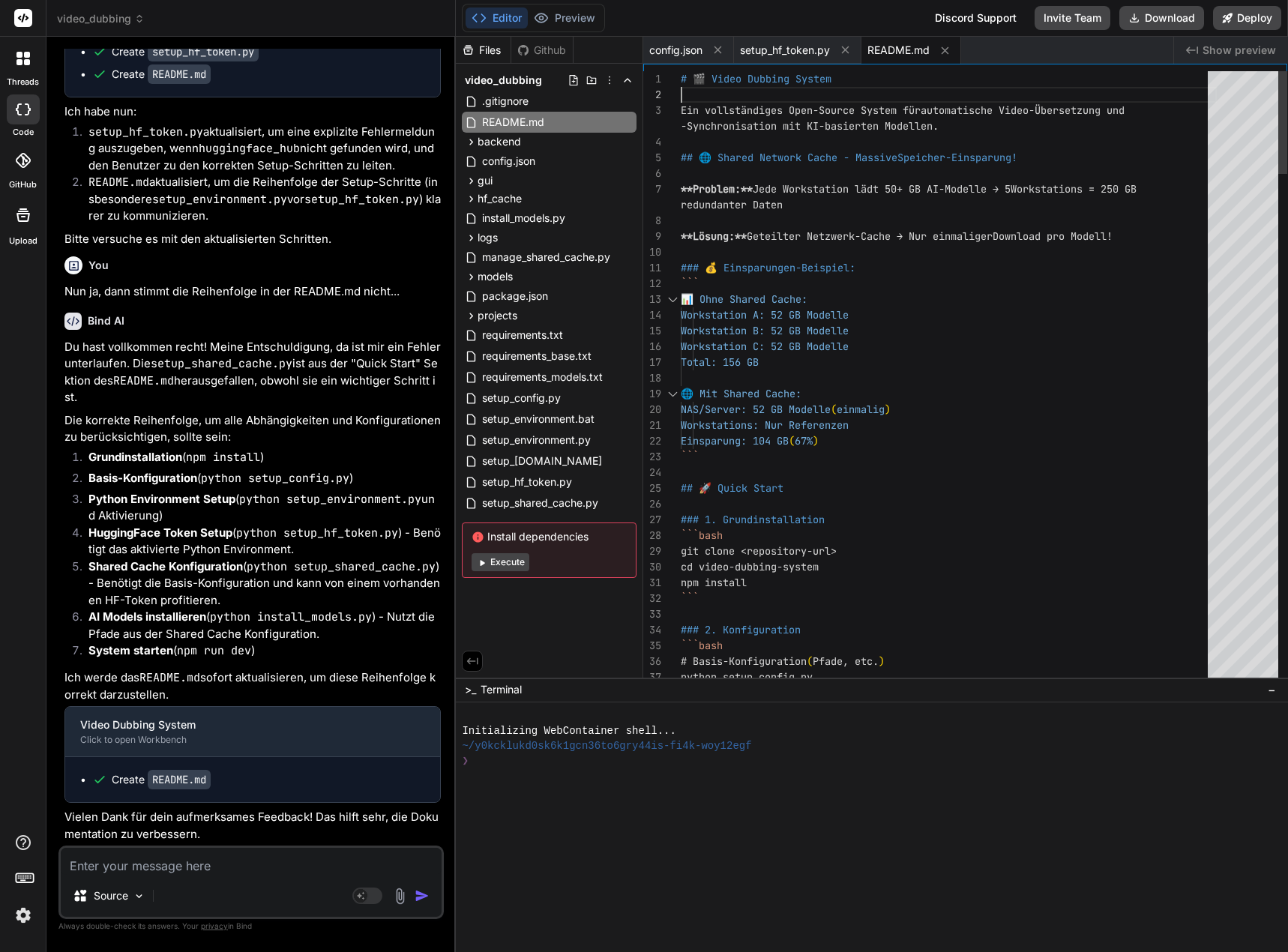
scroll to position [15, 0]
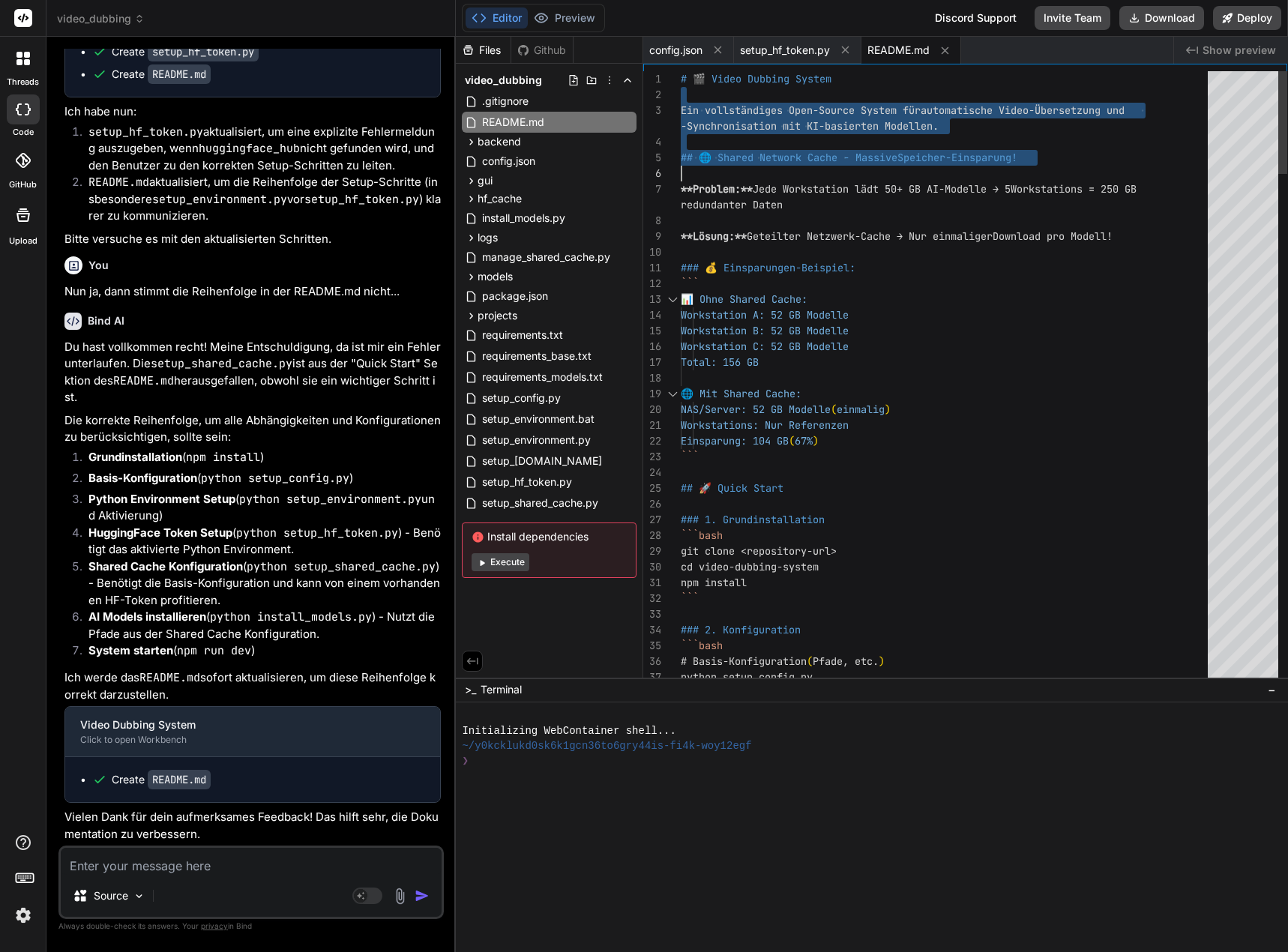
drag, startPoint x: 681, startPoint y: 82, endPoint x: 683, endPoint y: 156, distance: 74.0
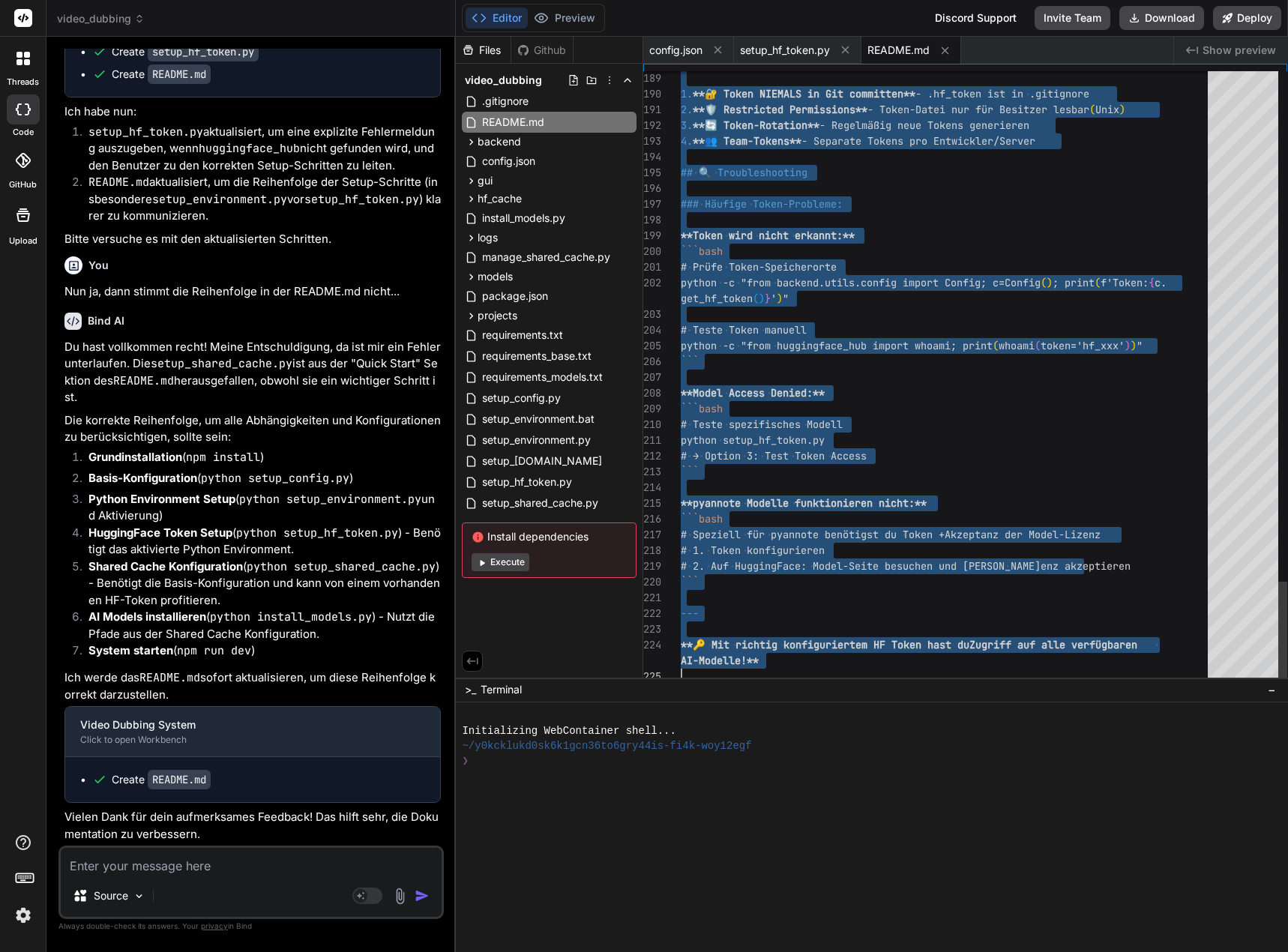
drag, startPoint x: 683, startPoint y: 76, endPoint x: 690, endPoint y: 701, distance: 625.0
